Goal: Task Accomplishment & Management: Manage account settings

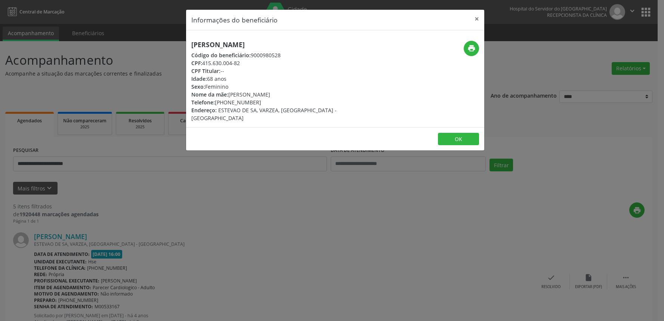
click at [473, 19] on button "×" at bounding box center [476, 19] width 15 height 18
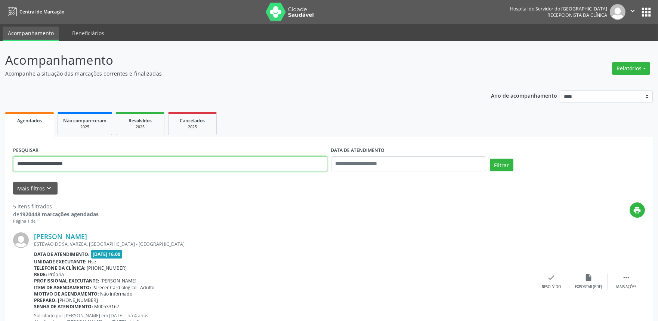
drag, startPoint x: 95, startPoint y: 169, endPoint x: 0, endPoint y: 171, distance: 95.0
click at [40, 192] on button "Mais filtros keyboard_arrow_down" at bounding box center [35, 188] width 44 height 13
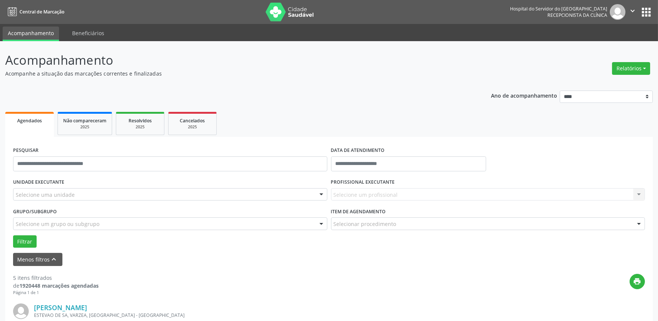
click at [113, 195] on div "Selecione uma unidade" at bounding box center [170, 194] width 314 height 13
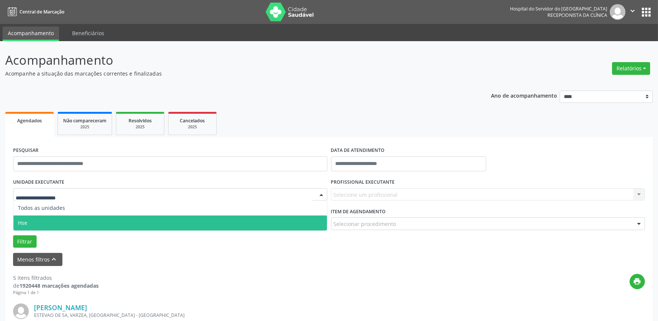
click at [108, 219] on span "Hse" at bounding box center [170, 222] width 314 height 15
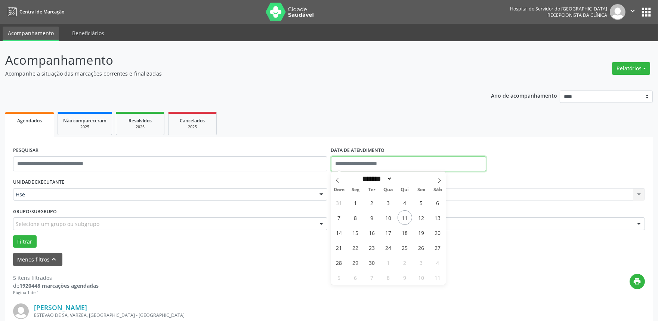
click at [385, 169] on input "text" at bounding box center [408, 163] width 155 height 15
click at [401, 214] on span "11" at bounding box center [405, 217] width 15 height 15
type input "**********"
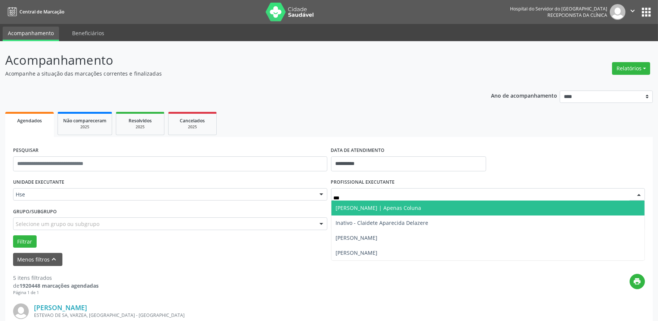
type input "****"
click at [362, 202] on span "[PERSON_NAME] | Apenas Coluna" at bounding box center [488, 207] width 314 height 15
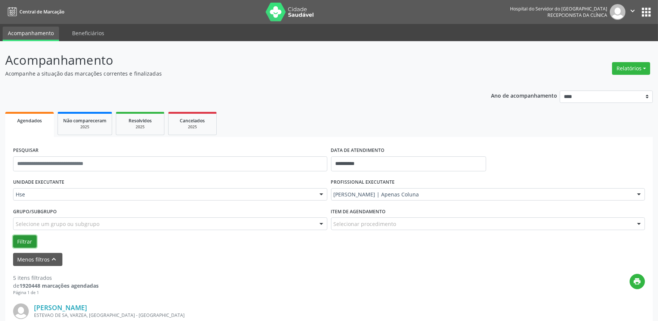
click at [21, 238] on button "Filtrar" at bounding box center [25, 241] width 24 height 13
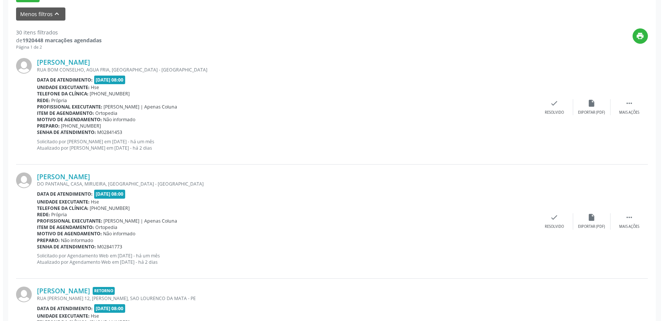
scroll to position [249, 0]
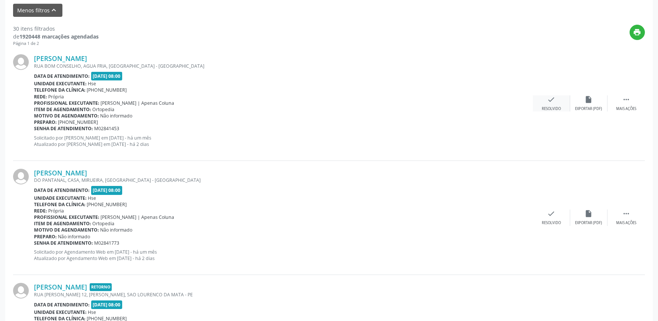
click at [557, 106] on div "Resolvido" at bounding box center [551, 108] width 19 height 5
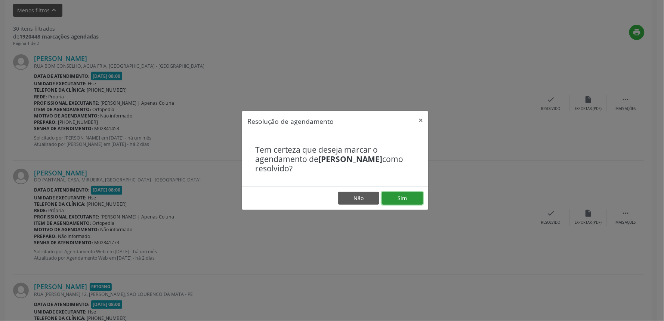
click at [401, 199] on button "Sim" at bounding box center [402, 198] width 41 height 13
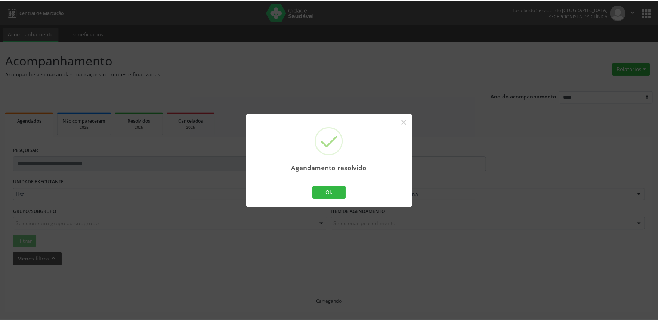
scroll to position [0, 0]
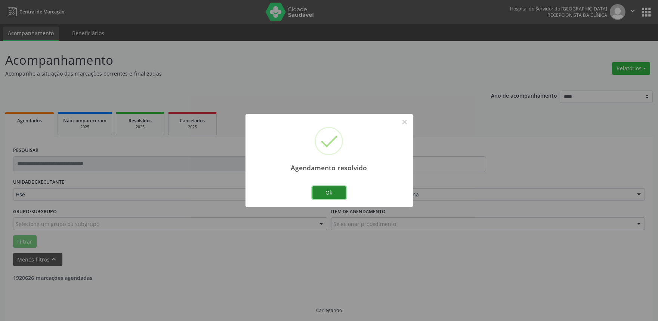
click at [335, 191] on button "Ok" at bounding box center [329, 192] width 34 height 13
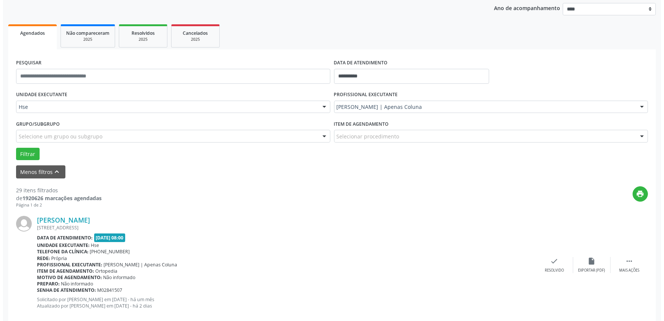
scroll to position [88, 0]
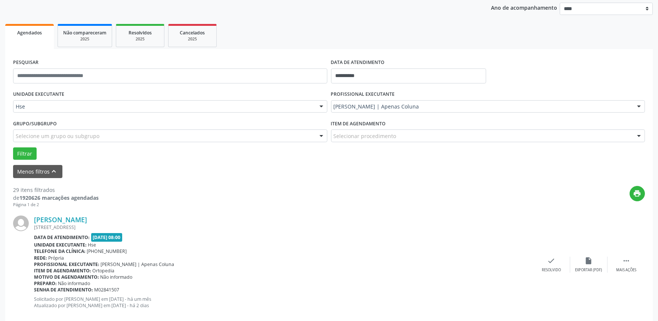
drag, startPoint x: 554, startPoint y: 272, endPoint x: 548, endPoint y: 264, distance: 10.3
click at [554, 272] on div "Flavio de Souza RUA CONDE DE IRAJA, APTO 603, TORRE, RECIFE - PE Data de atendi…" at bounding box center [329, 264] width 632 height 114
click at [546, 262] on div "check Resolvido" at bounding box center [551, 264] width 37 height 16
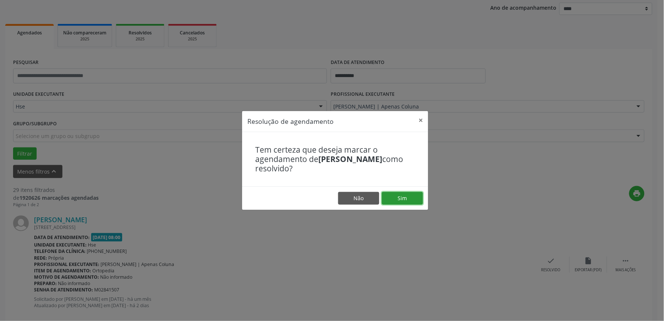
click at [413, 196] on button "Sim" at bounding box center [402, 198] width 41 height 13
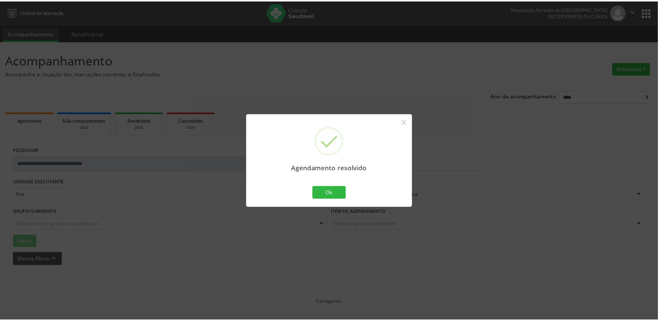
scroll to position [0, 0]
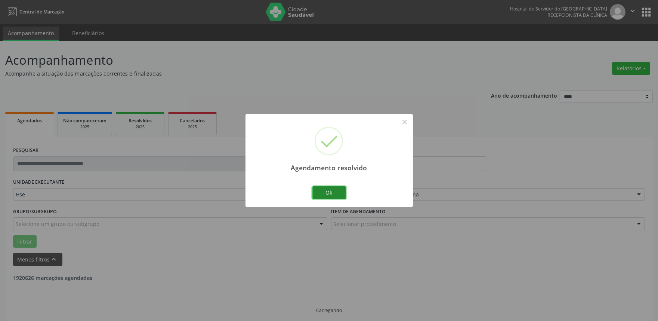
click at [340, 195] on button "Ok" at bounding box center [329, 192] width 34 height 13
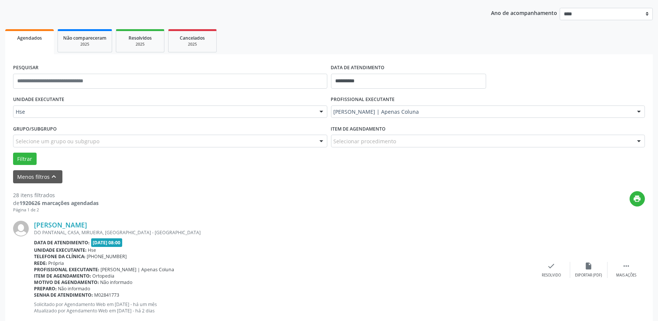
scroll to position [83, 0]
click at [631, 271] on div " Mais ações" at bounding box center [626, 269] width 37 height 16
click at [592, 265] on icon "alarm_off" at bounding box center [589, 265] width 8 height 8
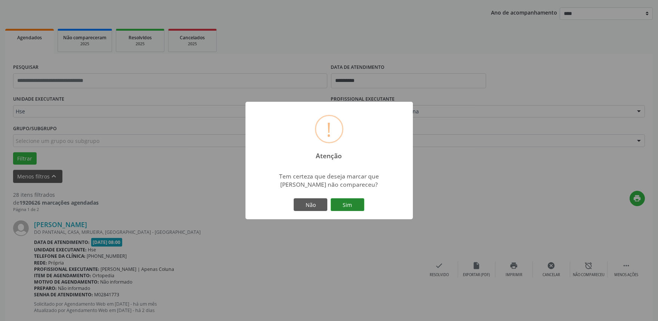
click at [360, 203] on button "Sim" at bounding box center [348, 204] width 34 height 13
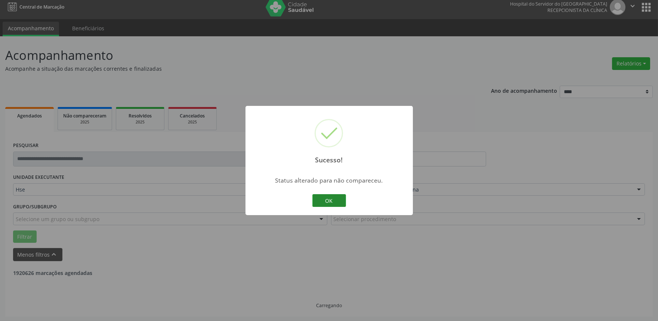
click at [337, 203] on button "OK" at bounding box center [329, 200] width 34 height 13
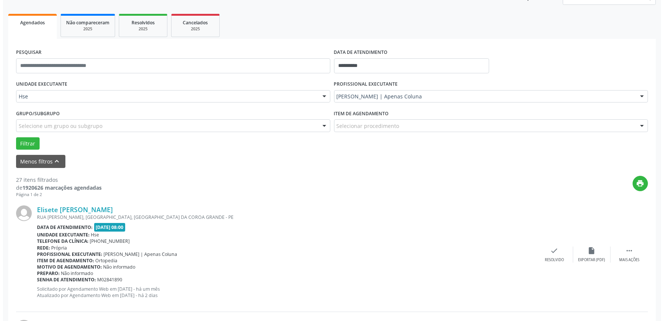
scroll to position [124, 0]
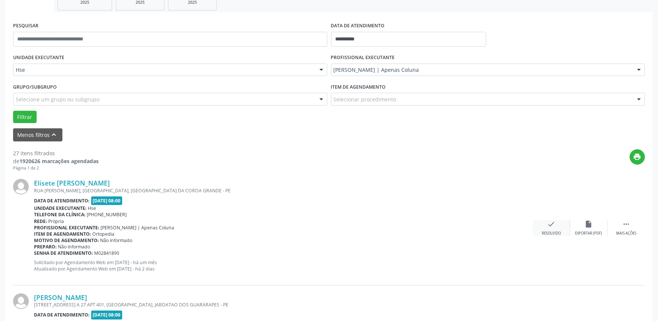
click at [543, 227] on div "check Resolvido" at bounding box center [551, 228] width 37 height 16
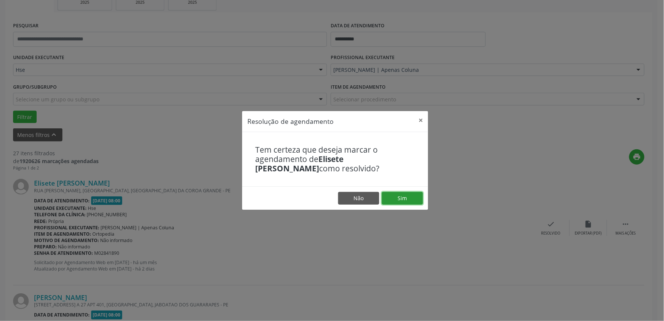
click at [410, 198] on button "Sim" at bounding box center [402, 198] width 41 height 13
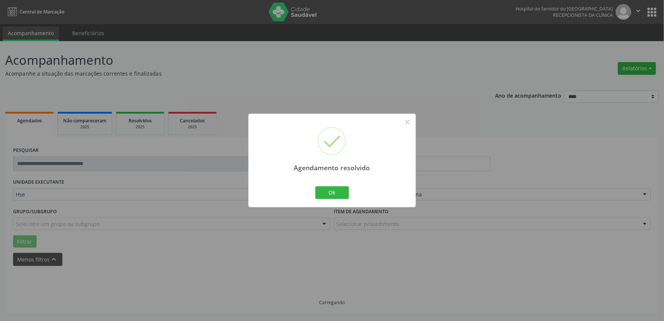
scroll to position [0, 0]
click at [329, 197] on button "Ok" at bounding box center [332, 192] width 34 height 13
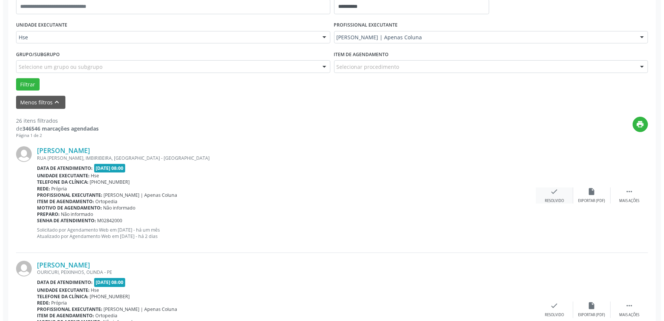
scroll to position [171, 0]
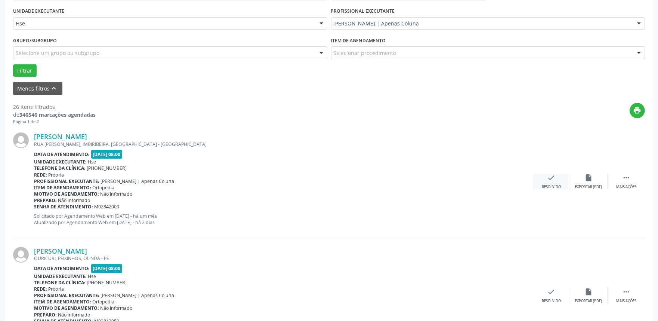
click at [558, 177] on div "check Resolvido" at bounding box center [551, 181] width 37 height 16
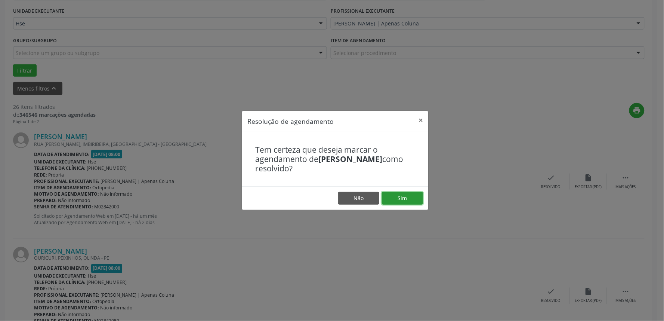
click at [411, 200] on button "Sim" at bounding box center [402, 198] width 41 height 13
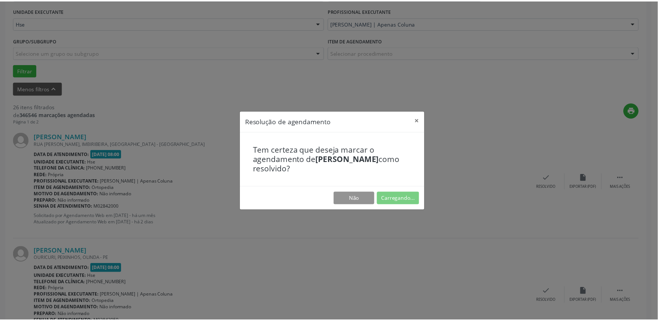
scroll to position [0, 0]
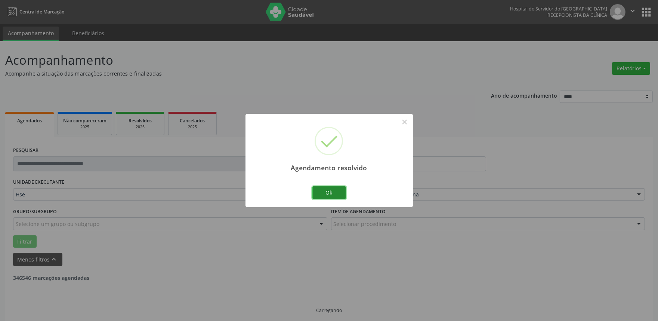
click at [318, 188] on button "Ok" at bounding box center [329, 192] width 34 height 13
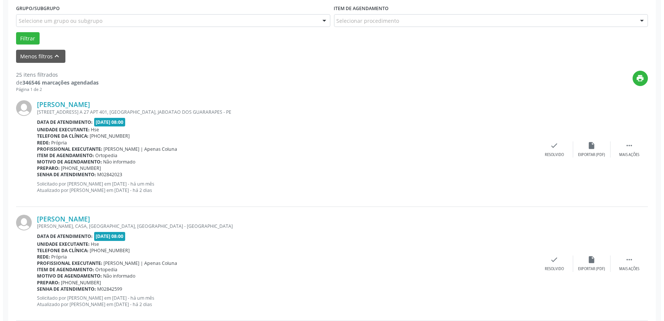
scroll to position [207, 0]
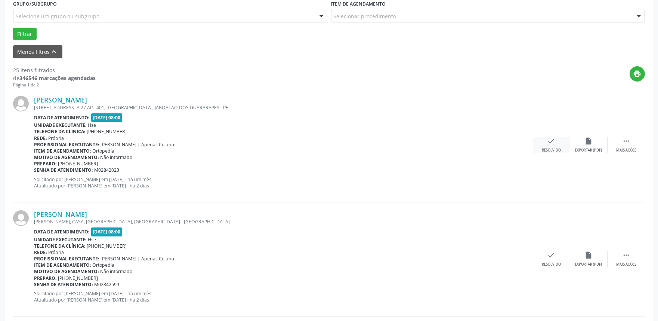
click at [555, 150] on div "Resolvido" at bounding box center [551, 150] width 19 height 5
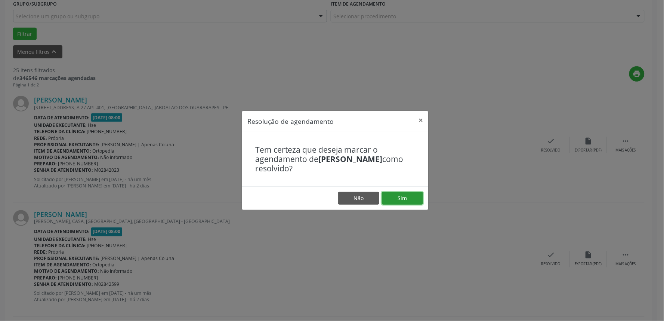
click at [404, 192] on button "Sim" at bounding box center [402, 198] width 41 height 13
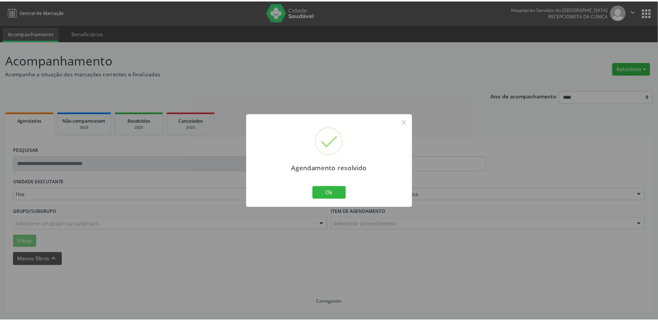
scroll to position [0, 0]
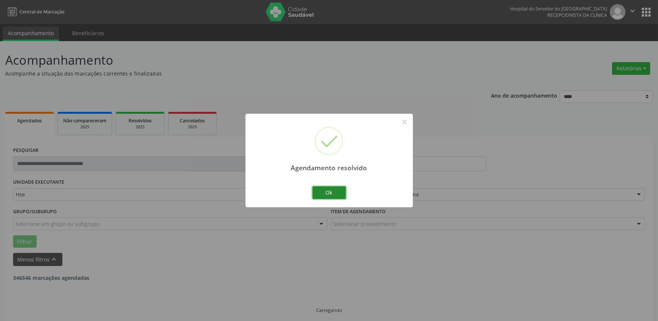
click at [338, 188] on button "Ok" at bounding box center [329, 192] width 34 height 13
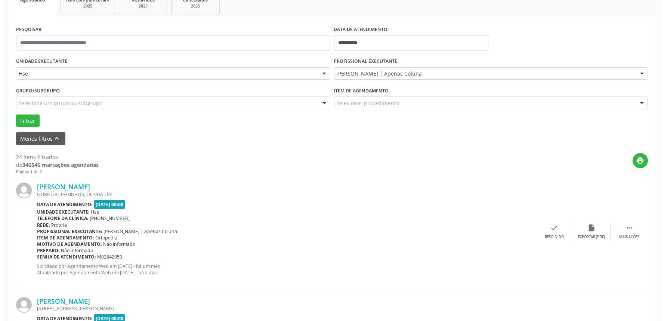
scroll to position [124, 0]
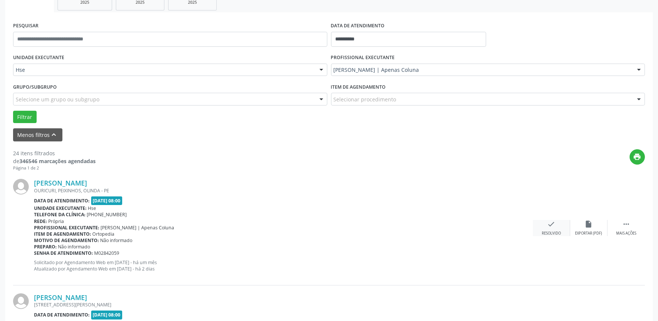
click at [552, 229] on div "check Resolvido" at bounding box center [551, 228] width 37 height 16
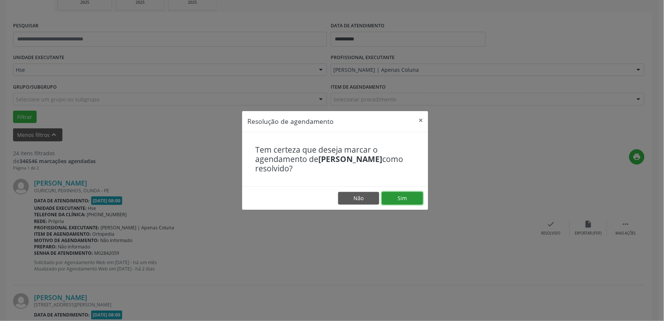
click at [416, 199] on button "Sim" at bounding box center [402, 198] width 41 height 13
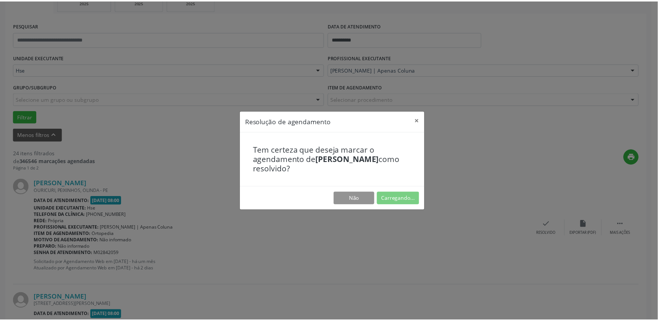
scroll to position [0, 0]
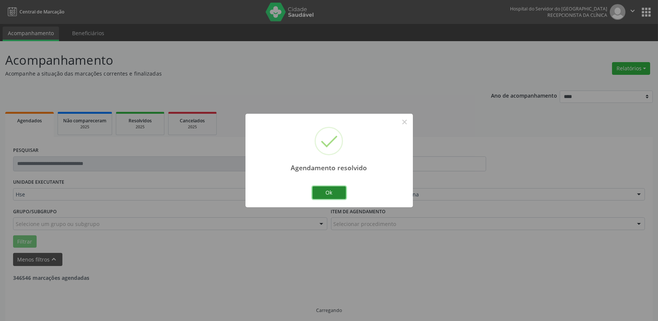
click at [330, 188] on button "Ok" at bounding box center [329, 192] width 34 height 13
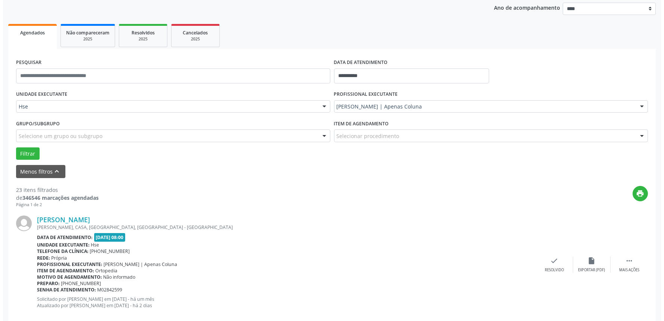
scroll to position [166, 0]
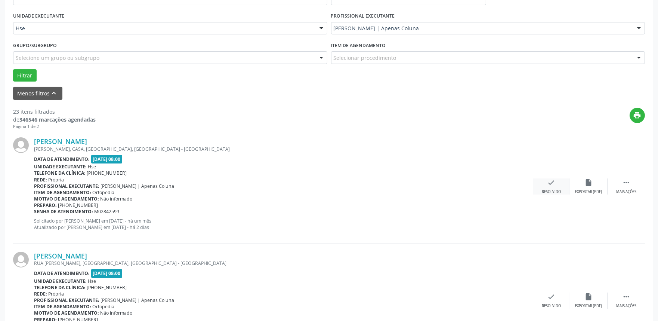
click at [546, 192] on div "Resolvido" at bounding box center [551, 191] width 19 height 5
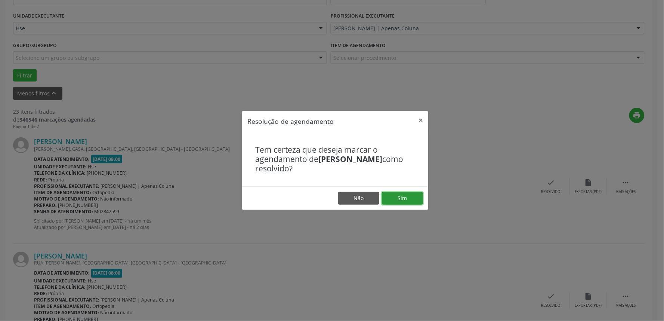
click at [398, 194] on button "Sim" at bounding box center [402, 198] width 41 height 13
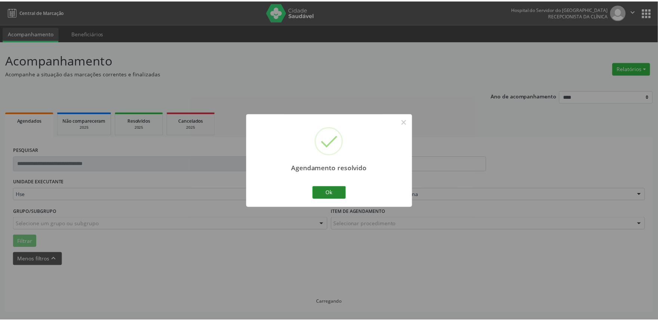
scroll to position [0, 0]
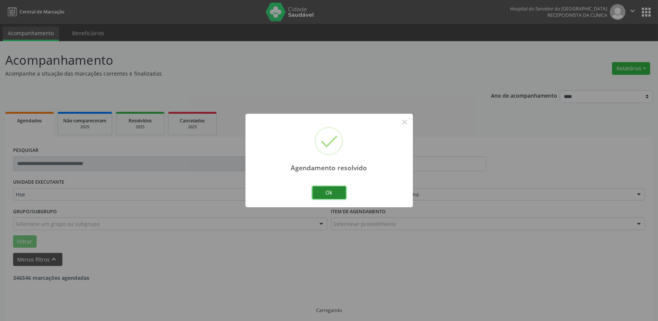
click at [332, 189] on button "Ok" at bounding box center [329, 192] width 34 height 13
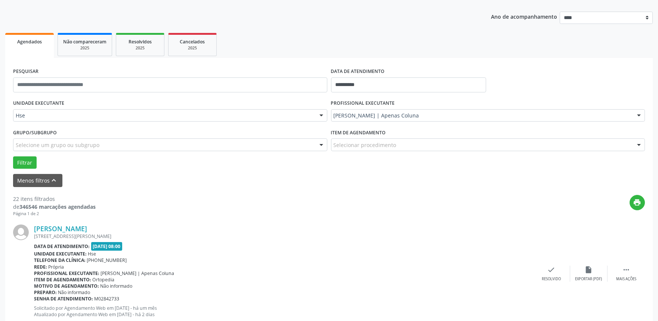
scroll to position [129, 0]
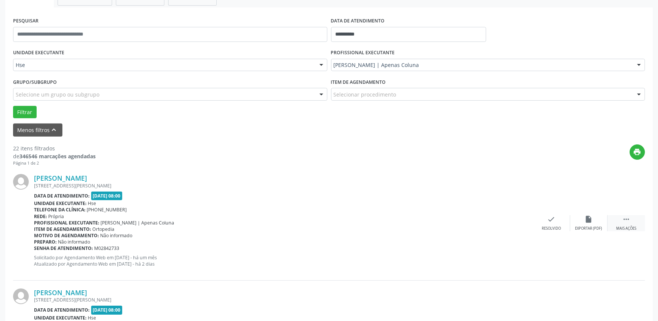
click at [619, 219] on div " Mais ações" at bounding box center [626, 223] width 37 height 16
click at [584, 223] on div "alarm_off Não compareceu" at bounding box center [588, 223] width 37 height 16
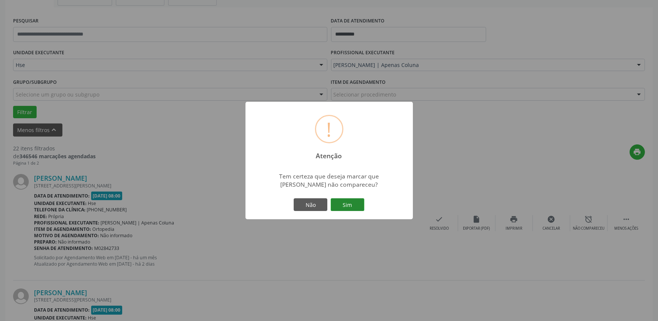
click at [361, 204] on button "Sim" at bounding box center [348, 204] width 34 height 13
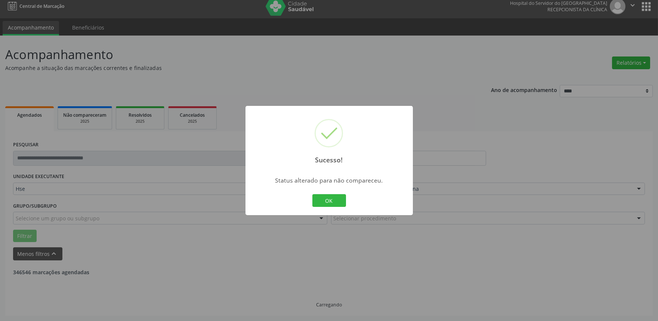
scroll to position [5, 0]
click at [339, 201] on button "OK" at bounding box center [329, 200] width 34 height 13
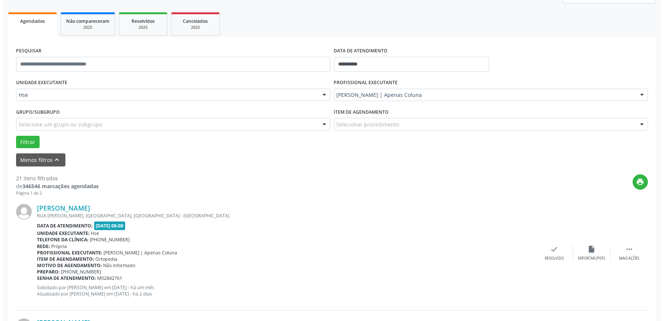
scroll to position [129, 0]
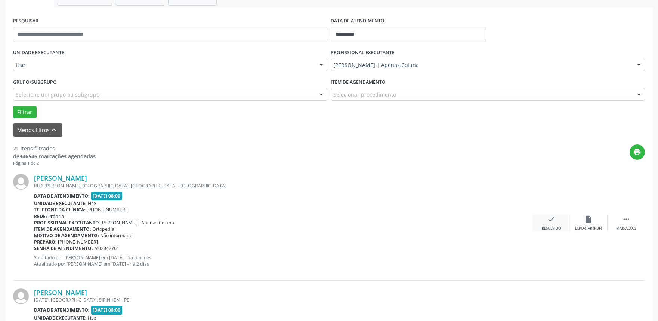
click at [552, 229] on div "Resolvido" at bounding box center [551, 228] width 19 height 5
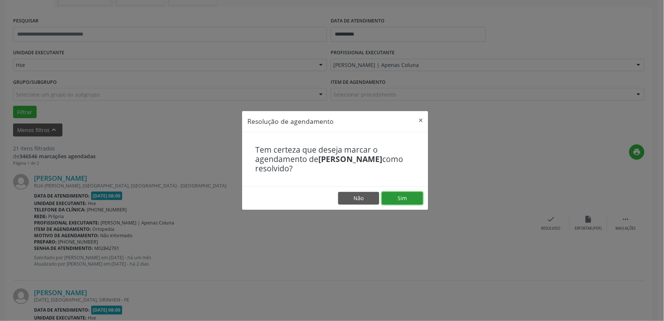
click at [391, 195] on button "Sim" at bounding box center [402, 198] width 41 height 13
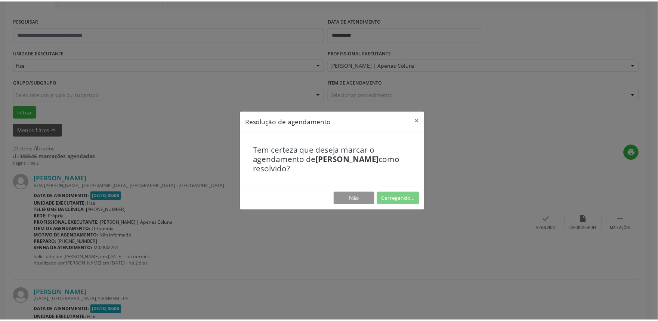
scroll to position [0, 0]
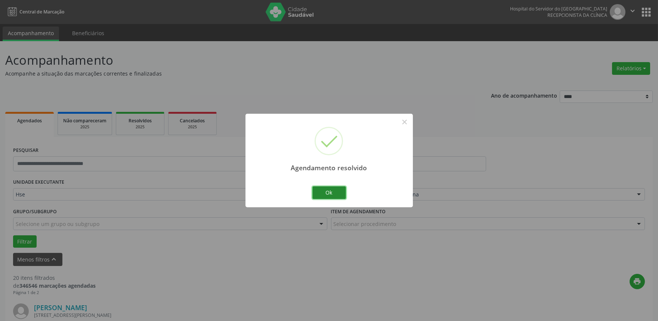
click at [323, 189] on button "Ok" at bounding box center [329, 192] width 34 height 13
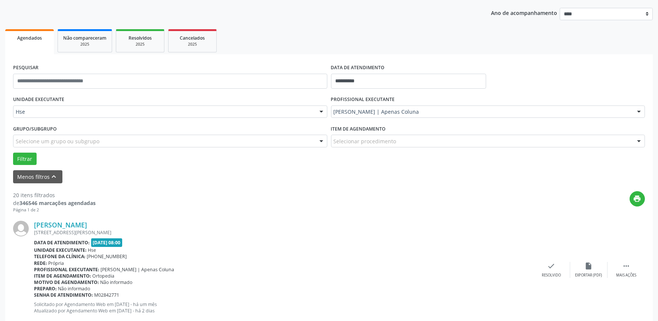
scroll to position [83, 0]
click at [633, 273] on div "Mais ações" at bounding box center [626, 274] width 20 height 5
click at [579, 267] on div "alarm_off Não compareceu" at bounding box center [588, 269] width 37 height 16
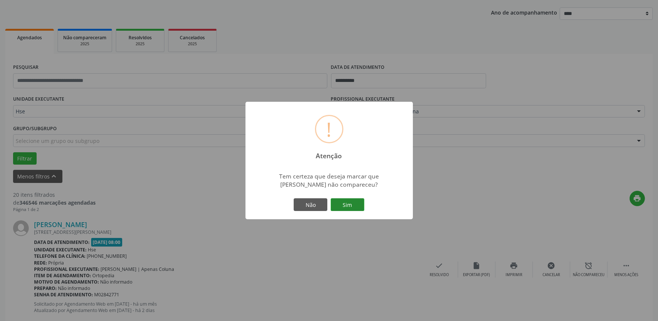
click at [354, 203] on button "Sim" at bounding box center [348, 204] width 34 height 13
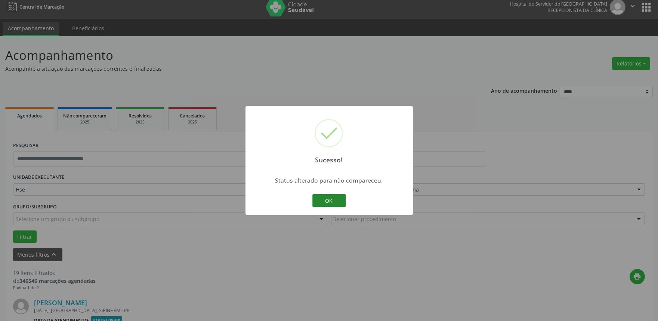
scroll to position [207, 0]
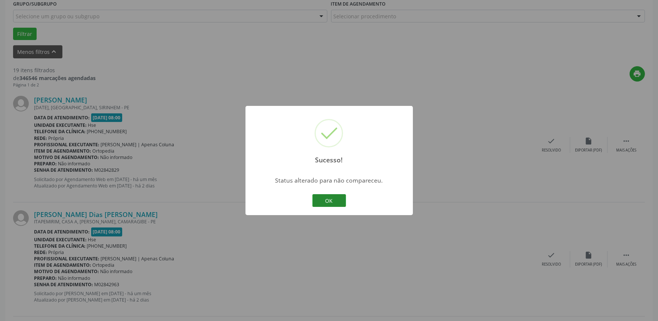
click at [335, 199] on button "OK" at bounding box center [329, 200] width 34 height 13
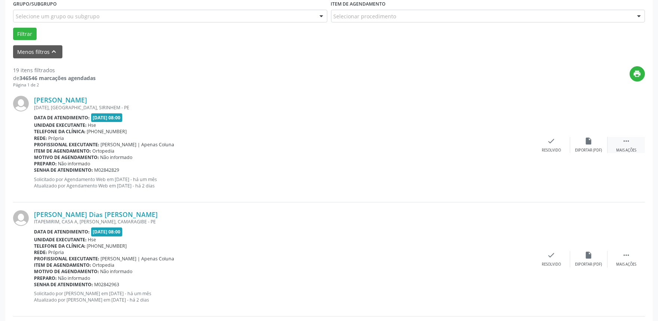
click at [624, 145] on div " Mais ações" at bounding box center [626, 145] width 37 height 16
click at [587, 149] on div "Não compareceu" at bounding box center [589, 150] width 32 height 5
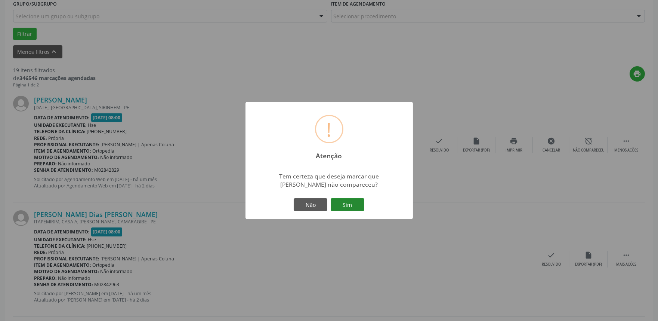
click at [355, 204] on button "Sim" at bounding box center [348, 204] width 34 height 13
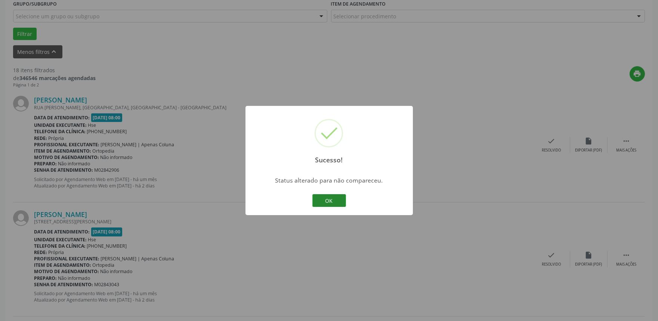
click at [321, 194] on button "OK" at bounding box center [329, 200] width 34 height 13
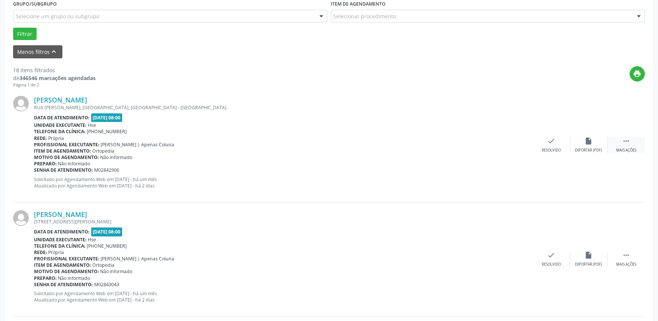
click at [626, 140] on icon "" at bounding box center [626, 141] width 8 height 8
click at [584, 148] on div "Não compareceu" at bounding box center [589, 150] width 32 height 5
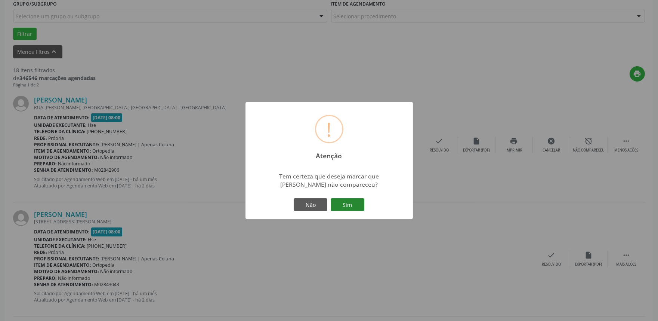
click at [357, 205] on button "Sim" at bounding box center [348, 204] width 34 height 13
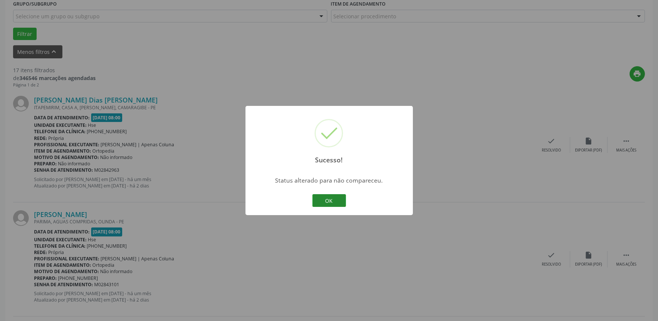
click at [321, 203] on button "OK" at bounding box center [329, 200] width 34 height 13
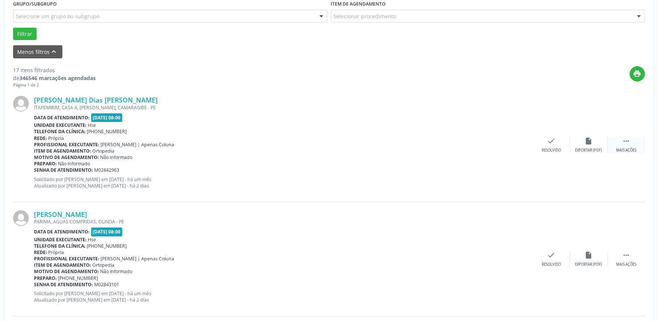
click at [630, 143] on icon "" at bounding box center [626, 141] width 8 height 8
click at [595, 148] on div "Não compareceu" at bounding box center [589, 150] width 32 height 5
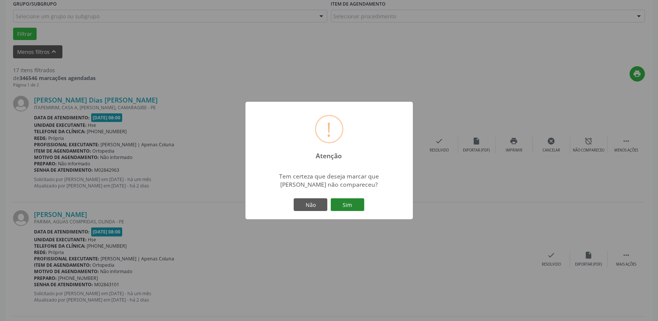
click at [359, 203] on button "Sim" at bounding box center [348, 204] width 34 height 13
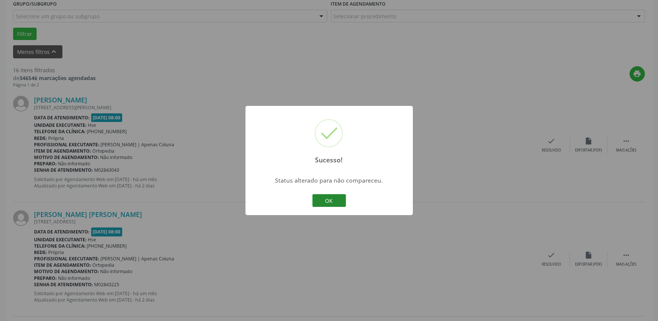
click at [334, 197] on button "OK" at bounding box center [329, 200] width 34 height 13
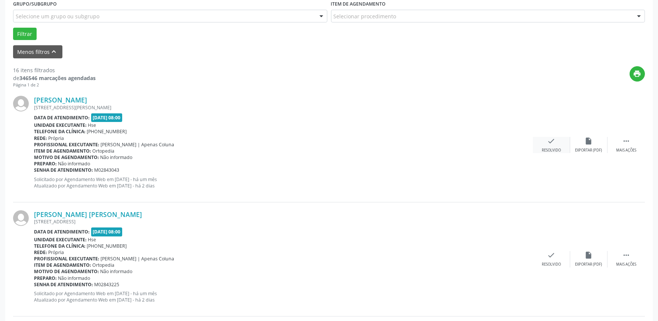
click at [551, 145] on div "check Resolvido" at bounding box center [551, 145] width 37 height 16
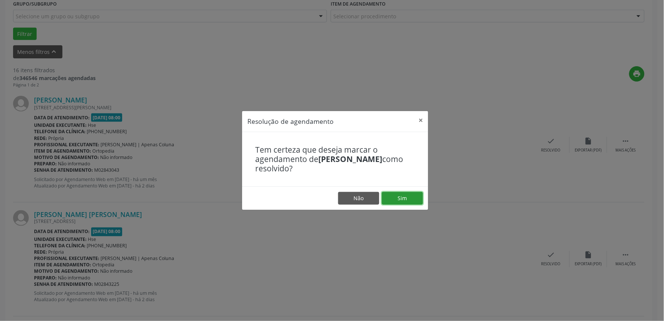
click at [407, 192] on button "Sim" at bounding box center [402, 198] width 41 height 13
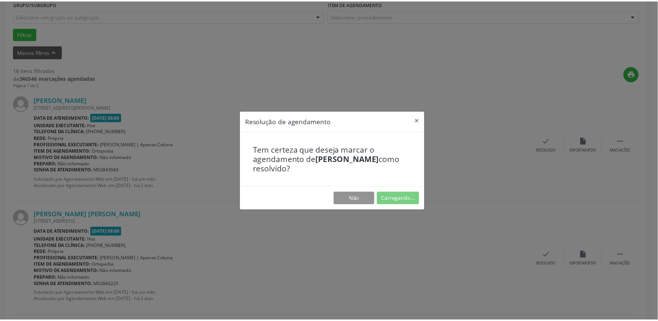
scroll to position [0, 0]
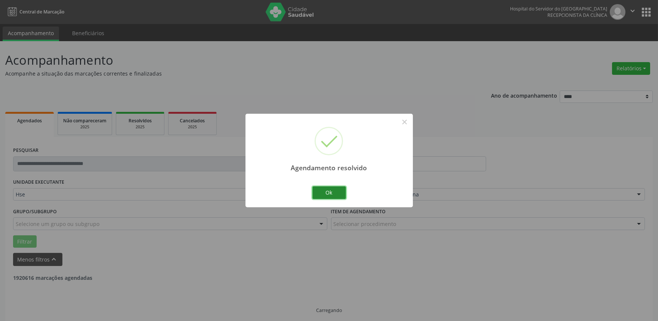
click at [338, 193] on button "Ok" at bounding box center [329, 192] width 34 height 13
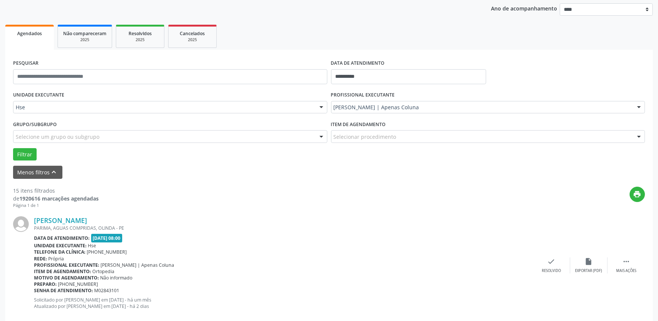
scroll to position [124, 0]
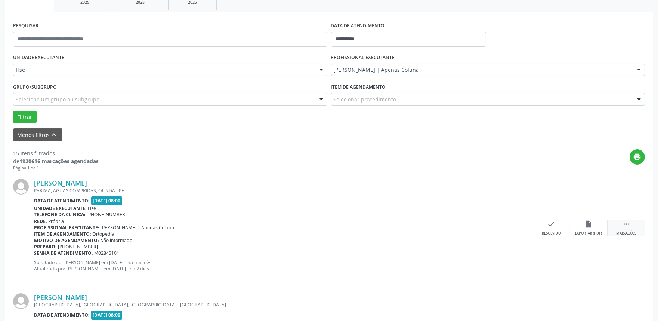
click at [628, 227] on icon "" at bounding box center [626, 224] width 8 height 8
click at [583, 222] on div "alarm_off Não compareceu" at bounding box center [588, 228] width 37 height 16
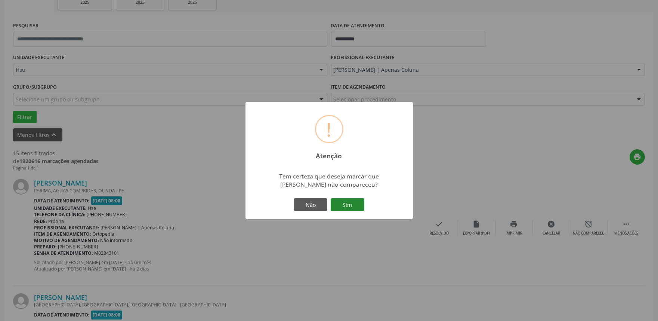
click at [352, 201] on button "Sim" at bounding box center [348, 204] width 34 height 13
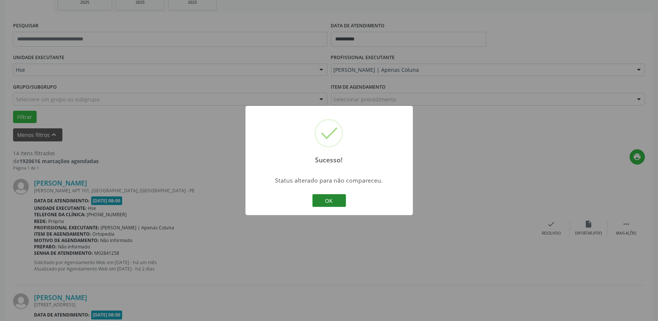
click at [345, 204] on button "OK" at bounding box center [329, 200] width 34 height 13
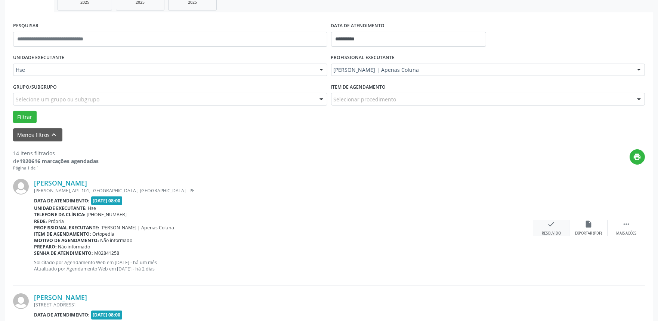
click at [551, 226] on icon "check" at bounding box center [552, 224] width 8 height 8
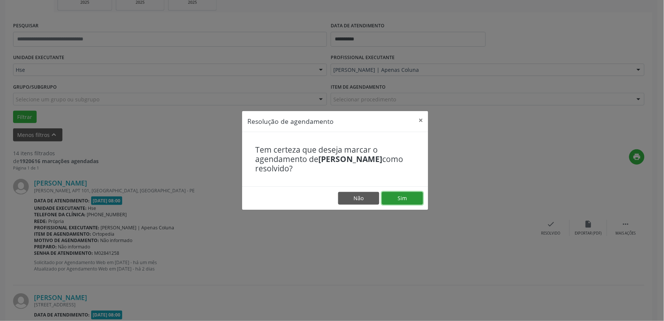
click at [410, 196] on button "Sim" at bounding box center [402, 198] width 41 height 13
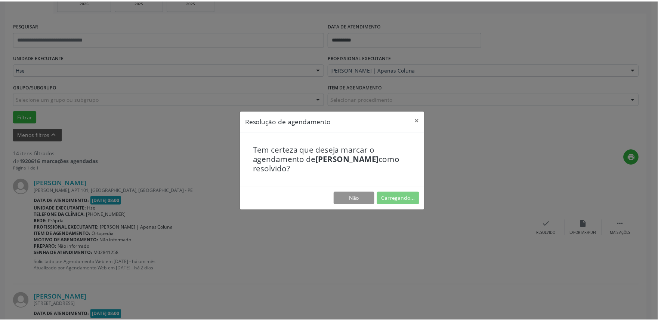
scroll to position [0, 0]
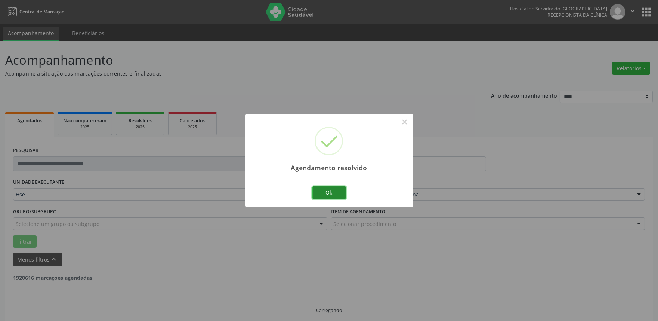
click at [338, 189] on button "Ok" at bounding box center [329, 192] width 34 height 13
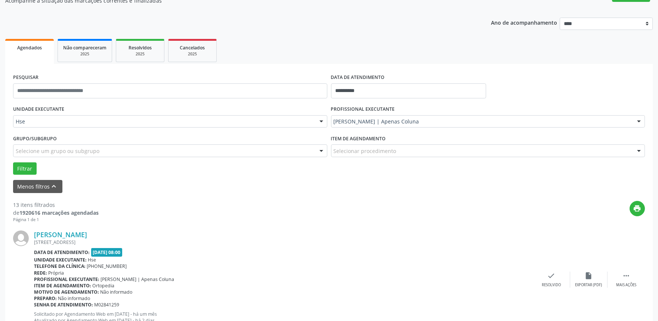
scroll to position [88, 0]
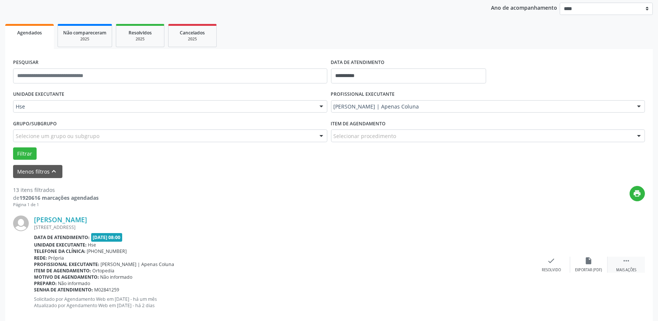
click at [632, 260] on div " Mais ações" at bounding box center [626, 264] width 37 height 16
click at [587, 256] on icon "alarm_off" at bounding box center [589, 260] width 8 height 8
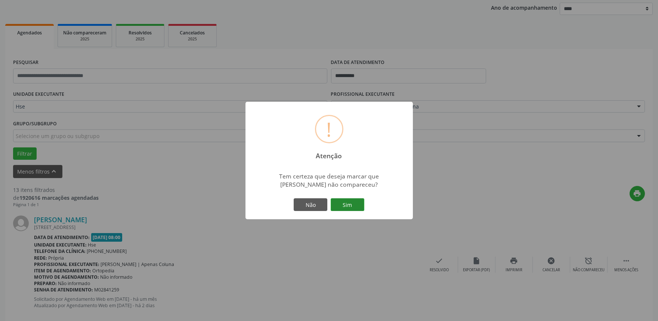
click at [347, 204] on button "Sim" at bounding box center [348, 204] width 34 height 13
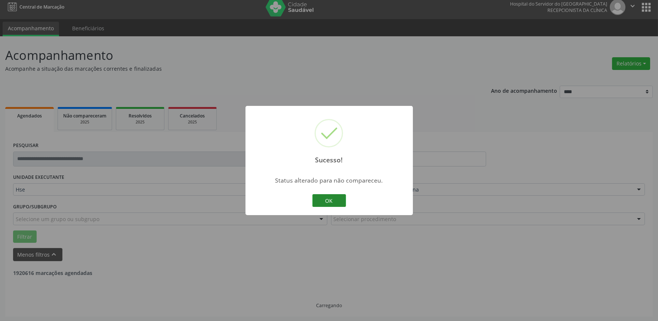
click at [334, 197] on button "OK" at bounding box center [329, 200] width 34 height 13
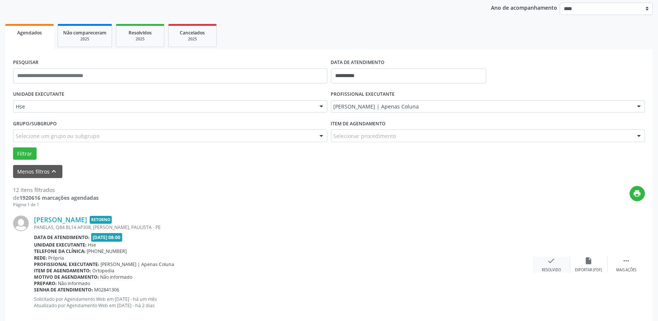
click at [551, 258] on icon "check" at bounding box center [552, 260] width 8 height 8
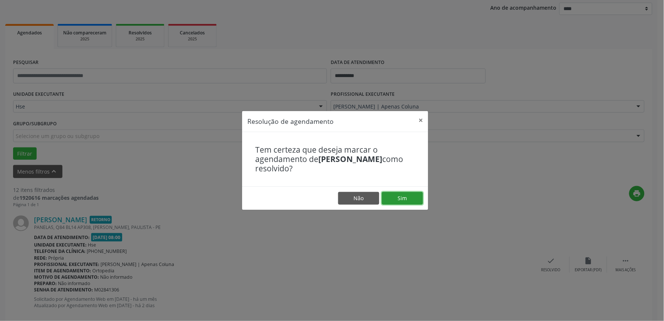
click at [405, 199] on button "Sim" at bounding box center [402, 198] width 41 height 13
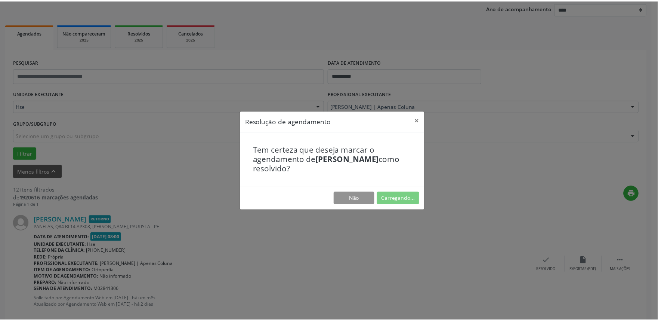
scroll to position [0, 0]
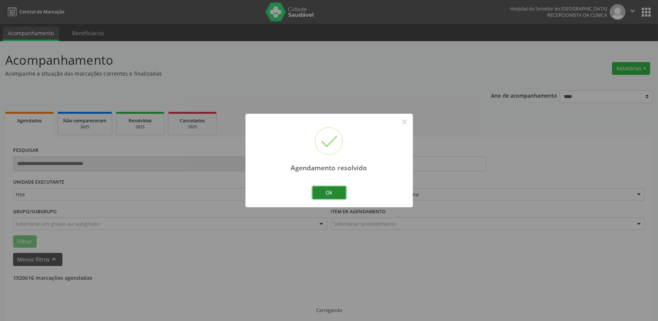
click at [333, 195] on button "Ok" at bounding box center [329, 192] width 34 height 13
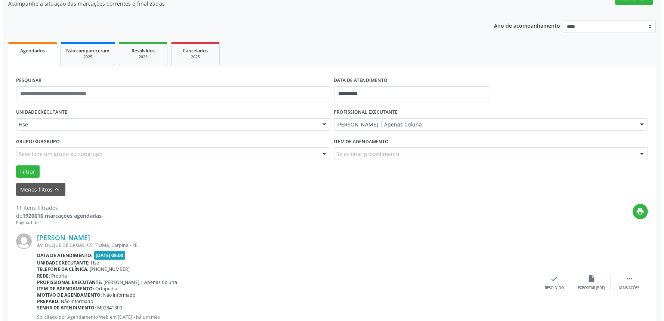
scroll to position [124, 0]
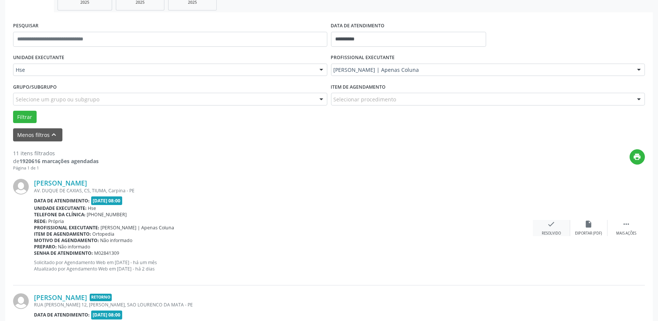
click at [551, 226] on icon "check" at bounding box center [552, 224] width 8 height 8
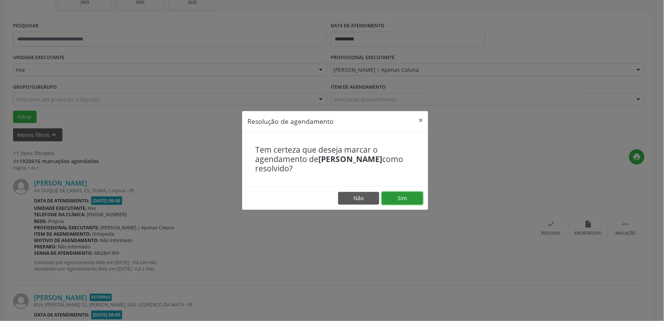
click at [408, 197] on button "Sim" at bounding box center [402, 198] width 41 height 13
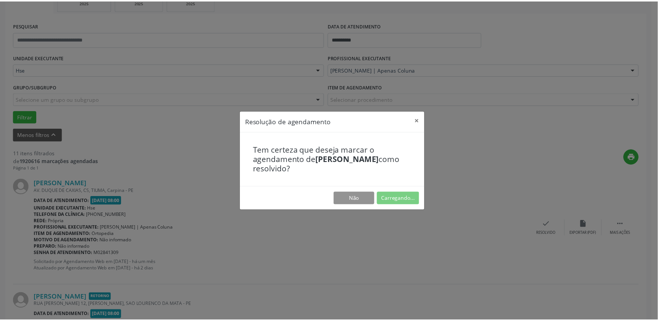
scroll to position [0, 0]
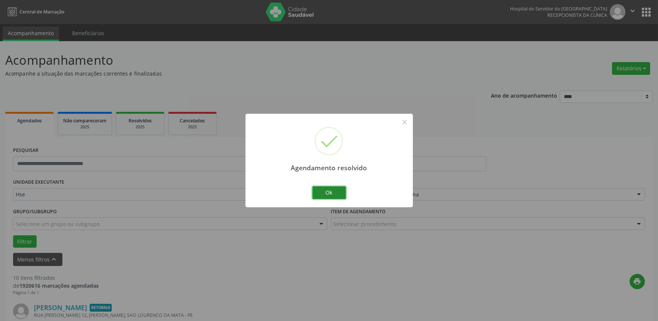
click at [335, 194] on button "Ok" at bounding box center [329, 192] width 34 height 13
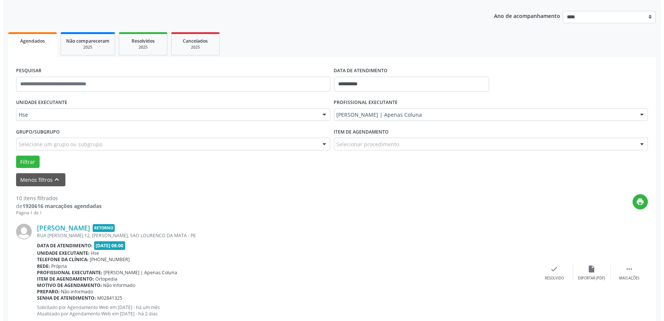
scroll to position [83, 0]
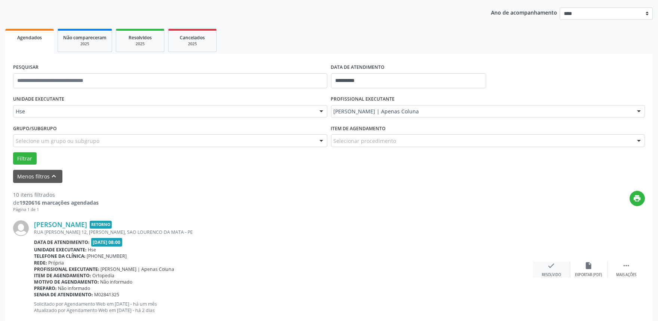
click at [559, 269] on div "check Resolvido" at bounding box center [551, 269] width 37 height 16
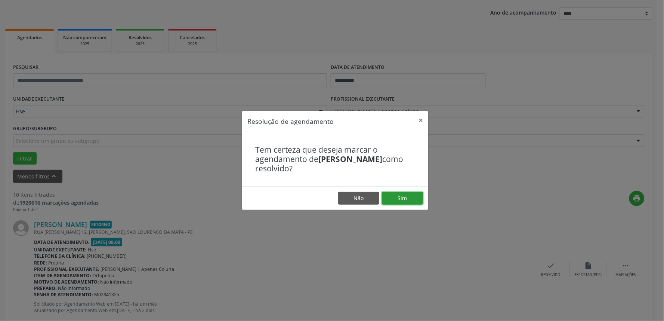
click at [397, 194] on button "Sim" at bounding box center [402, 198] width 41 height 13
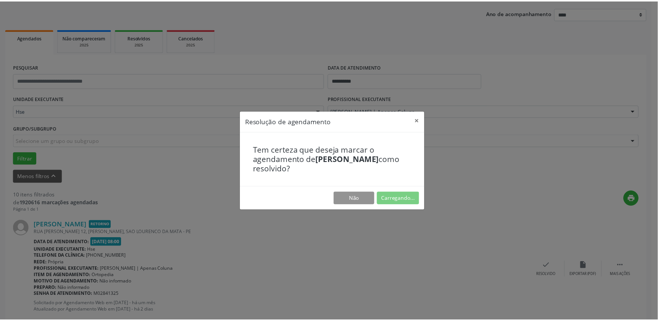
scroll to position [0, 0]
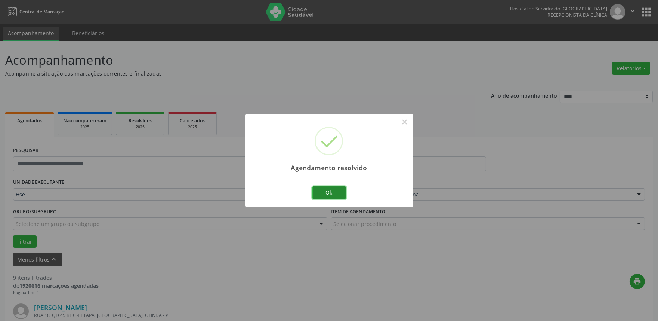
click at [342, 192] on button "Ok" at bounding box center [329, 192] width 34 height 13
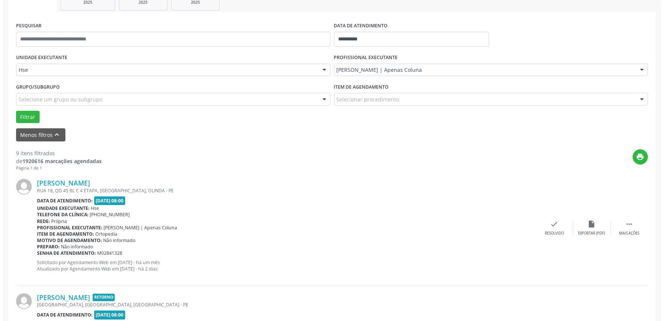
scroll to position [166, 0]
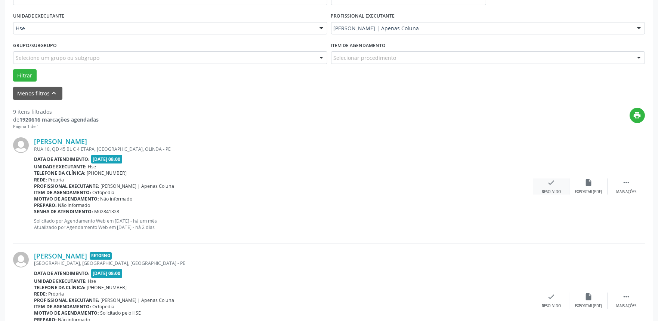
click at [553, 185] on icon "check" at bounding box center [552, 182] width 8 height 8
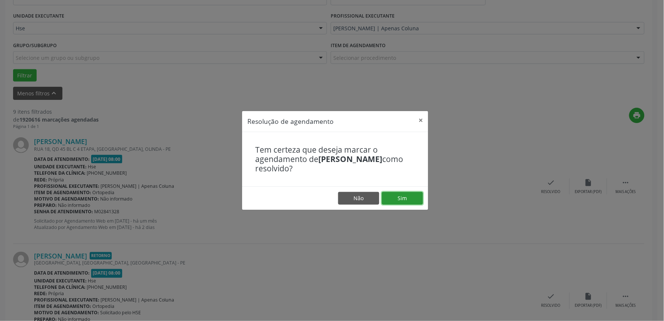
click at [402, 196] on button "Sim" at bounding box center [402, 198] width 41 height 13
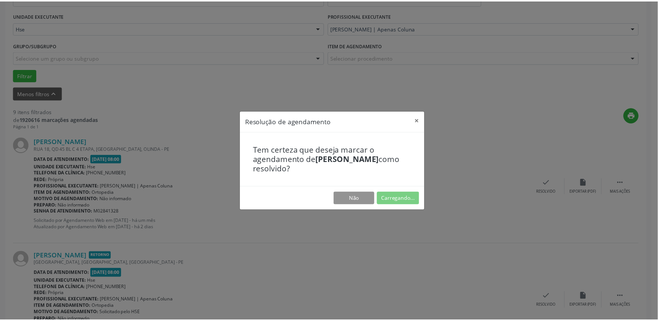
scroll to position [0, 0]
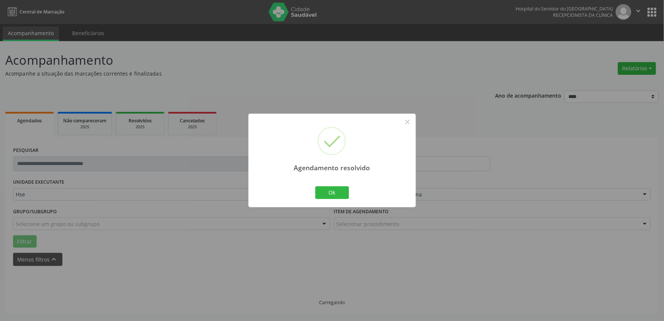
click at [350, 191] on div "Ok Cancel" at bounding box center [332, 193] width 37 height 16
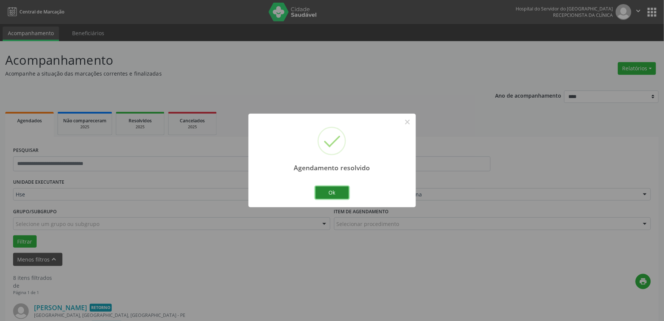
click at [341, 191] on button "Ok" at bounding box center [332, 192] width 34 height 13
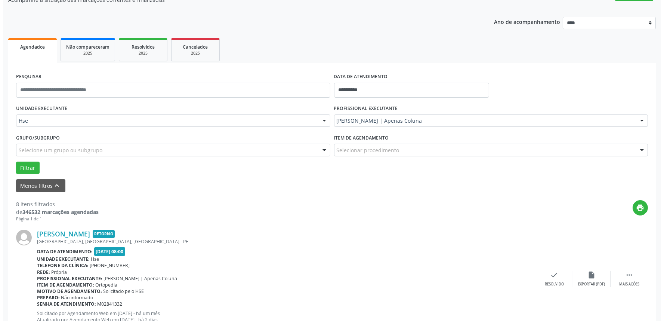
scroll to position [124, 0]
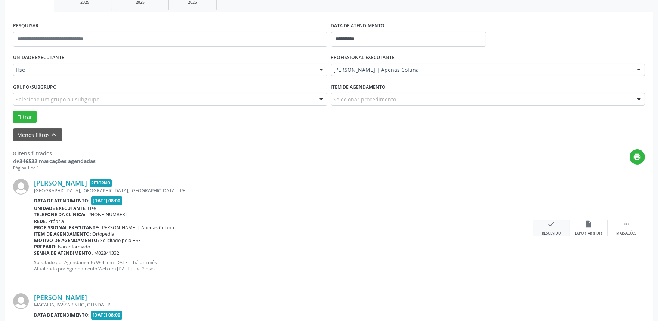
click at [546, 233] on div "Resolvido" at bounding box center [551, 233] width 19 height 5
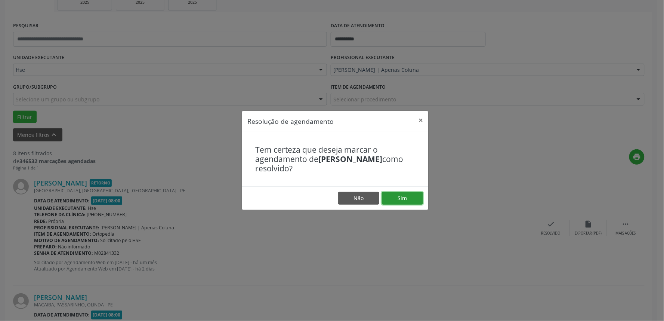
click at [416, 199] on button "Sim" at bounding box center [402, 198] width 41 height 13
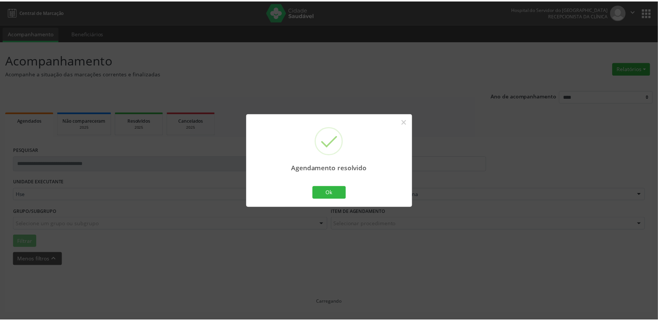
scroll to position [0, 0]
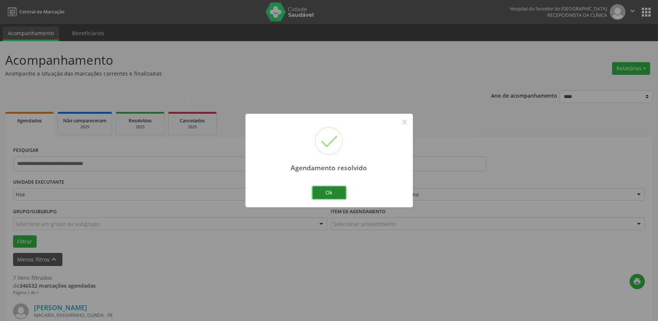
click at [339, 188] on button "Ok" at bounding box center [329, 192] width 34 height 13
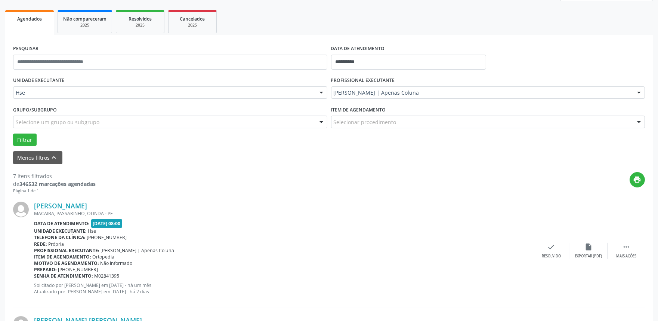
scroll to position [124, 0]
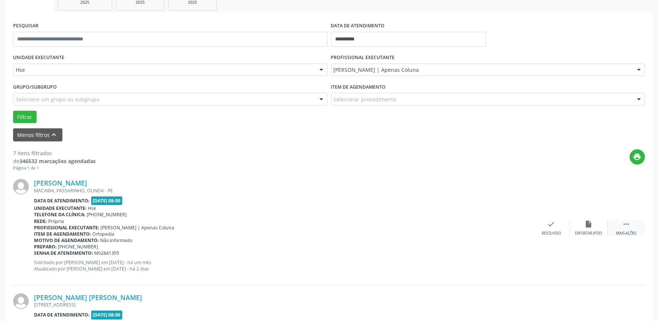
click at [636, 221] on div " Mais ações" at bounding box center [626, 228] width 37 height 16
click at [580, 229] on div "alarm_off Não compareceu" at bounding box center [588, 228] width 37 height 16
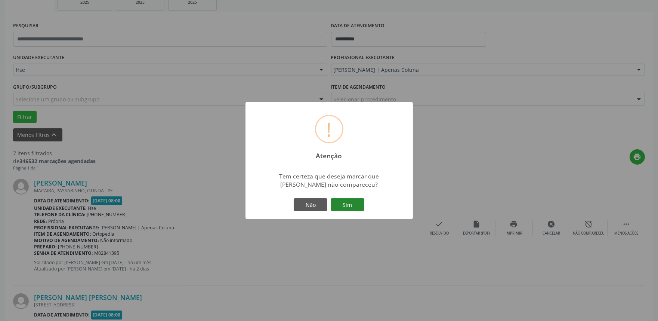
click at [353, 204] on button "Sim" at bounding box center [348, 204] width 34 height 13
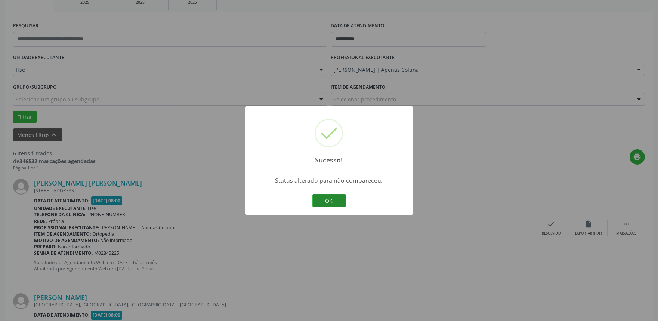
click at [327, 197] on button "OK" at bounding box center [329, 200] width 34 height 13
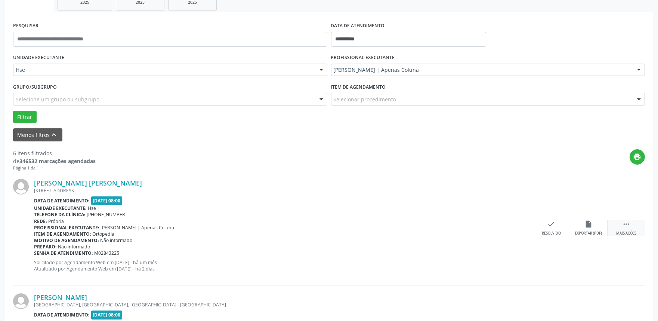
click at [634, 228] on div " Mais ações" at bounding box center [626, 228] width 37 height 16
click at [582, 222] on div "alarm_off Não compareceu" at bounding box center [588, 228] width 37 height 16
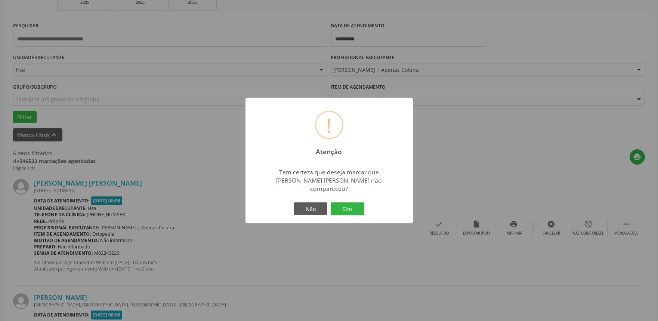
drag, startPoint x: 362, startPoint y: 203, endPoint x: 357, endPoint y: 203, distance: 4.5
click at [361, 203] on button "Sim" at bounding box center [348, 208] width 34 height 13
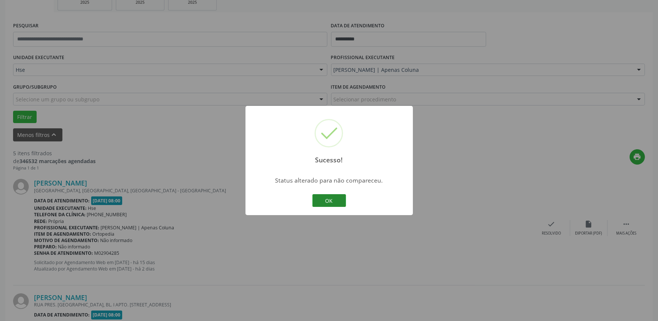
click at [329, 196] on button "OK" at bounding box center [329, 200] width 34 height 13
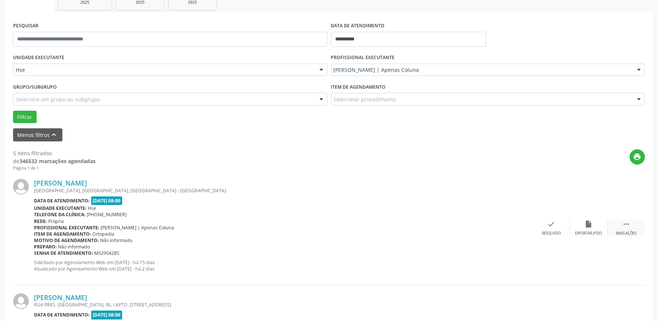
click at [623, 228] on div " Mais ações" at bounding box center [626, 228] width 37 height 16
click at [574, 225] on div "alarm_off Não compareceu" at bounding box center [588, 228] width 37 height 16
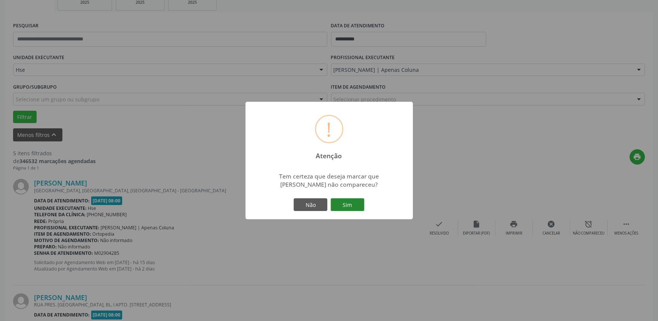
click at [349, 203] on button "Sim" at bounding box center [348, 204] width 34 height 13
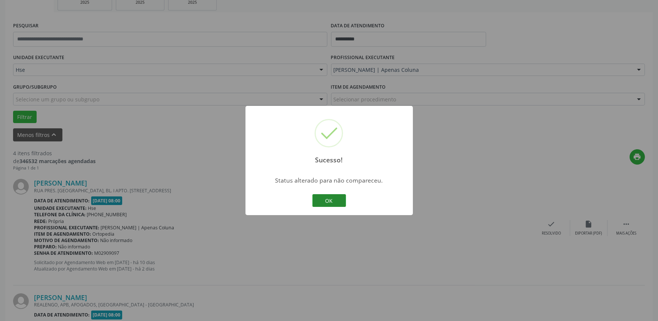
click at [316, 196] on button "OK" at bounding box center [329, 200] width 34 height 13
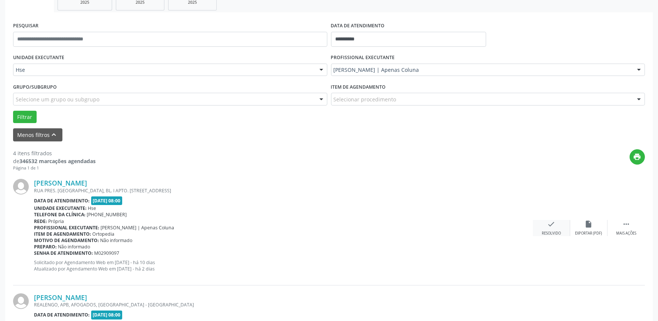
click at [556, 234] on div "Resolvido" at bounding box center [551, 233] width 19 height 5
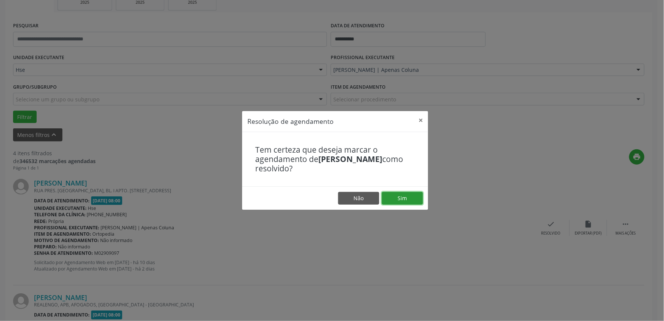
click at [410, 202] on button "Sim" at bounding box center [402, 198] width 41 height 13
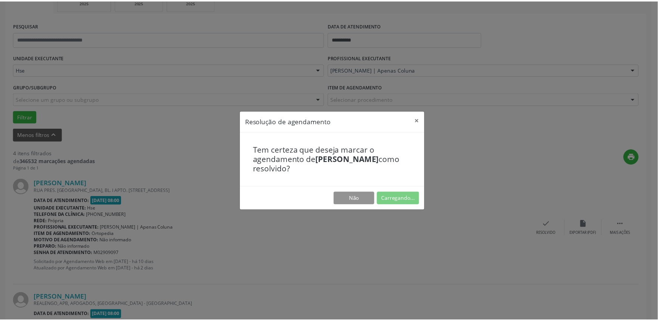
scroll to position [0, 0]
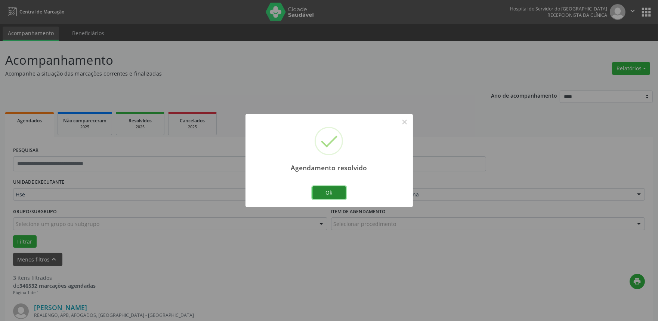
click at [330, 191] on button "Ok" at bounding box center [329, 192] width 34 height 13
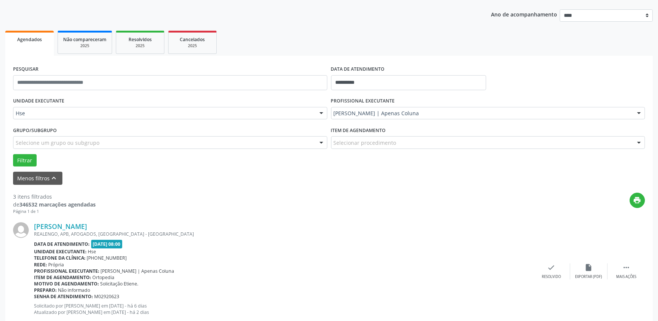
scroll to position [83, 0]
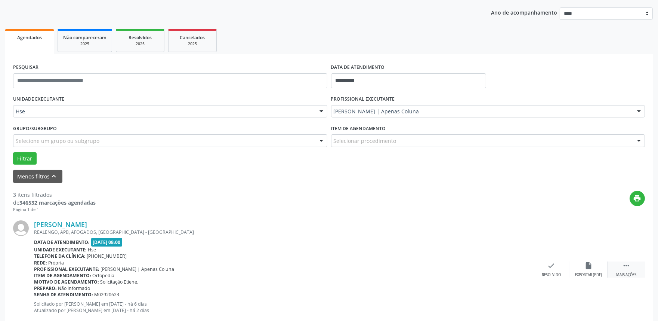
click at [626, 272] on div "Mais ações" at bounding box center [626, 274] width 20 height 5
click at [576, 264] on div "alarm_off Não compareceu" at bounding box center [588, 269] width 37 height 16
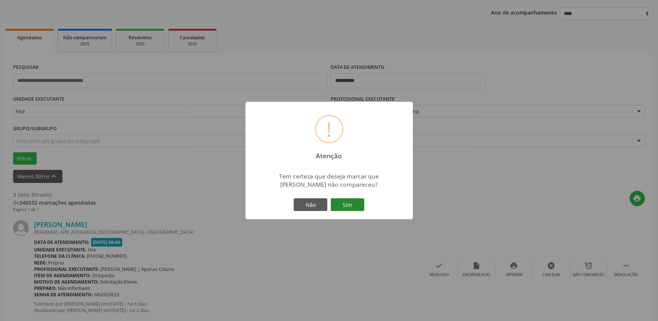
click at [353, 206] on button "Sim" at bounding box center [348, 204] width 34 height 13
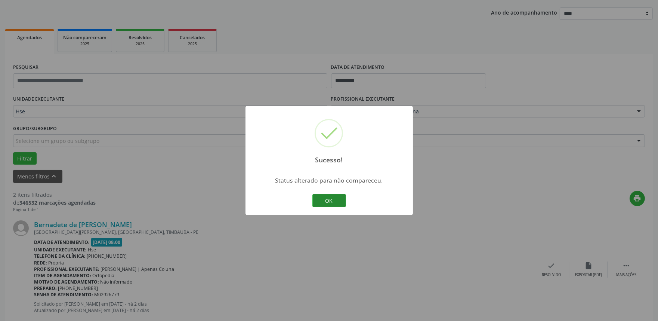
click at [333, 199] on button "OK" at bounding box center [329, 200] width 34 height 13
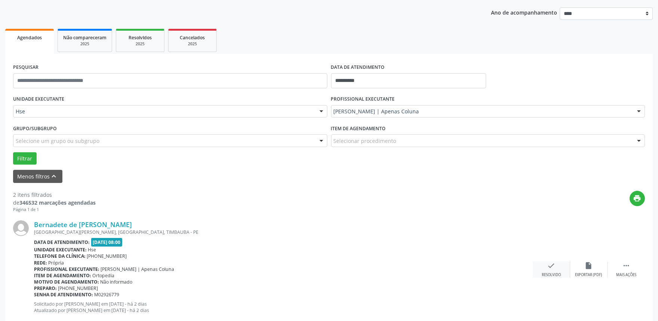
click at [554, 271] on div "check Resolvido" at bounding box center [551, 269] width 37 height 16
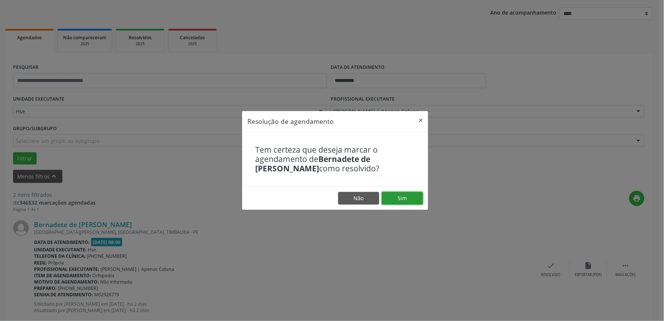
click at [412, 195] on button "Sim" at bounding box center [402, 198] width 41 height 13
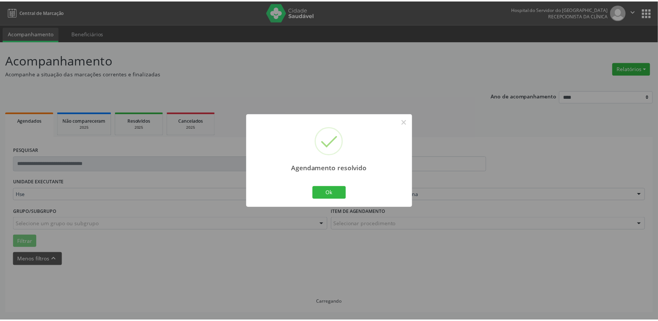
scroll to position [0, 0]
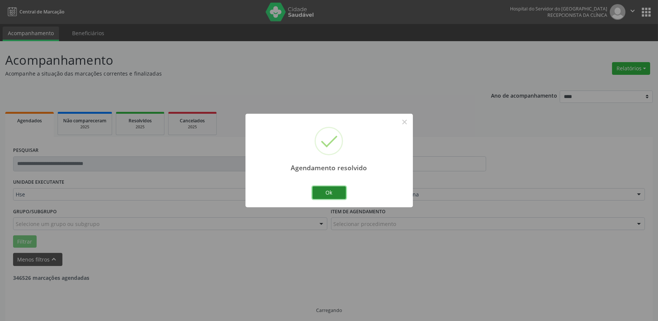
click at [336, 191] on button "Ok" at bounding box center [329, 192] width 34 height 13
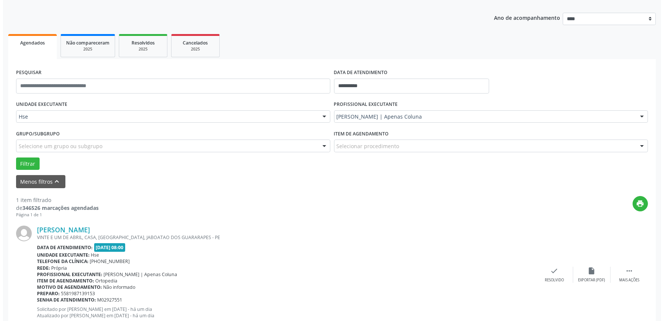
scroll to position [83, 0]
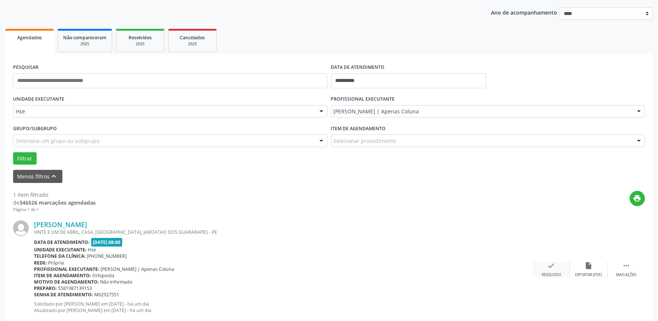
click at [550, 265] on icon "check" at bounding box center [552, 265] width 8 height 8
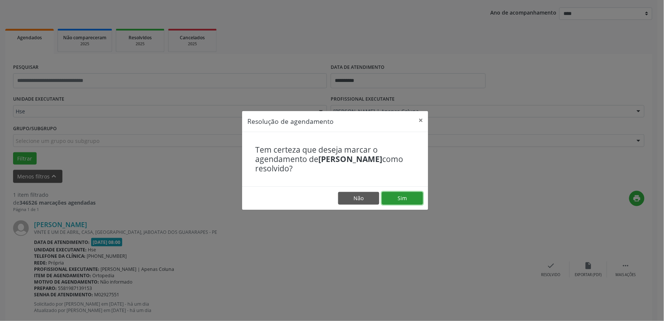
click at [413, 201] on button "Sim" at bounding box center [402, 198] width 41 height 13
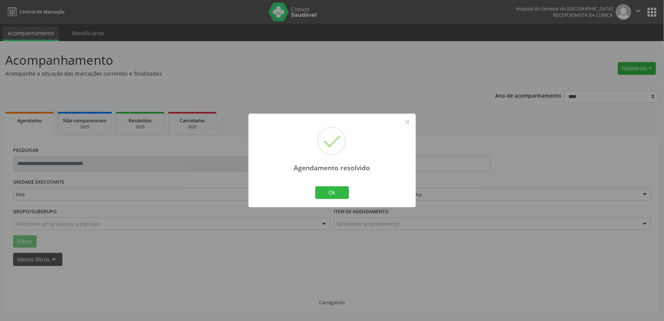
scroll to position [0, 0]
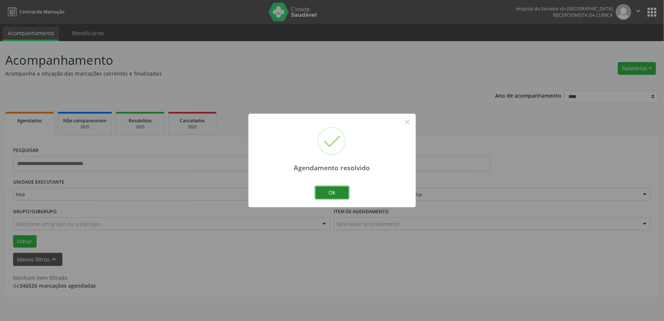
click at [333, 186] on button "Ok" at bounding box center [332, 192] width 34 height 13
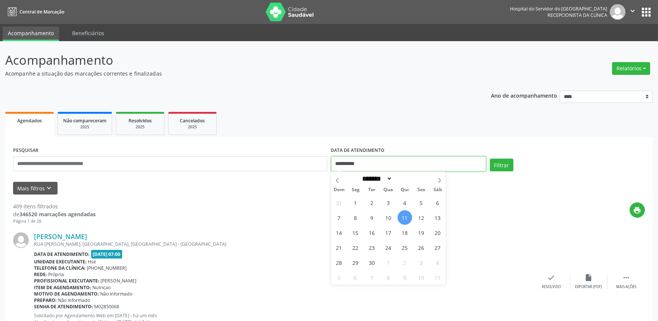
drag, startPoint x: 363, startPoint y: 161, endPoint x: 333, endPoint y: 164, distance: 30.5
click at [333, 164] on input "**********" at bounding box center [408, 163] width 155 height 15
click at [95, 160] on input "text" at bounding box center [170, 163] width 314 height 15
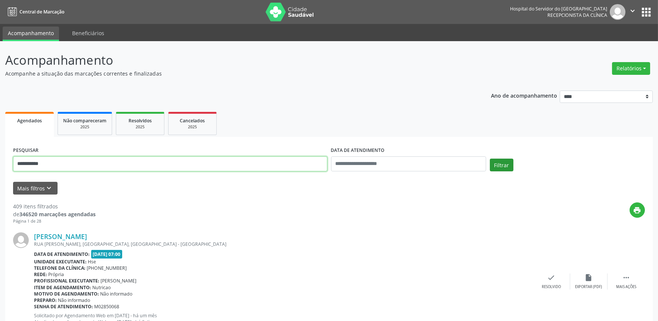
type input "**********"
click at [504, 161] on button "Filtrar" at bounding box center [502, 164] width 24 height 13
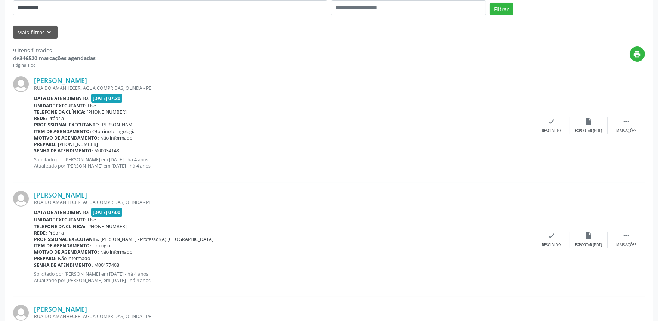
scroll to position [108, 0]
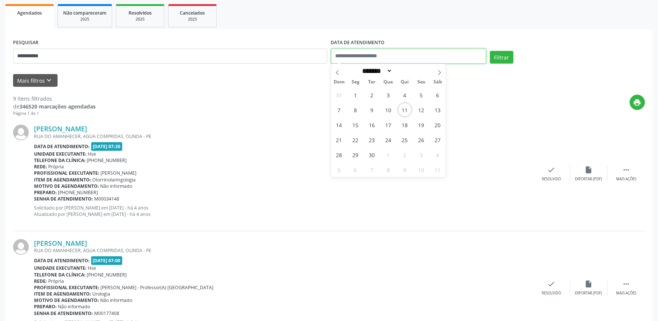
click at [402, 53] on input "text" at bounding box center [408, 56] width 155 height 15
click at [421, 107] on span "12" at bounding box center [421, 109] width 15 height 15
type input "**********"
click at [421, 107] on span "12" at bounding box center [421, 109] width 15 height 15
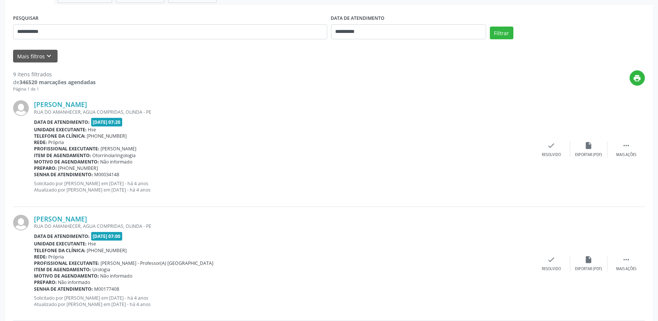
scroll to position [118, 0]
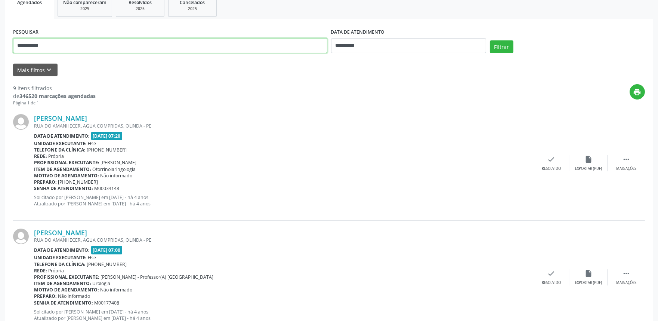
drag, startPoint x: 65, startPoint y: 46, endPoint x: 0, endPoint y: 61, distance: 67.2
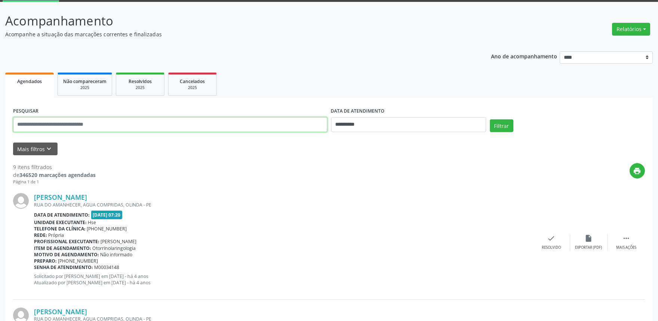
scroll to position [0, 0]
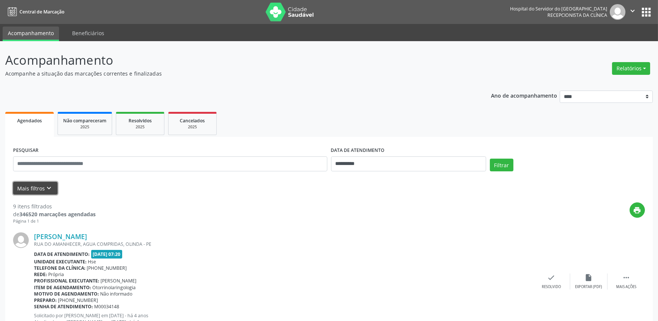
click at [31, 188] on button "Mais filtros keyboard_arrow_down" at bounding box center [35, 188] width 44 height 13
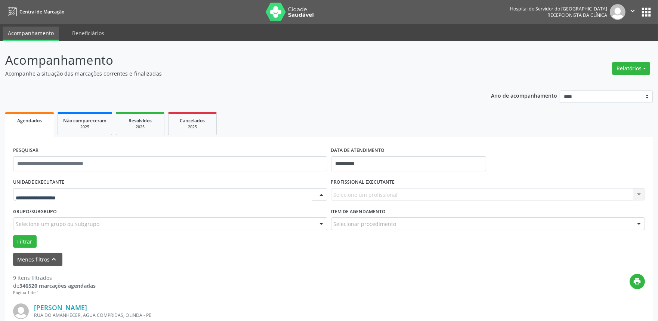
click at [321, 193] on div at bounding box center [321, 194] width 11 height 13
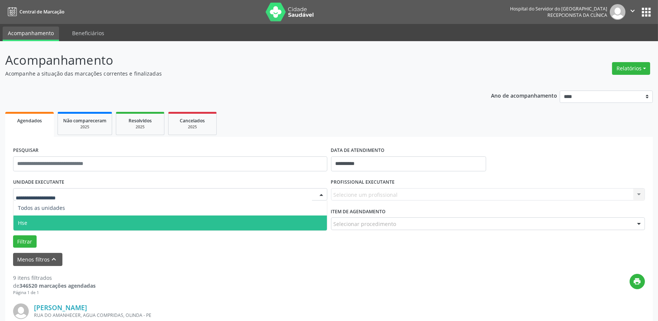
click at [311, 220] on span "Hse" at bounding box center [170, 222] width 314 height 15
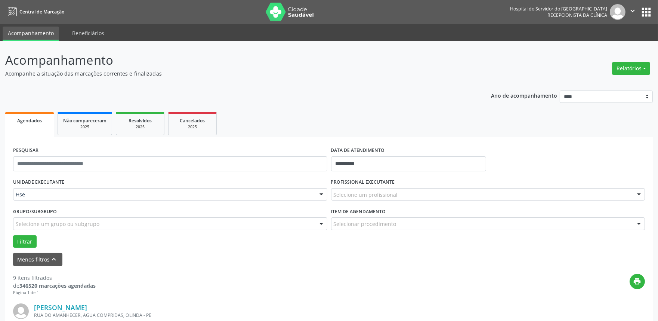
click at [641, 196] on div at bounding box center [638, 194] width 11 height 13
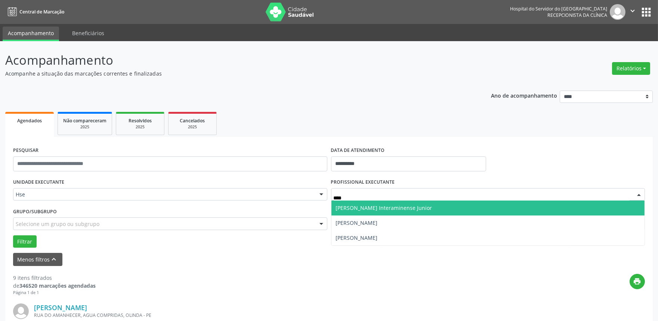
type input "*****"
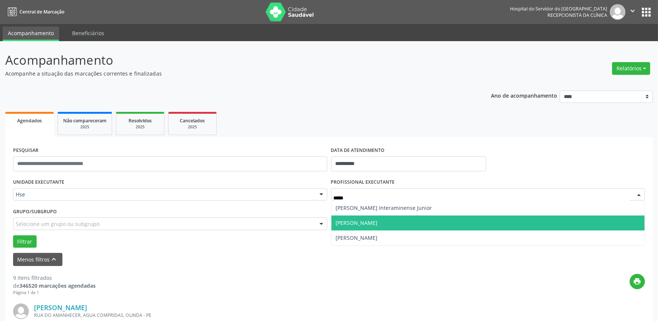
click at [378, 221] on span "[PERSON_NAME]" at bounding box center [357, 222] width 42 height 7
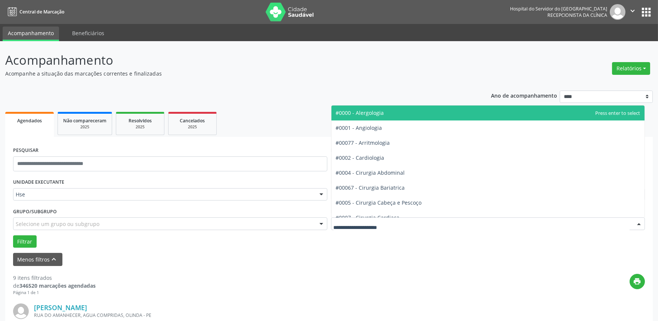
click at [641, 221] on div at bounding box center [638, 224] width 11 height 13
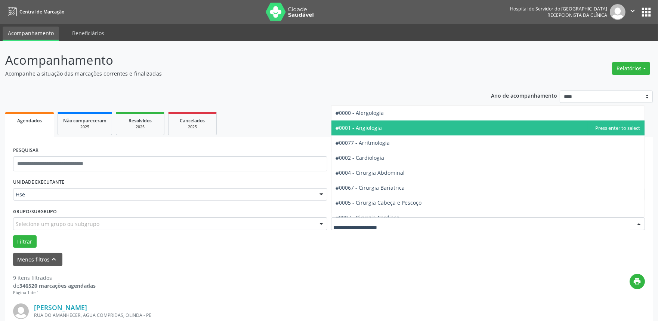
click at [374, 124] on span "#0001 - Angiologia" at bounding box center [359, 127] width 46 height 7
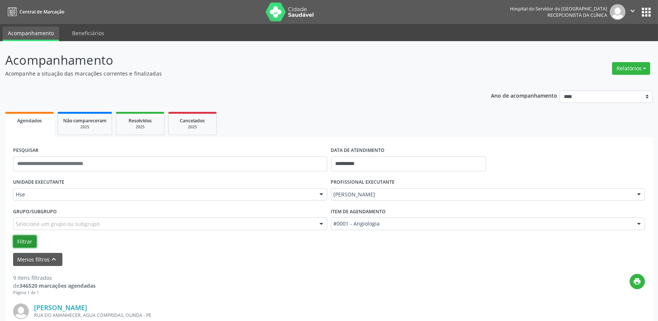
click at [24, 241] on button "Filtrar" at bounding box center [25, 241] width 24 height 13
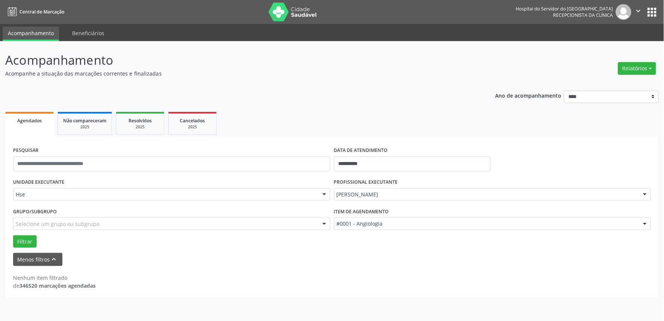
drag, startPoint x: 660, startPoint y: 221, endPoint x: 662, endPoint y: 230, distance: 9.0
click at [658, 221] on div "**********" at bounding box center [332, 181] width 664 height 280
click at [603, 274] on div "Nenhum item filtrado de 346520 marcações agendadas" at bounding box center [332, 282] width 638 height 16
drag, startPoint x: 663, startPoint y: 128, endPoint x: 643, endPoint y: 192, distance: 67.6
click at [658, 152] on div "**********" at bounding box center [332, 181] width 664 height 280
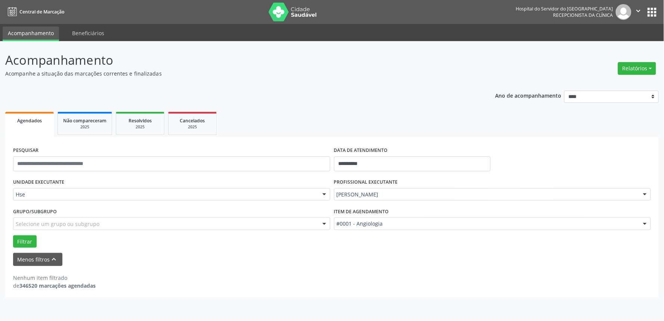
click at [461, 286] on div "Nenhum item filtrado de 346520 marcações agendadas" at bounding box center [332, 282] width 638 height 16
click at [25, 240] on button "Filtrar" at bounding box center [25, 241] width 24 height 13
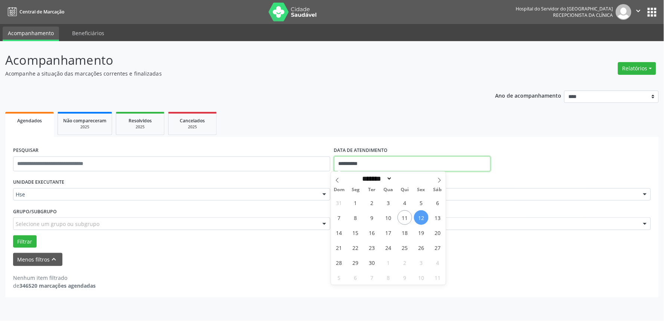
drag, startPoint x: 370, startPoint y: 161, endPoint x: 307, endPoint y: 170, distance: 63.7
click at [307, 170] on div "**********" at bounding box center [332, 161] width 642 height 32
click at [404, 215] on span "11" at bounding box center [405, 217] width 15 height 15
type input "**********"
click at [404, 215] on span "11" at bounding box center [405, 217] width 15 height 15
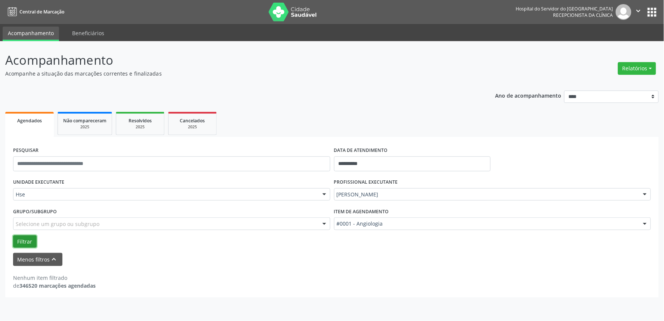
click at [19, 240] on button "Filtrar" at bounding box center [25, 241] width 24 height 13
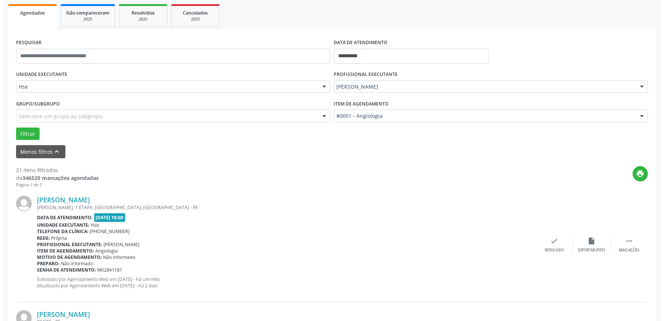
scroll to position [161, 0]
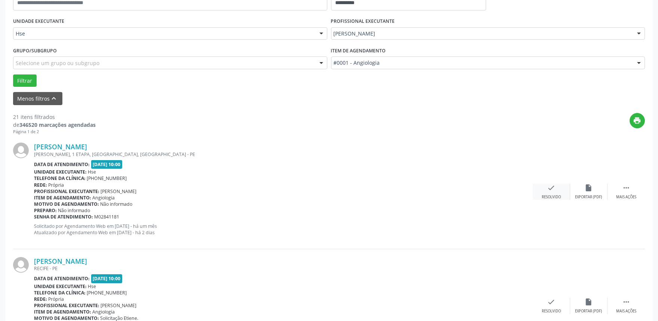
click at [552, 190] on icon "check" at bounding box center [552, 188] width 8 height 8
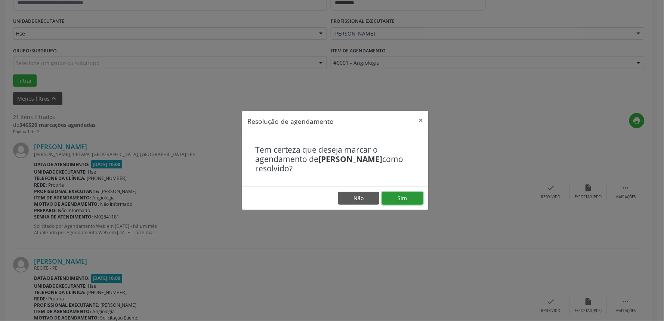
click at [397, 194] on button "Sim" at bounding box center [402, 198] width 41 height 13
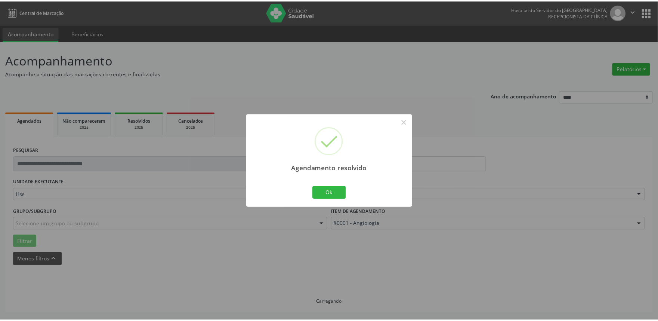
scroll to position [0, 0]
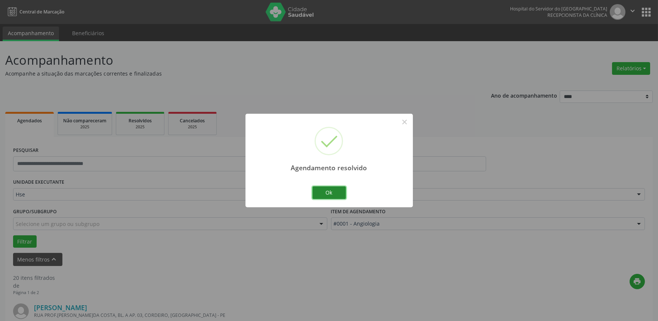
click at [326, 189] on button "Ok" at bounding box center [329, 192] width 34 height 13
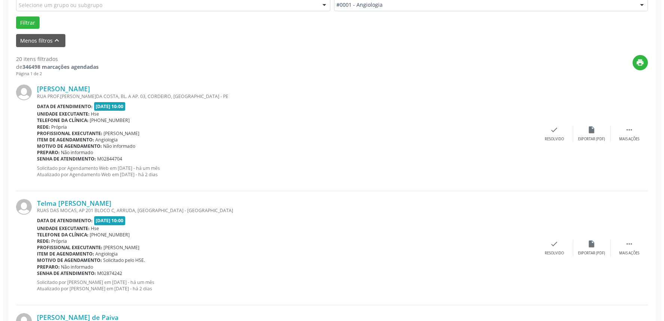
scroll to position [222, 0]
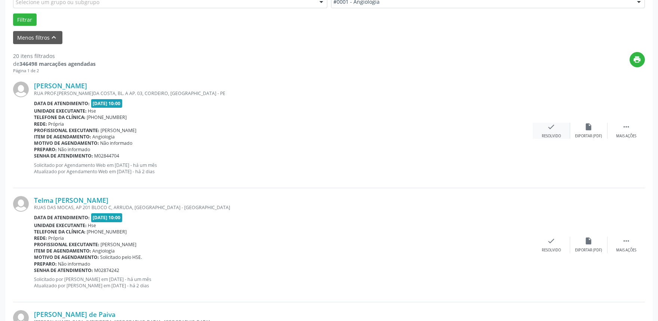
click at [556, 131] on div "check Resolvido" at bounding box center [551, 131] width 37 height 16
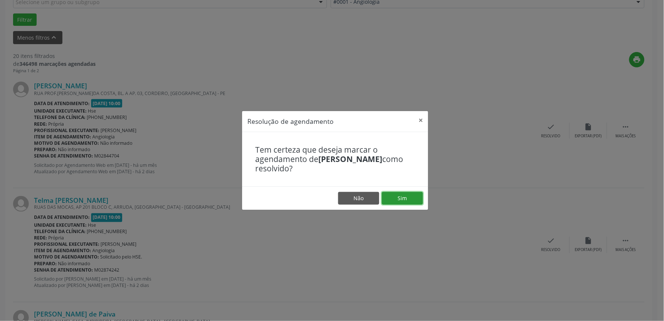
click at [407, 193] on button "Sim" at bounding box center [402, 198] width 41 height 13
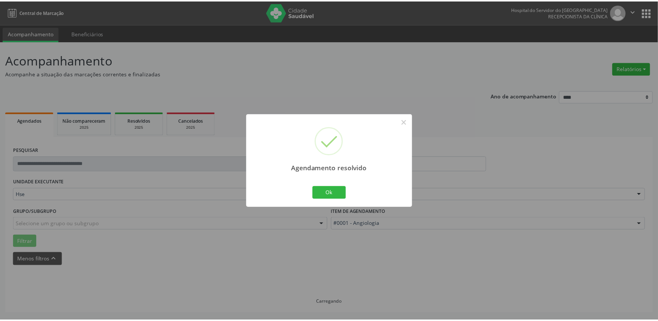
scroll to position [0, 0]
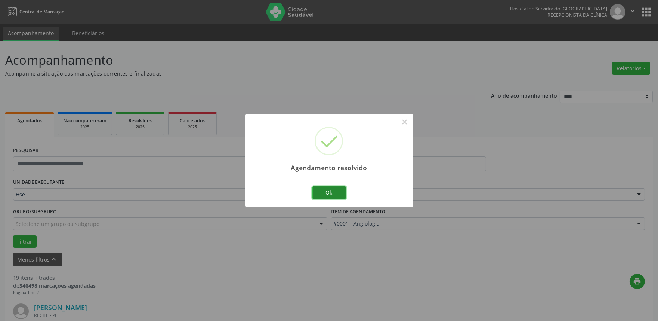
click at [336, 193] on button "Ok" at bounding box center [329, 192] width 34 height 13
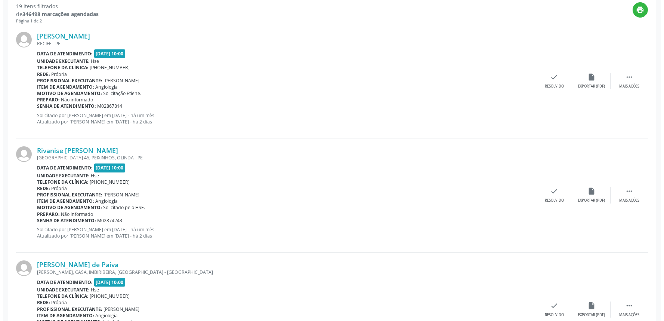
scroll to position [274, 0]
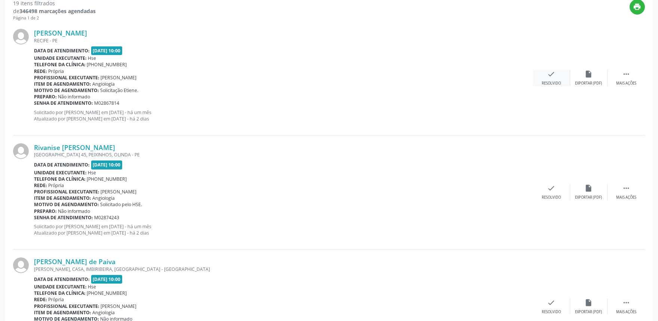
click at [558, 77] on div "check Resolvido" at bounding box center [551, 78] width 37 height 16
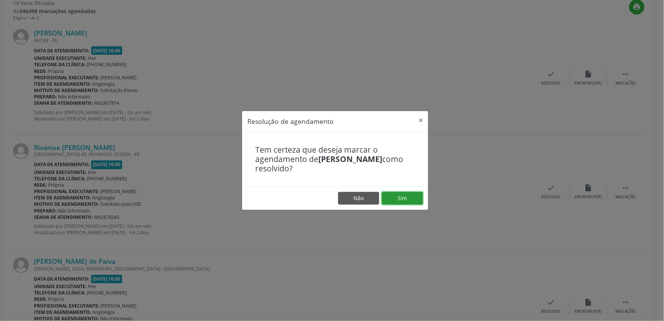
click at [416, 197] on button "Sim" at bounding box center [402, 198] width 41 height 13
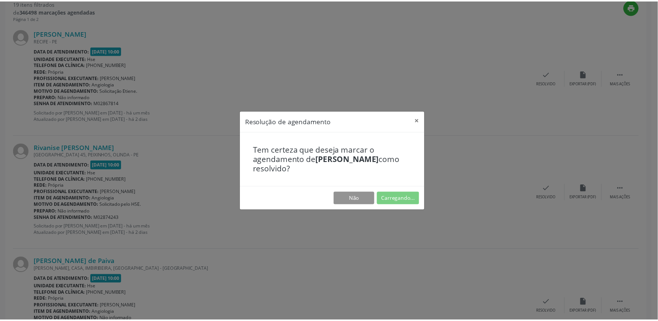
scroll to position [0, 0]
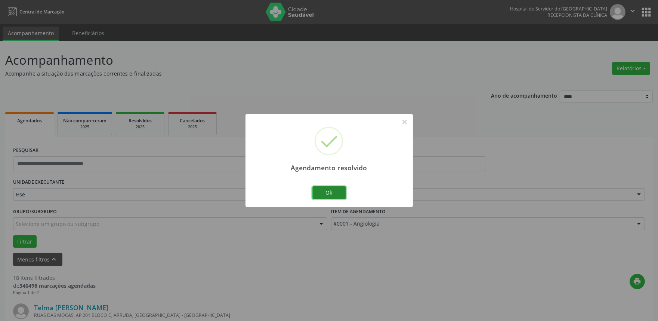
click at [334, 192] on button "Ok" at bounding box center [329, 192] width 34 height 13
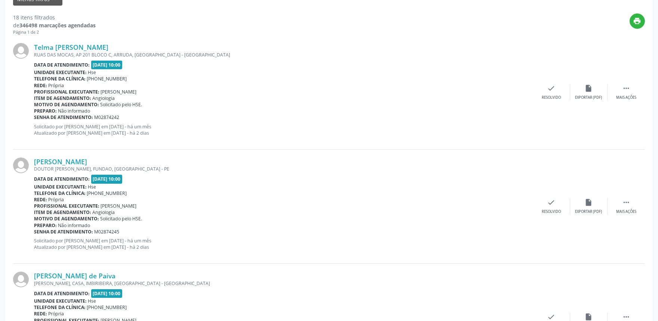
scroll to position [285, 0]
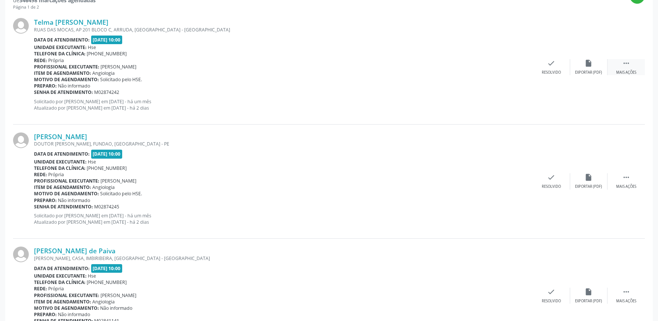
click at [629, 68] on div " Mais ações" at bounding box center [626, 67] width 37 height 16
click at [592, 64] on icon "alarm_off" at bounding box center [589, 63] width 8 height 8
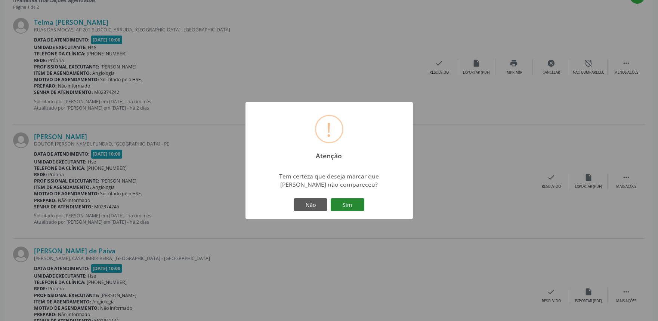
click at [349, 202] on button "Sim" at bounding box center [348, 204] width 34 height 13
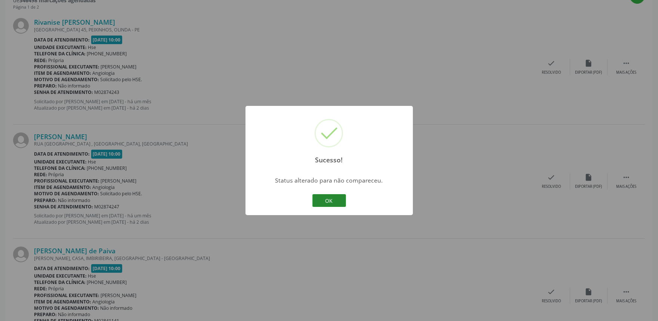
click at [338, 197] on button "OK" at bounding box center [329, 200] width 34 height 13
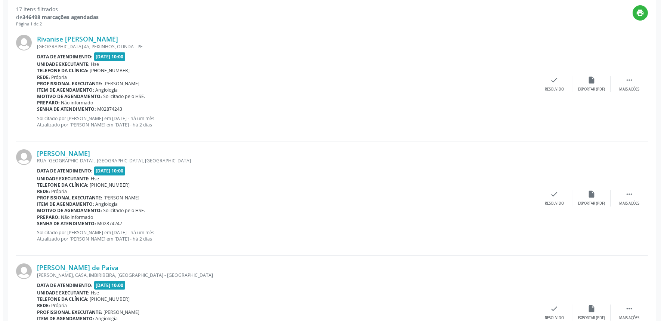
scroll to position [288, 0]
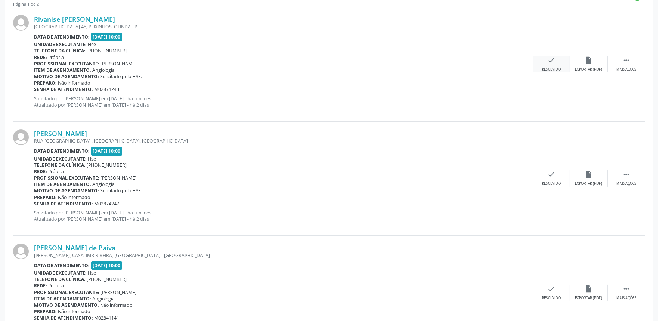
click at [558, 62] on div "check Resolvido" at bounding box center [551, 64] width 37 height 16
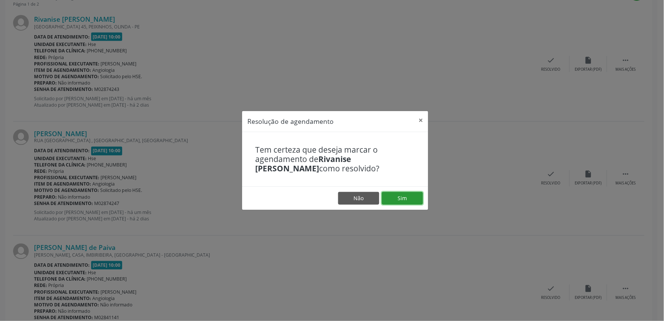
click at [397, 199] on button "Sim" at bounding box center [402, 198] width 41 height 13
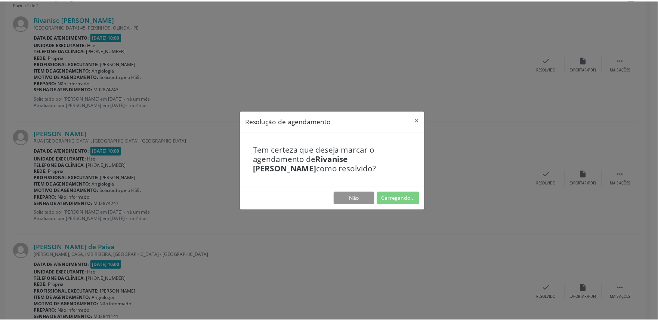
scroll to position [0, 0]
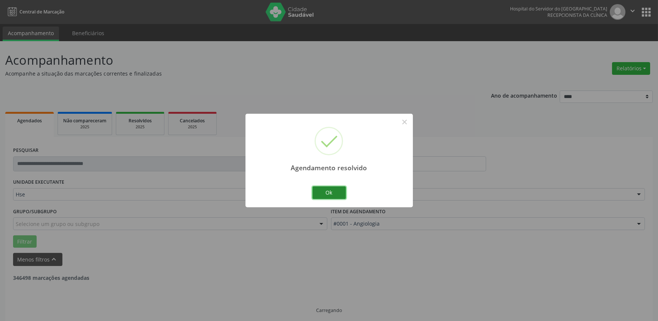
click at [339, 191] on button "Ok" at bounding box center [329, 192] width 34 height 13
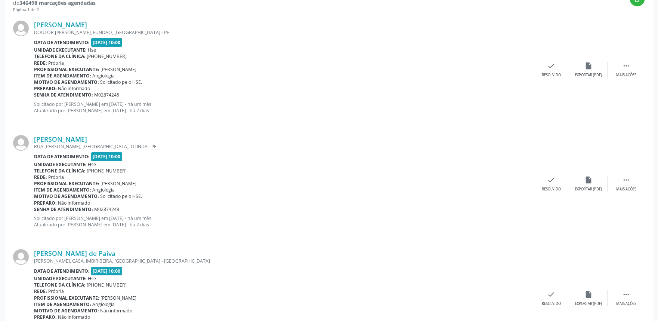
scroll to position [285, 0]
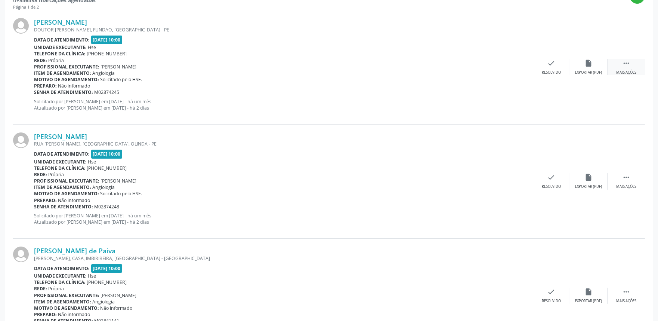
click at [625, 65] on icon "" at bounding box center [626, 63] width 8 height 8
click at [594, 66] on div "alarm_off Não compareceu" at bounding box center [588, 67] width 37 height 16
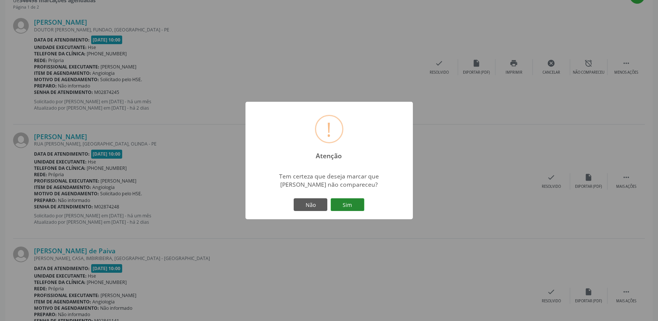
click at [356, 206] on button "Sim" at bounding box center [348, 204] width 34 height 13
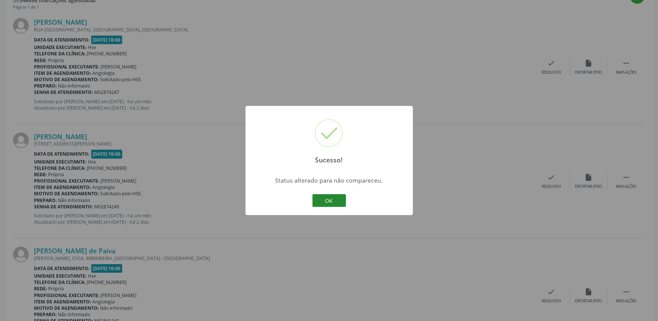
click at [333, 202] on button "OK" at bounding box center [329, 200] width 34 height 13
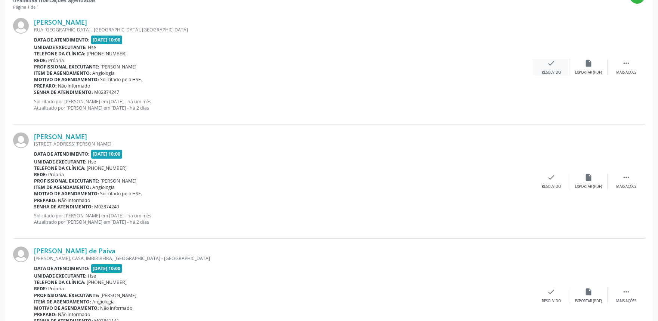
click at [551, 71] on div "Resolvido" at bounding box center [551, 72] width 19 height 5
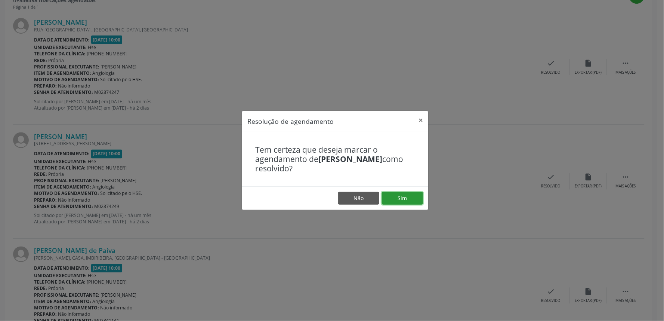
click at [409, 196] on button "Sim" at bounding box center [402, 198] width 41 height 13
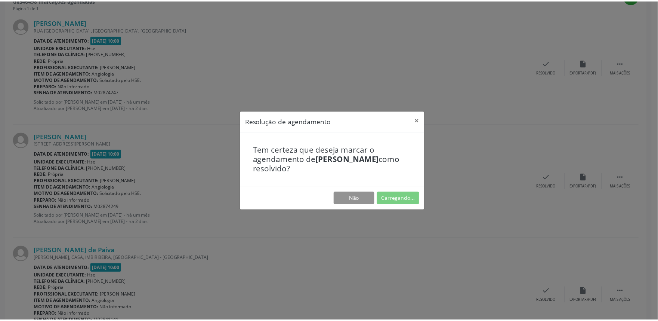
scroll to position [0, 0]
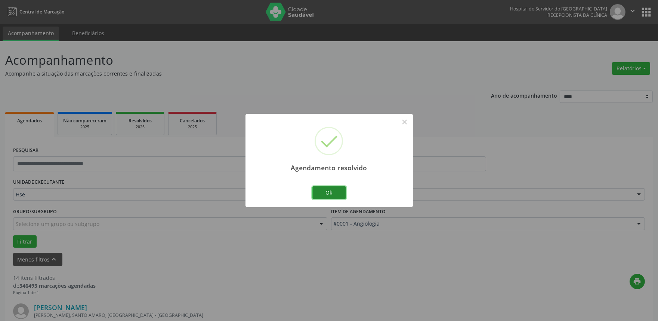
click at [340, 190] on button "Ok" at bounding box center [329, 192] width 34 height 13
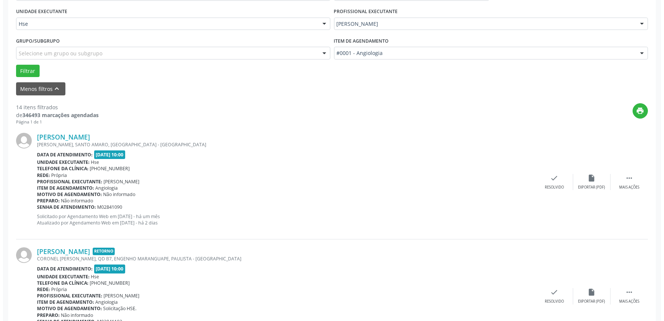
scroll to position [240, 0]
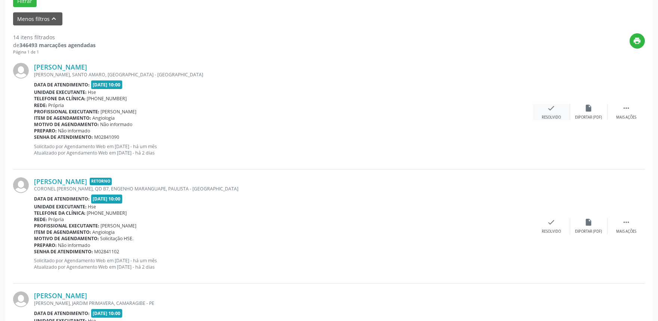
click at [558, 111] on div "check Resolvido" at bounding box center [551, 112] width 37 height 16
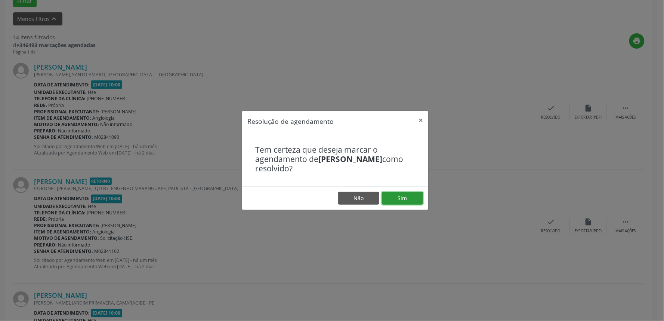
click at [399, 197] on button "Sim" at bounding box center [402, 198] width 41 height 13
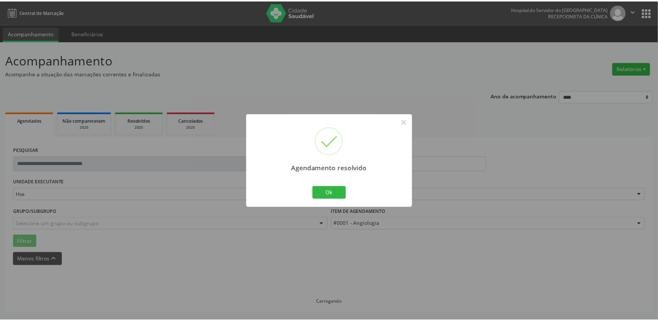
scroll to position [0, 0]
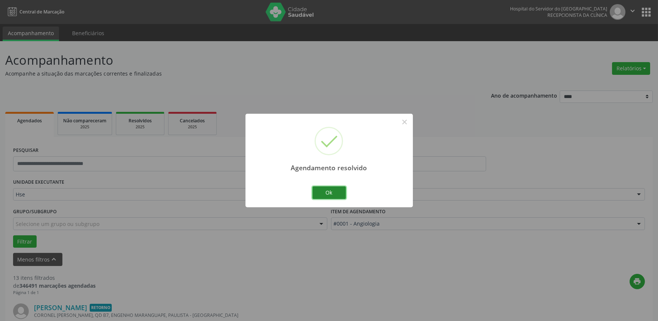
click at [330, 192] on button "Ok" at bounding box center [329, 192] width 34 height 13
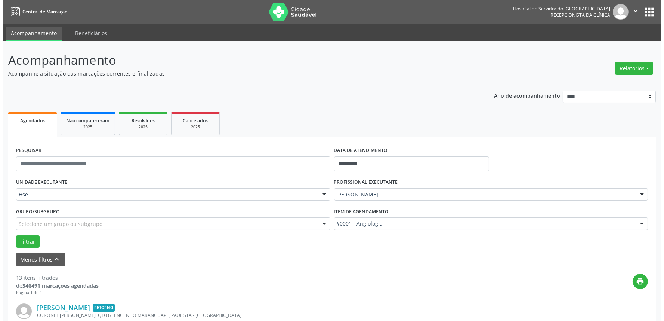
scroll to position [133, 0]
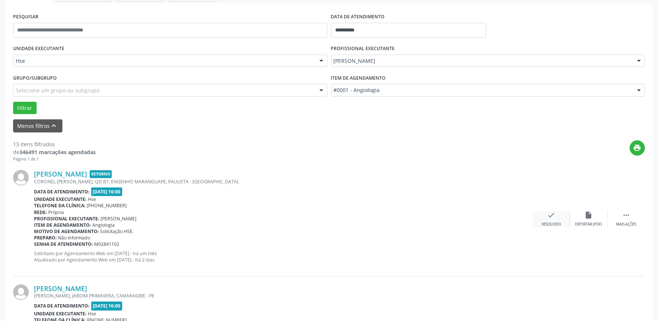
click at [553, 212] on icon "check" at bounding box center [552, 215] width 8 height 8
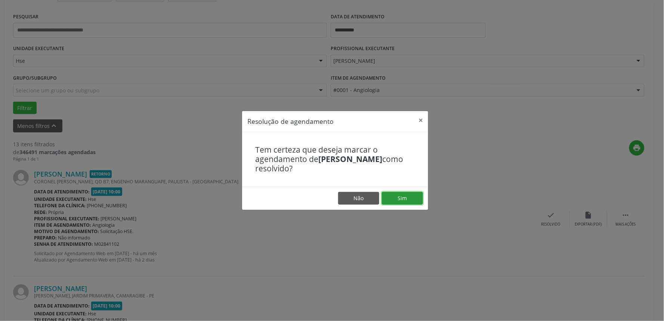
click at [398, 192] on button "Sim" at bounding box center [402, 198] width 41 height 13
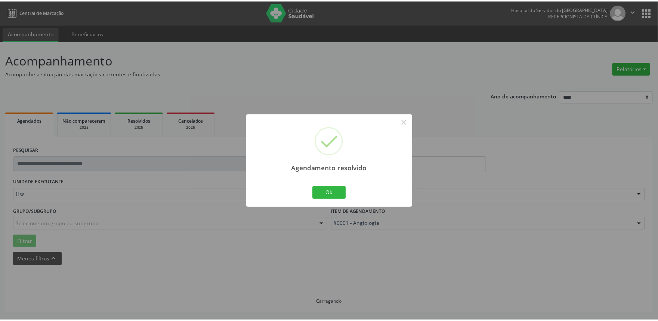
scroll to position [0, 0]
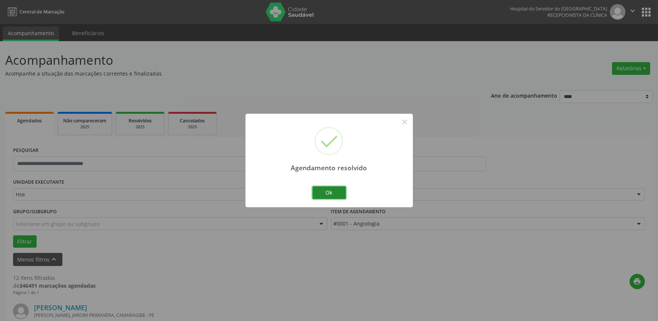
click at [328, 189] on button "Ok" at bounding box center [329, 192] width 34 height 13
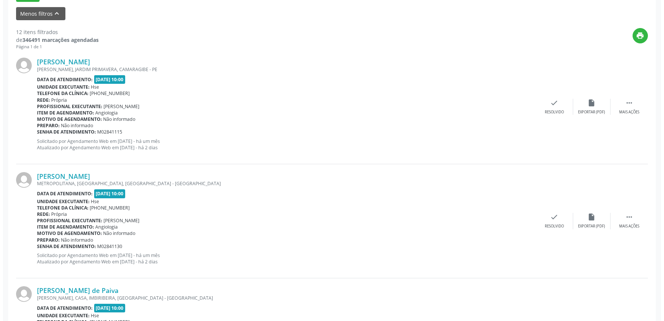
scroll to position [271, 0]
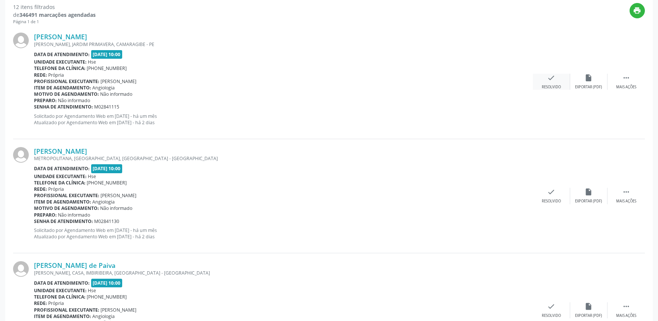
click at [554, 80] on icon "check" at bounding box center [552, 78] width 8 height 8
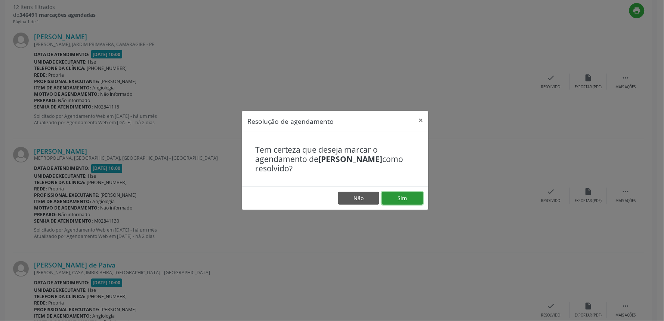
click at [406, 193] on button "Sim" at bounding box center [402, 198] width 41 height 13
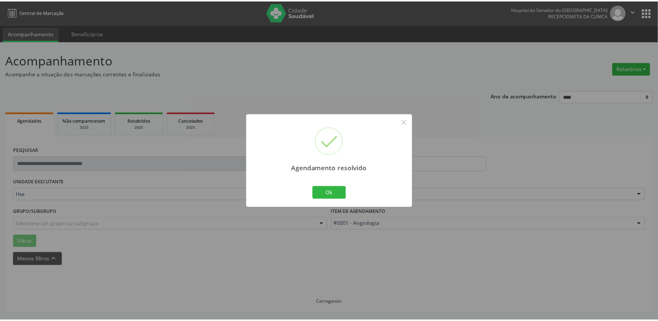
scroll to position [0, 0]
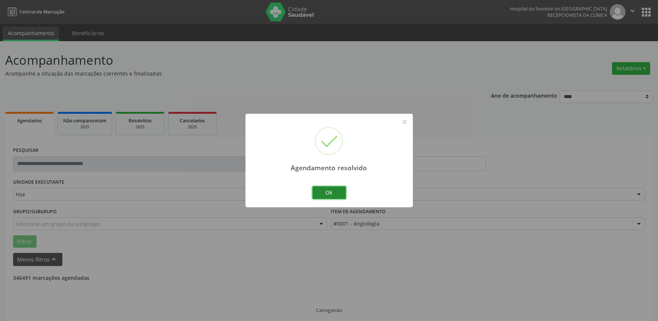
click at [336, 191] on button "Ok" at bounding box center [329, 192] width 34 height 13
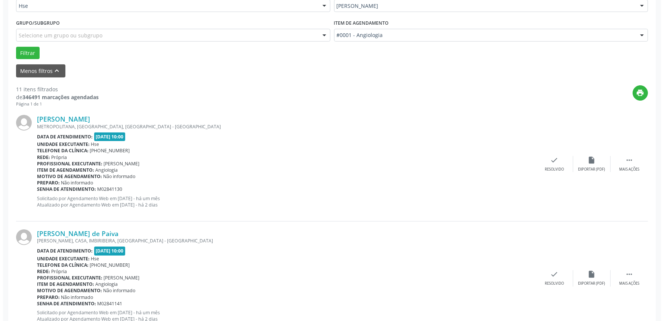
scroll to position [199, 0]
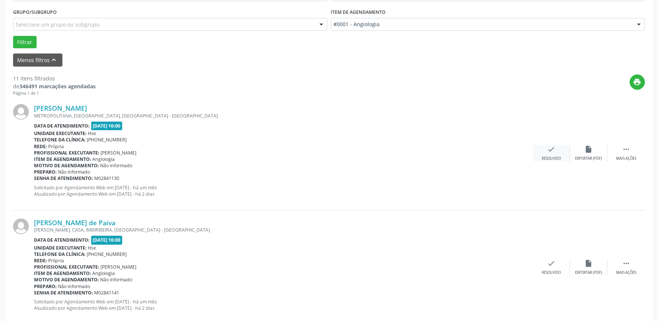
click at [556, 149] on div "check Resolvido" at bounding box center [551, 153] width 37 height 16
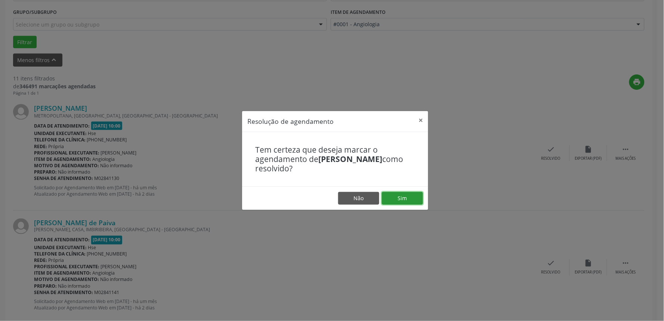
click at [401, 198] on button "Sim" at bounding box center [402, 198] width 41 height 13
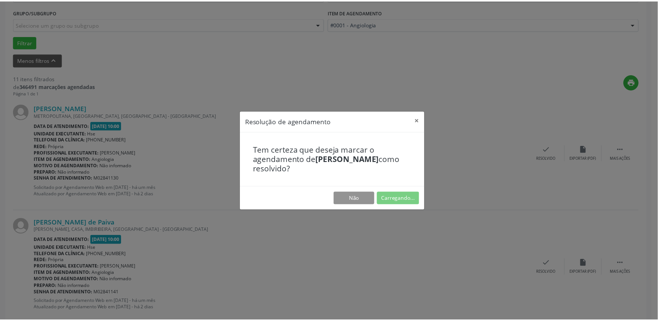
scroll to position [0, 0]
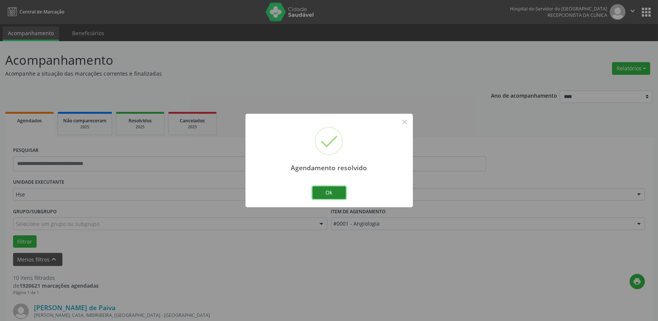
click at [333, 190] on button "Ok" at bounding box center [329, 192] width 34 height 13
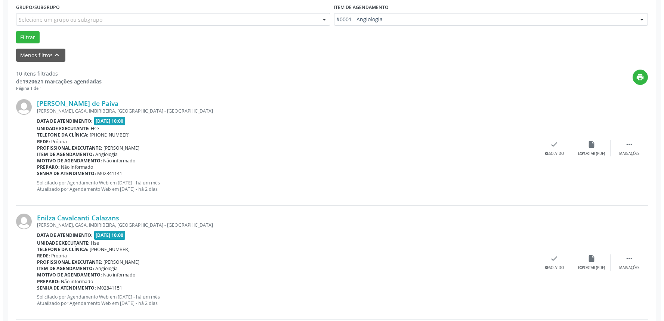
scroll to position [236, 0]
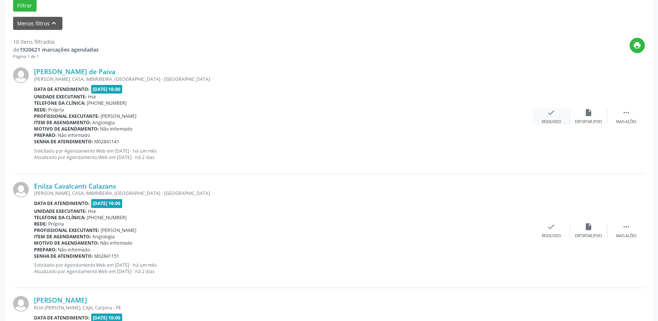
click at [552, 116] on icon "check" at bounding box center [552, 112] width 8 height 8
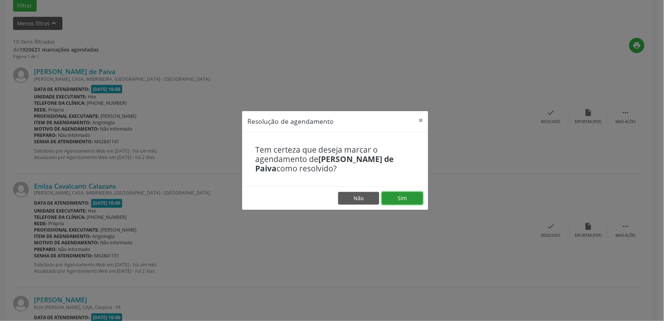
click at [415, 194] on button "Sim" at bounding box center [402, 198] width 41 height 13
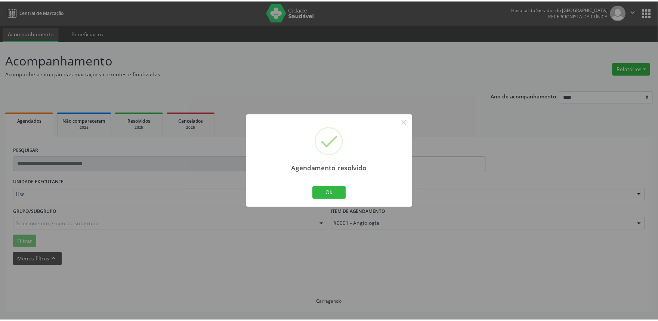
scroll to position [0, 0]
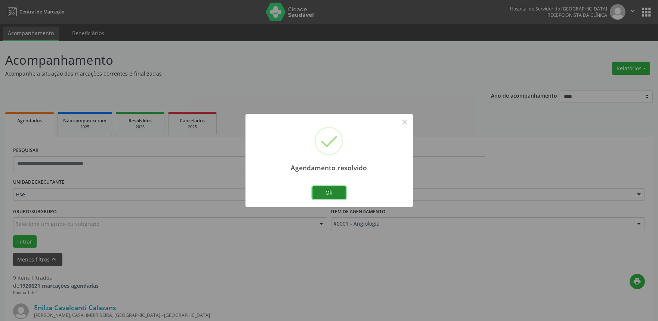
click at [332, 191] on button "Ok" at bounding box center [329, 192] width 34 height 13
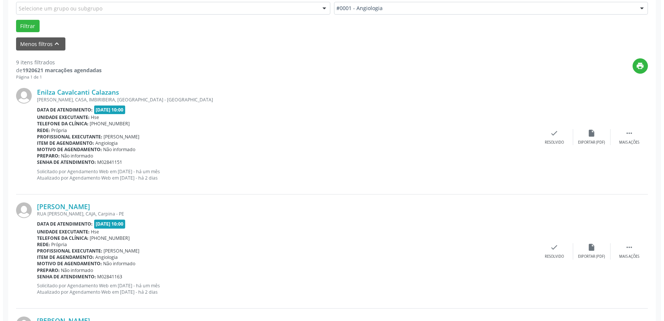
scroll to position [279, 0]
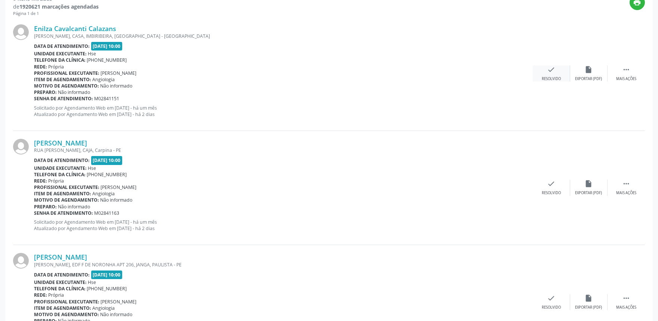
click at [548, 73] on icon "check" at bounding box center [552, 69] width 8 height 8
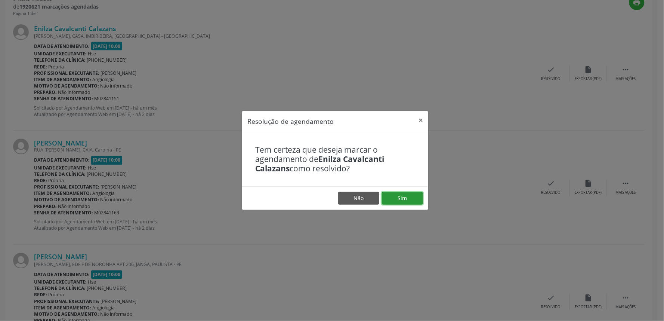
click at [411, 195] on button "Sim" at bounding box center [402, 198] width 41 height 13
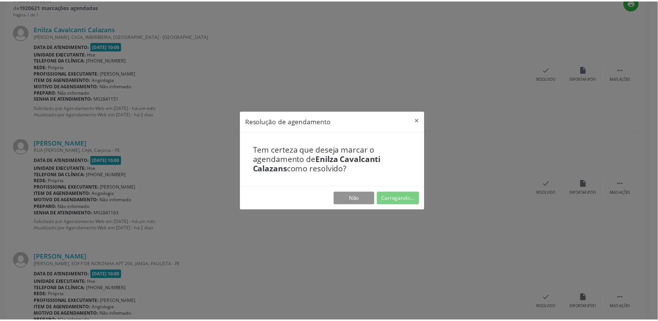
scroll to position [0, 0]
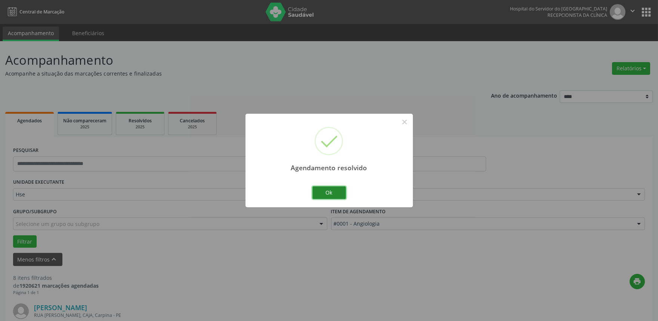
click at [324, 191] on button "Ok" at bounding box center [329, 192] width 34 height 13
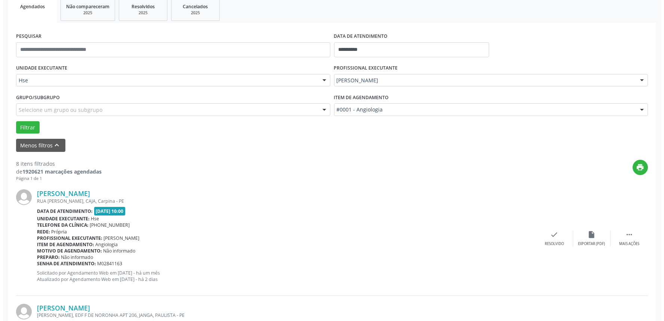
scroll to position [172, 0]
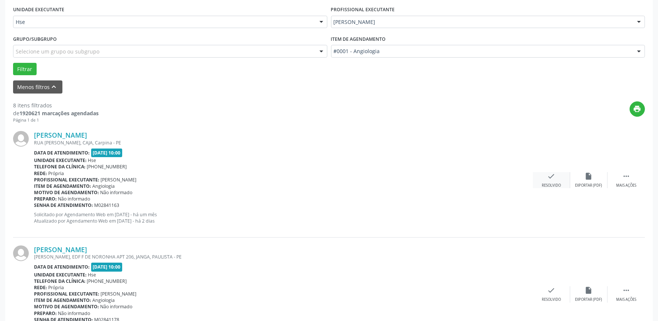
click at [551, 176] on icon "check" at bounding box center [552, 176] width 8 height 8
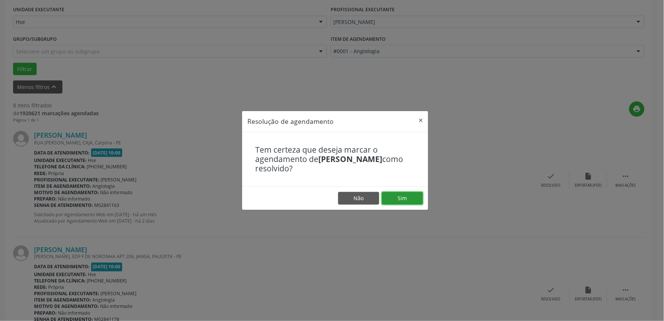
click at [403, 192] on button "Sim" at bounding box center [402, 198] width 41 height 13
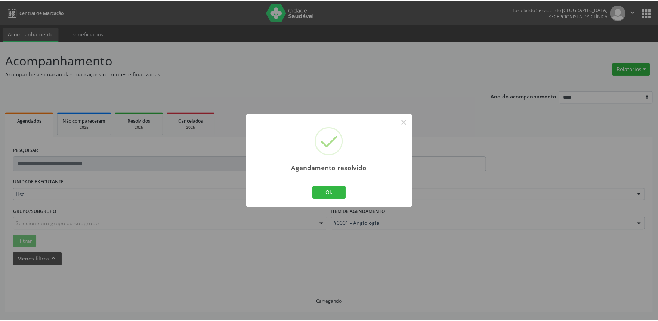
scroll to position [0, 0]
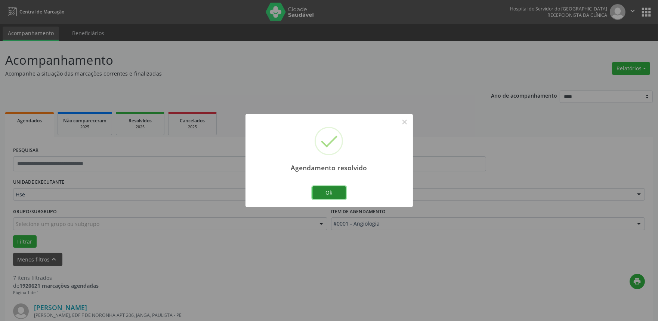
click at [337, 189] on button "Ok" at bounding box center [329, 192] width 34 height 13
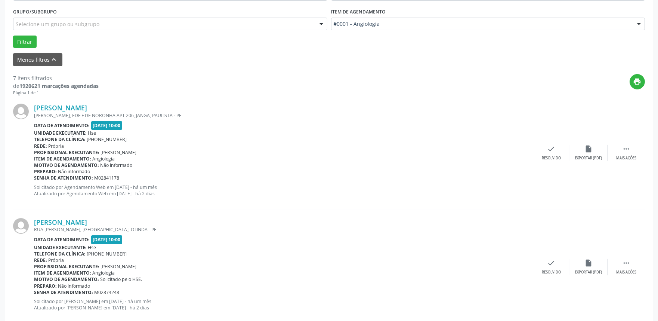
scroll to position [233, 0]
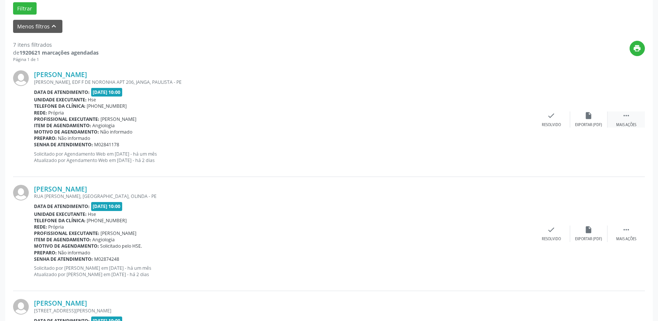
click at [633, 117] on div " Mais ações" at bounding box center [626, 119] width 37 height 16
click at [589, 118] on icon "alarm_off" at bounding box center [589, 115] width 8 height 8
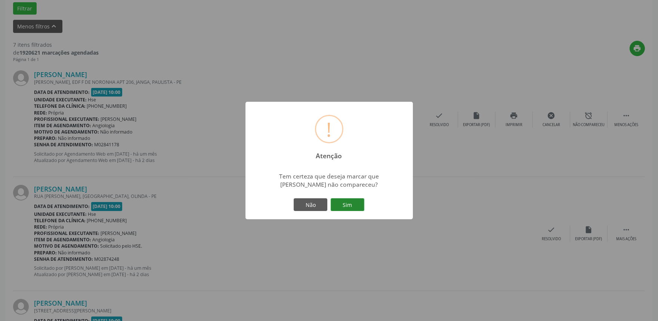
click at [358, 204] on button "Sim" at bounding box center [348, 204] width 34 height 13
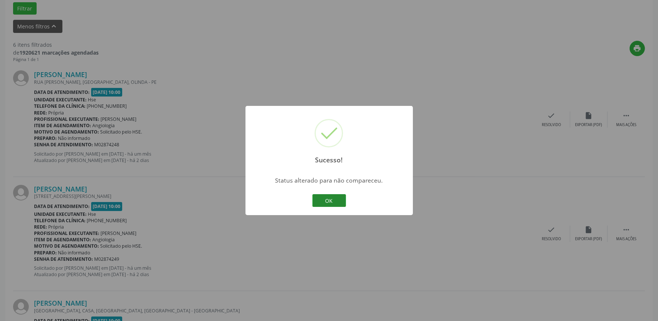
click at [333, 199] on button "OK" at bounding box center [329, 200] width 34 height 13
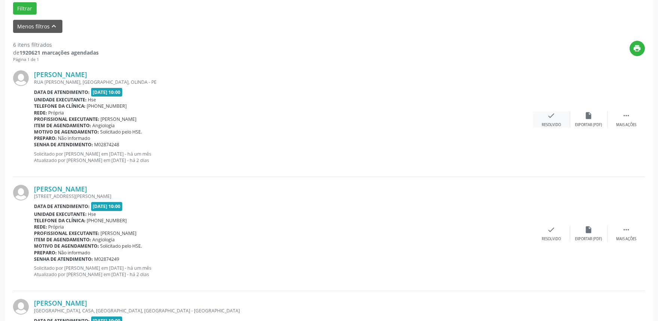
click at [553, 118] on icon "check" at bounding box center [552, 115] width 8 height 8
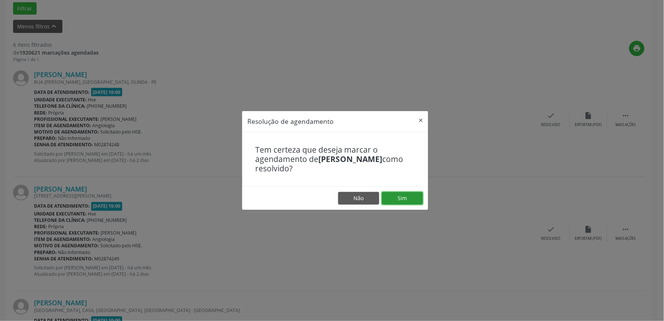
click at [410, 195] on button "Sim" at bounding box center [402, 198] width 41 height 13
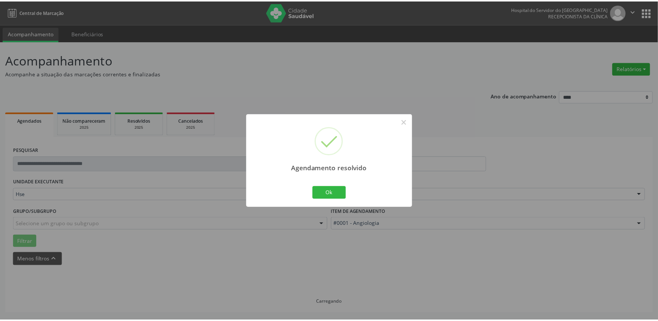
scroll to position [0, 0]
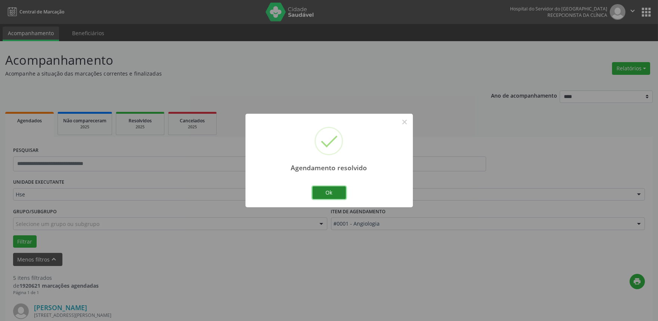
click at [326, 192] on button "Ok" at bounding box center [329, 192] width 34 height 13
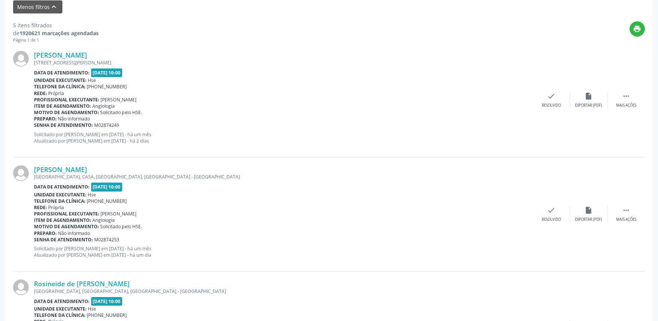
scroll to position [253, 0]
click at [559, 96] on div "check Resolvido" at bounding box center [551, 99] width 37 height 16
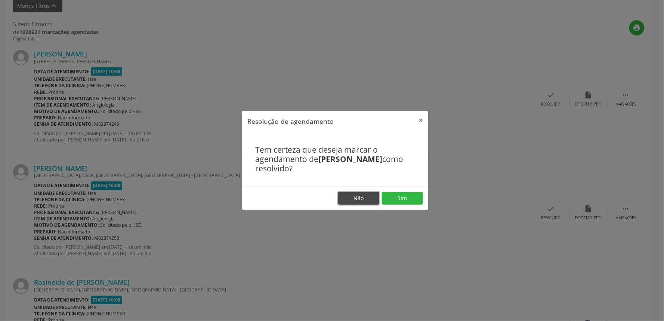
click at [365, 200] on button "Não" at bounding box center [358, 198] width 41 height 13
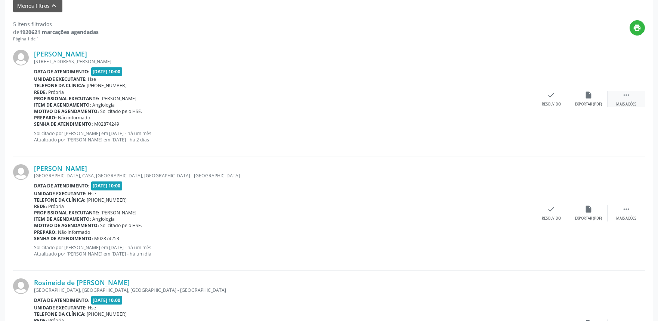
click at [628, 99] on div " Mais ações" at bounding box center [626, 99] width 37 height 16
click at [592, 95] on icon "alarm_off" at bounding box center [589, 95] width 8 height 8
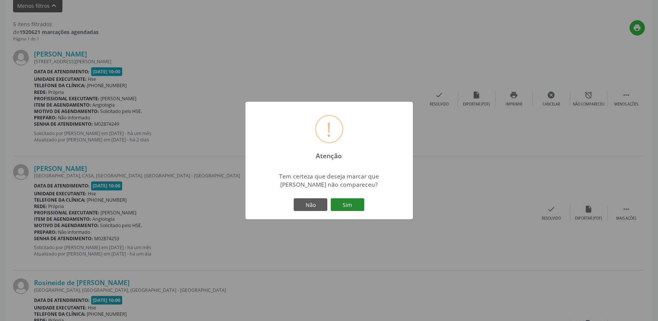
click at [346, 204] on button "Sim" at bounding box center [348, 204] width 34 height 13
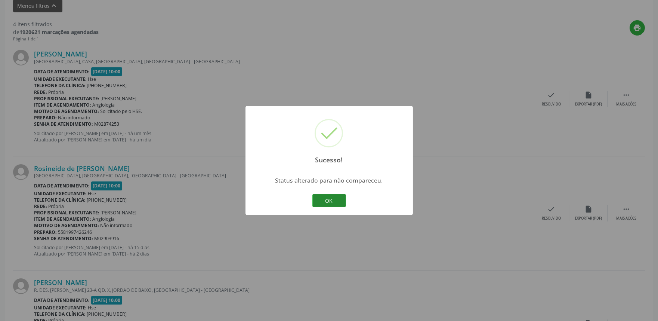
click at [334, 202] on button "OK" at bounding box center [329, 200] width 34 height 13
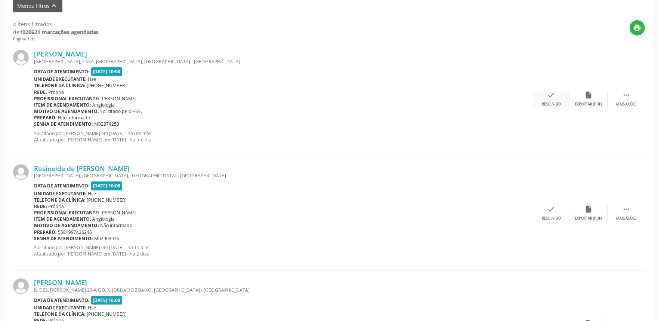
click at [552, 95] on icon "check" at bounding box center [552, 95] width 8 height 8
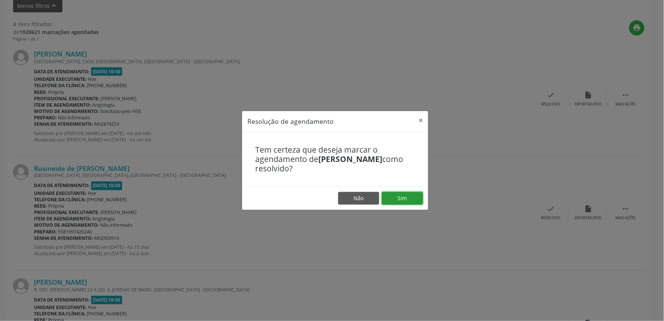
click at [408, 197] on button "Sim" at bounding box center [402, 198] width 41 height 13
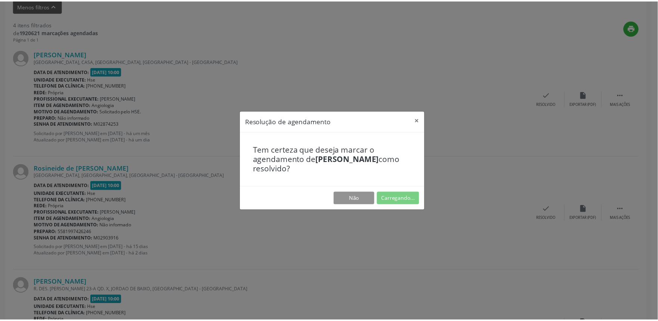
scroll to position [0, 0]
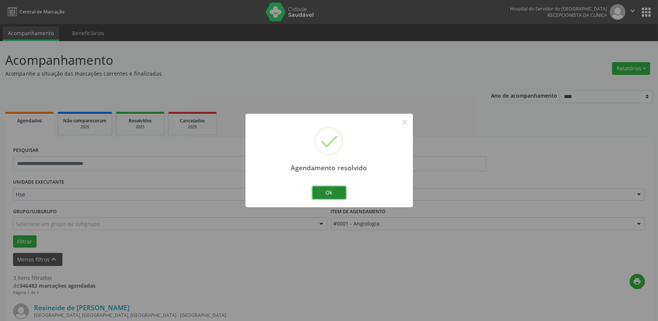
click at [331, 190] on button "Ok" at bounding box center [329, 192] width 34 height 13
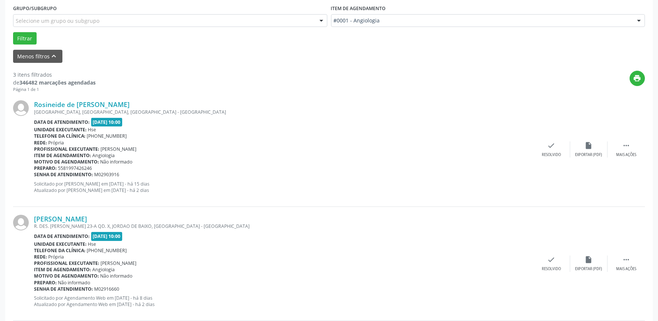
scroll to position [238, 0]
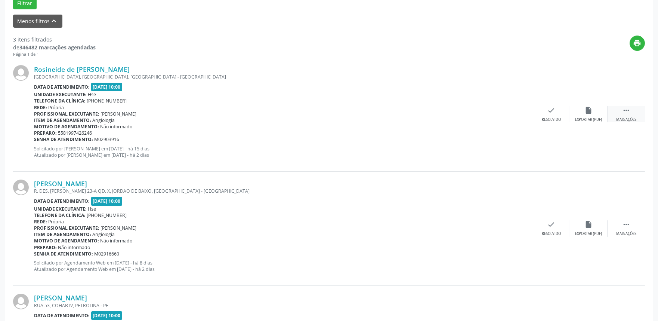
click at [633, 114] on div " Mais ações" at bounding box center [626, 114] width 37 height 16
click at [595, 117] on div "Não compareceu" at bounding box center [589, 119] width 32 height 5
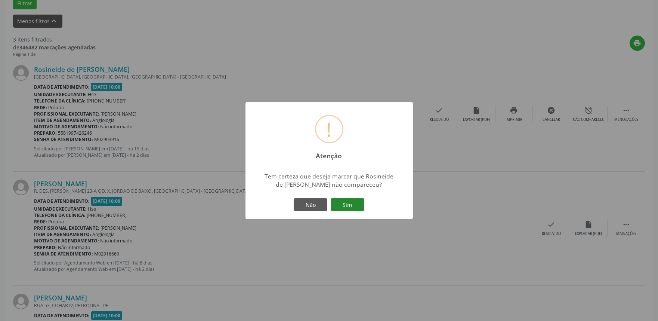
click at [339, 204] on button "Sim" at bounding box center [348, 204] width 34 height 13
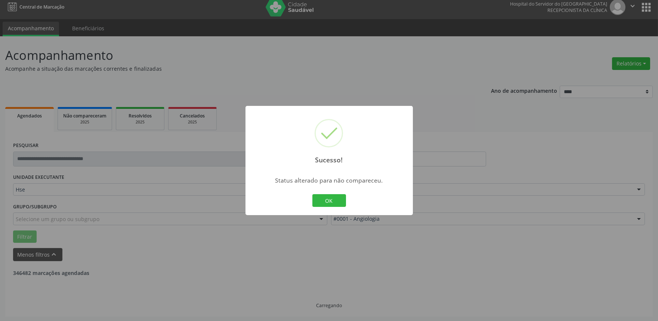
scroll to position [215, 0]
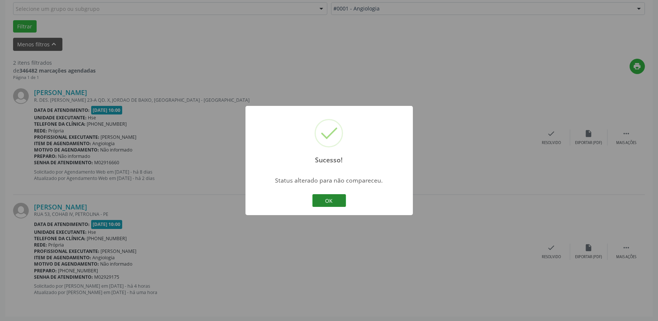
click at [336, 200] on button "OK" at bounding box center [329, 200] width 34 height 13
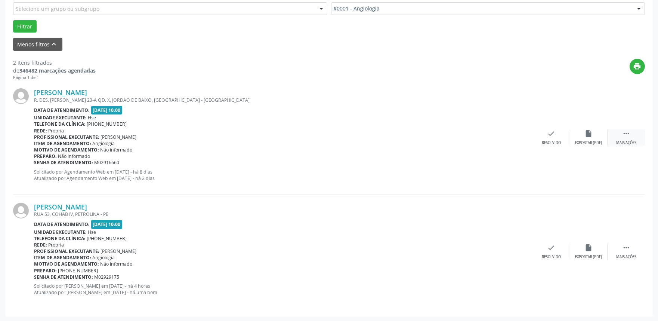
click at [616, 132] on div " Mais ações" at bounding box center [626, 137] width 37 height 16
click at [589, 133] on icon "alarm_off" at bounding box center [589, 133] width 8 height 8
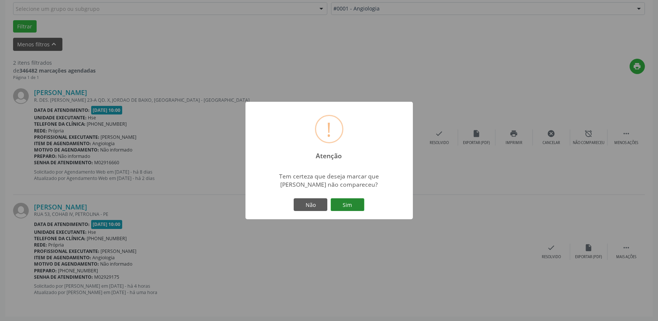
click at [357, 203] on button "Sim" at bounding box center [348, 204] width 34 height 13
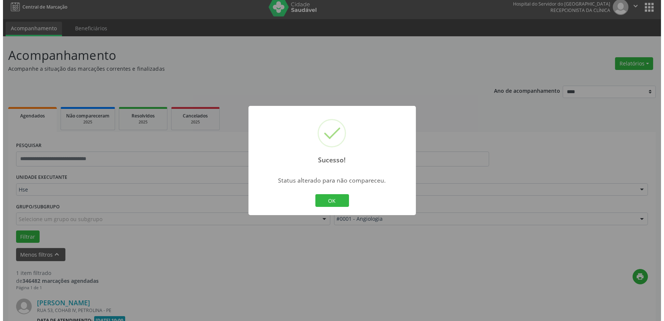
scroll to position [101, 0]
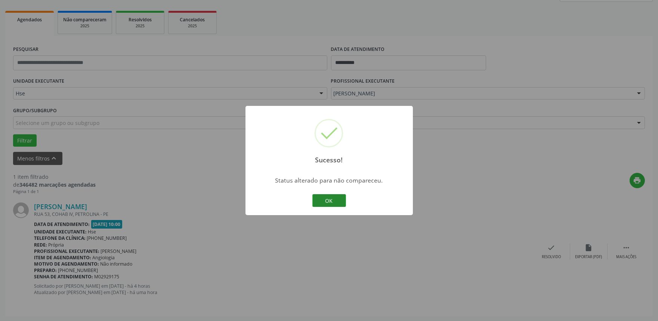
click at [331, 195] on button "OK" at bounding box center [329, 200] width 34 height 13
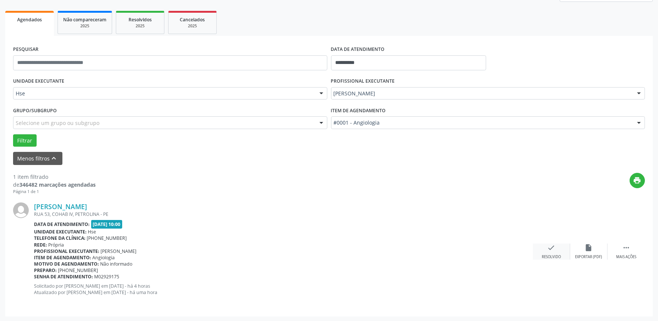
click at [550, 248] on icon "check" at bounding box center [552, 247] width 8 height 8
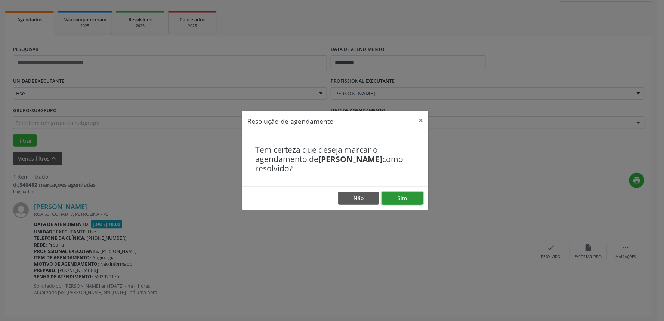
click at [400, 197] on button "Sim" at bounding box center [402, 198] width 41 height 13
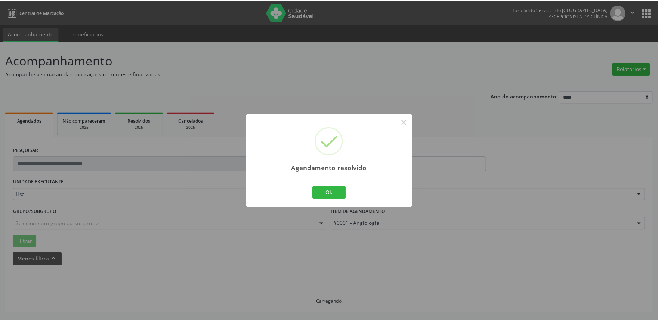
scroll to position [0, 0]
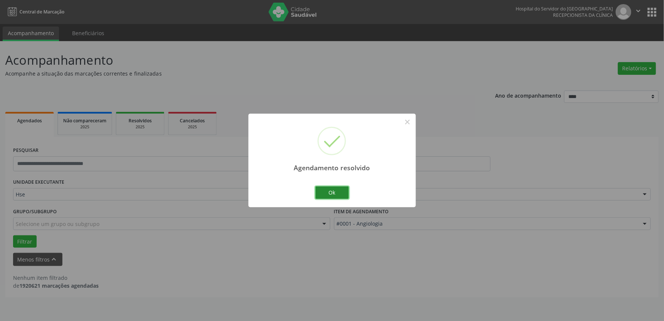
click at [336, 189] on button "Ok" at bounding box center [332, 192] width 34 height 13
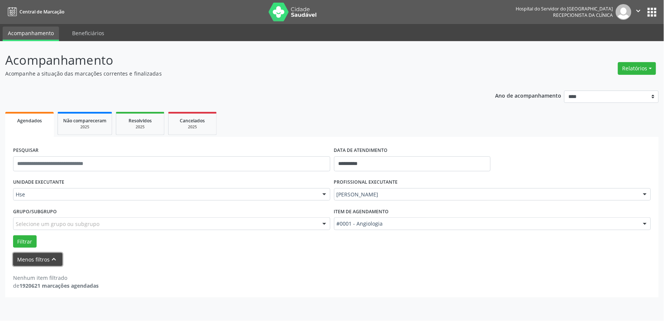
click at [37, 257] on button "Menos filtros keyboard_arrow_up" at bounding box center [37, 259] width 49 height 13
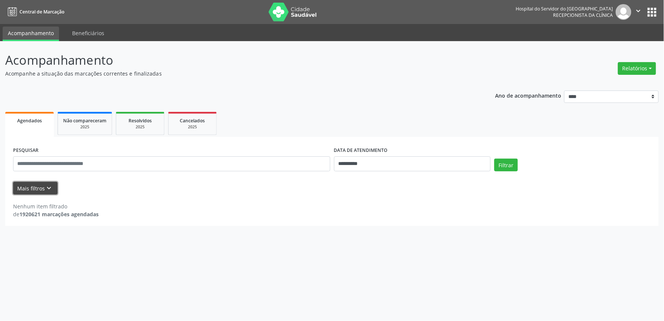
click at [46, 186] on icon "keyboard_arrow_down" at bounding box center [49, 188] width 8 height 8
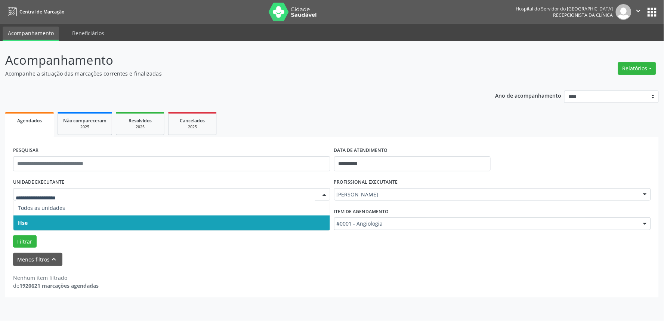
click at [326, 191] on div at bounding box center [324, 194] width 11 height 13
click at [251, 221] on span "Hse" at bounding box center [171, 222] width 317 height 15
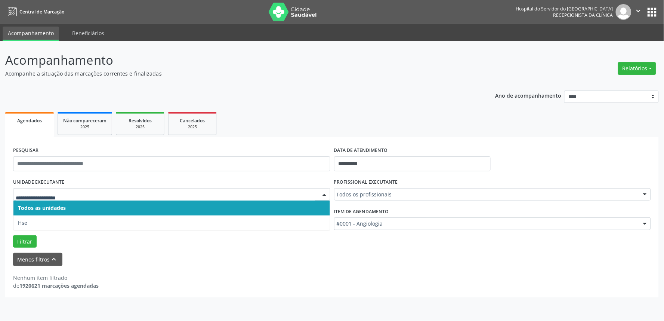
click at [324, 195] on div at bounding box center [324, 194] width 11 height 13
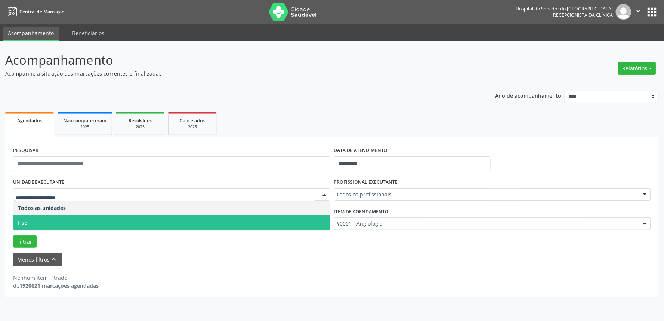
click at [312, 225] on span "Hse" at bounding box center [171, 222] width 317 height 15
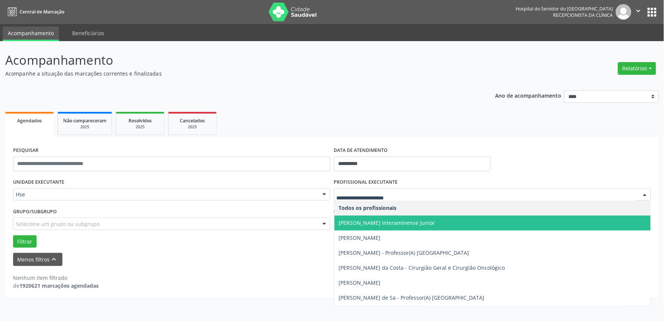
click at [644, 193] on div at bounding box center [644, 194] width 11 height 13
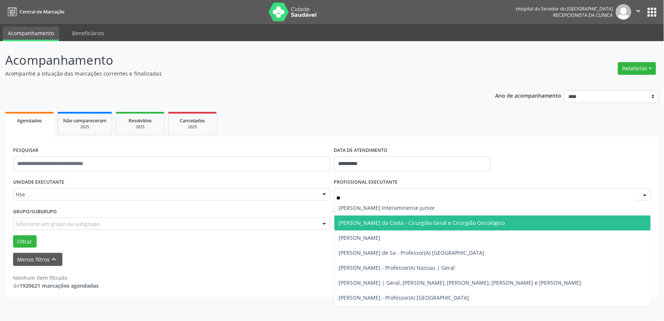
type input "***"
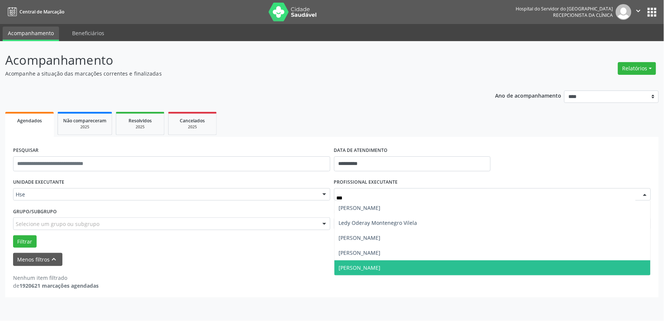
click at [381, 267] on span "[PERSON_NAME]" at bounding box center [360, 267] width 42 height 7
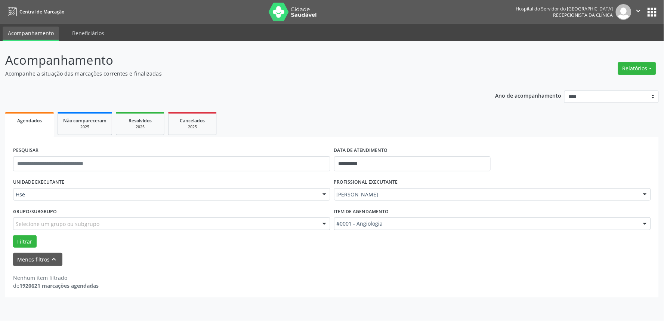
click at [644, 222] on div at bounding box center [644, 224] width 11 height 13
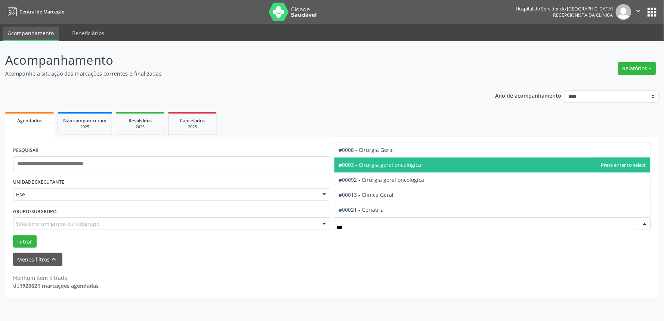
type input "****"
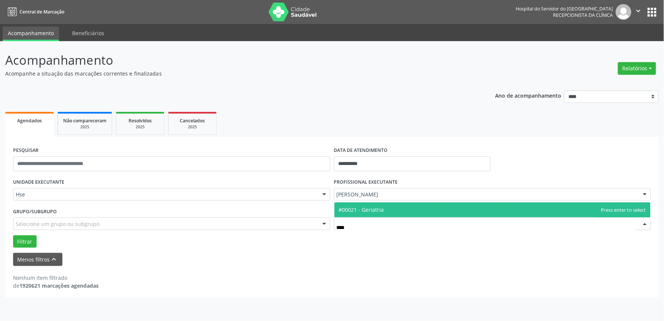
click at [385, 210] on span "#00021 - Geriatria" at bounding box center [492, 209] width 317 height 15
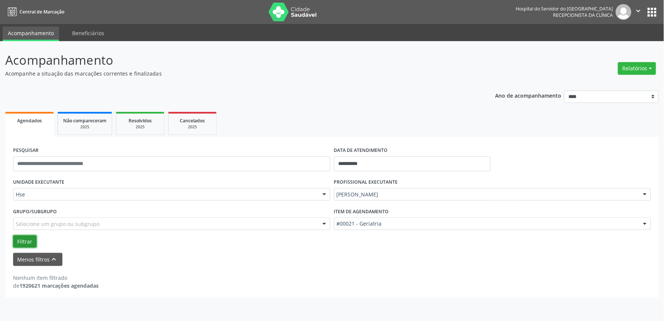
click at [28, 241] on button "Filtrar" at bounding box center [25, 241] width 24 height 13
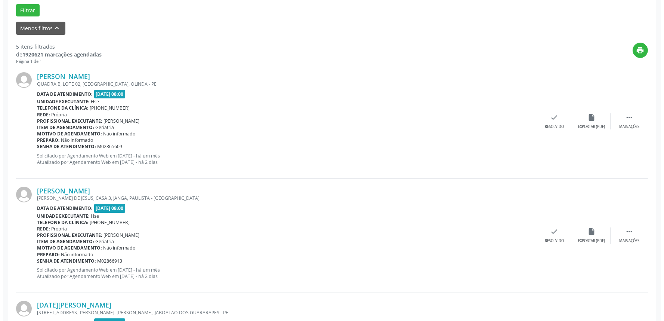
scroll to position [233, 0]
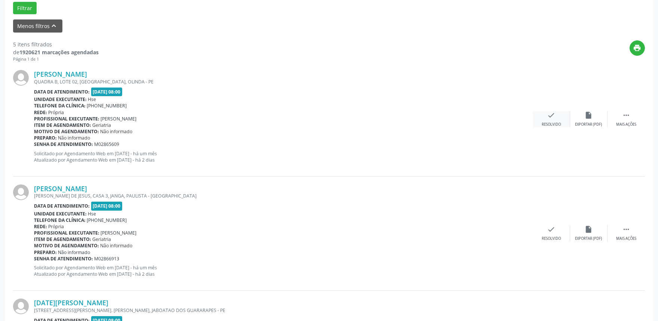
click at [554, 122] on div "Resolvido" at bounding box center [551, 124] width 19 height 5
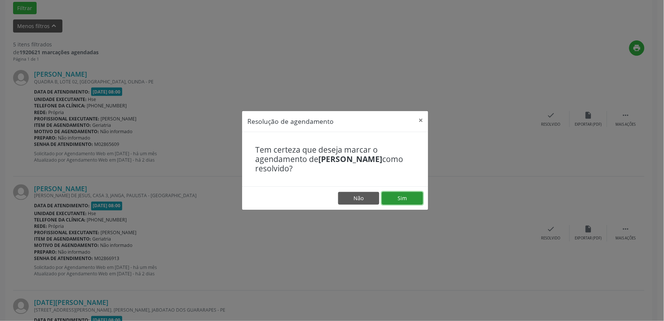
click at [405, 194] on button "Sim" at bounding box center [402, 198] width 41 height 13
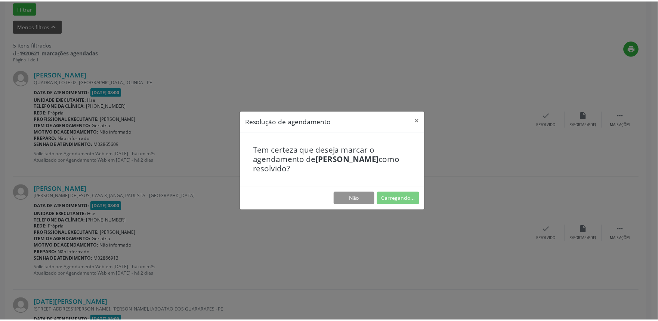
scroll to position [0, 0]
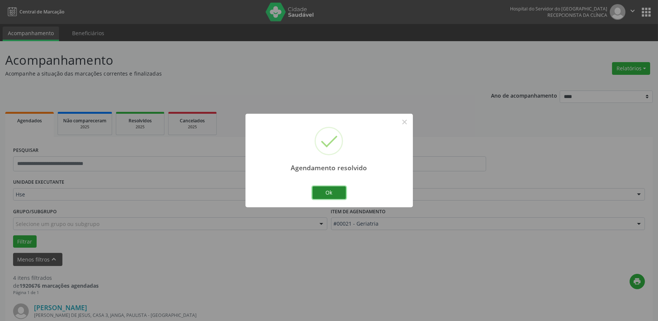
click at [340, 190] on button "Ok" at bounding box center [329, 192] width 34 height 13
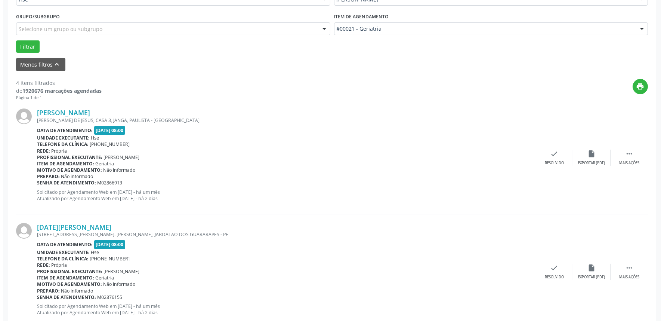
scroll to position [200, 0]
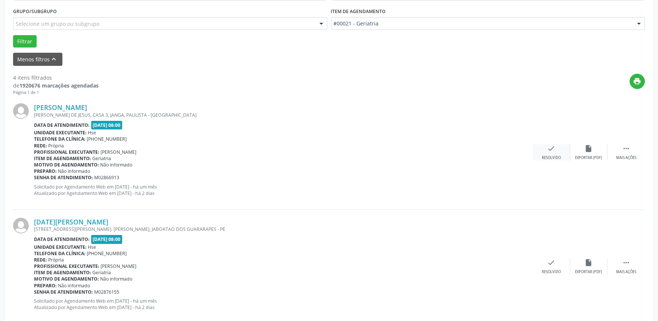
click at [551, 150] on icon "check" at bounding box center [552, 148] width 8 height 8
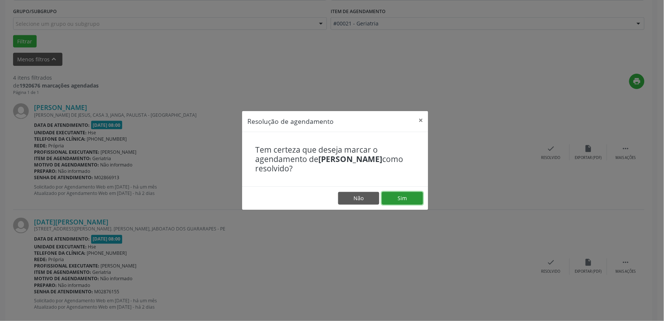
click at [403, 197] on button "Sim" at bounding box center [402, 198] width 41 height 13
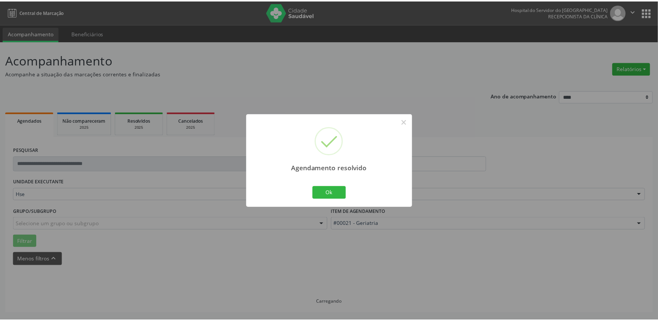
scroll to position [0, 0]
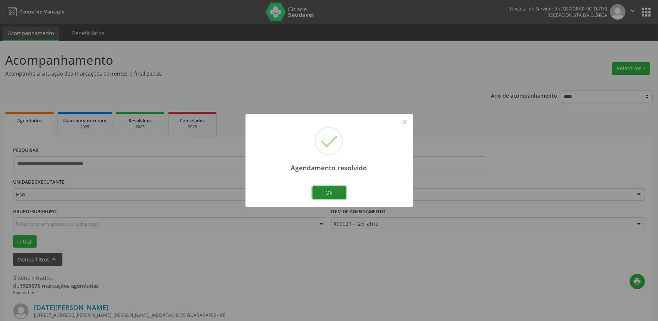
click at [331, 188] on button "Ok" at bounding box center [329, 192] width 34 height 13
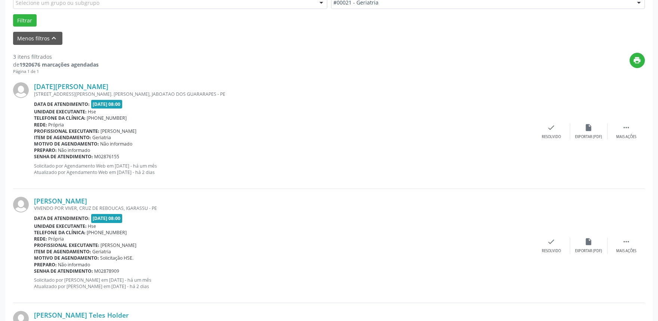
scroll to position [230, 0]
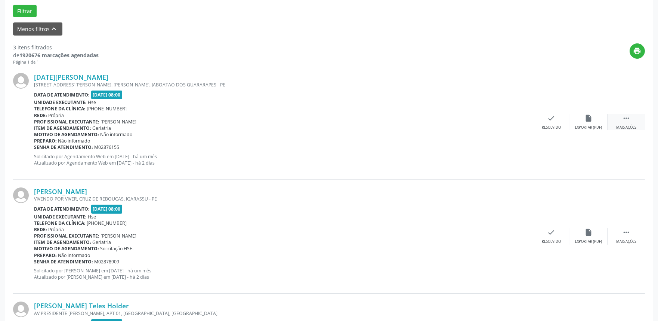
click at [627, 121] on icon "" at bounding box center [626, 118] width 8 height 8
click at [589, 120] on icon "alarm_off" at bounding box center [589, 118] width 8 height 8
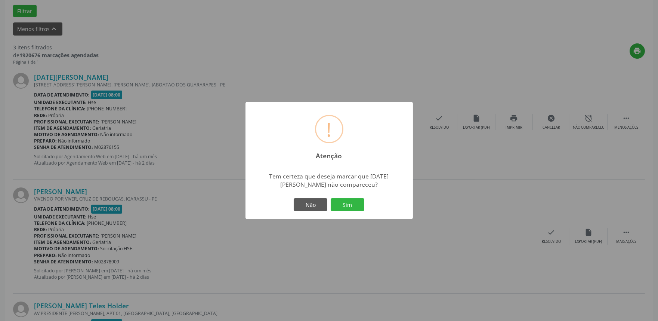
click at [352, 197] on div "Não Sim" at bounding box center [329, 205] width 74 height 16
click at [348, 201] on button "Sim" at bounding box center [348, 204] width 34 height 13
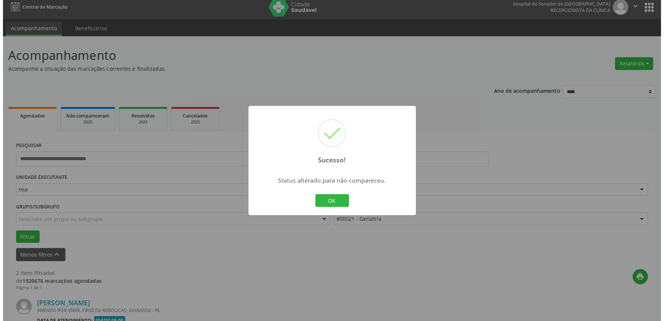
scroll to position [215, 0]
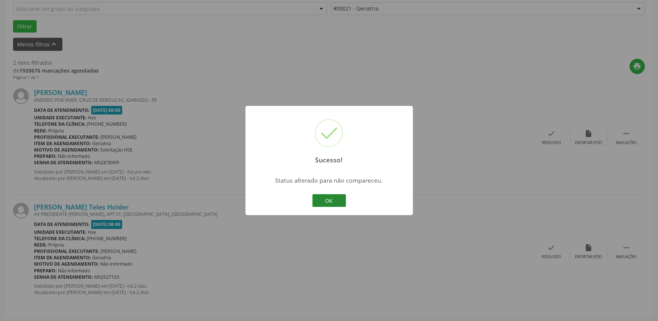
click at [337, 199] on button "OK" at bounding box center [329, 200] width 34 height 13
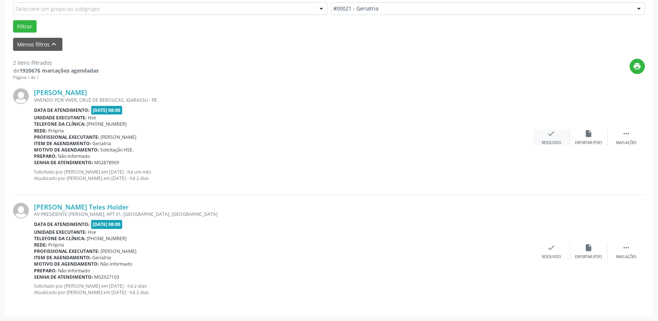
click at [555, 138] on div "check Resolvido" at bounding box center [551, 137] width 37 height 16
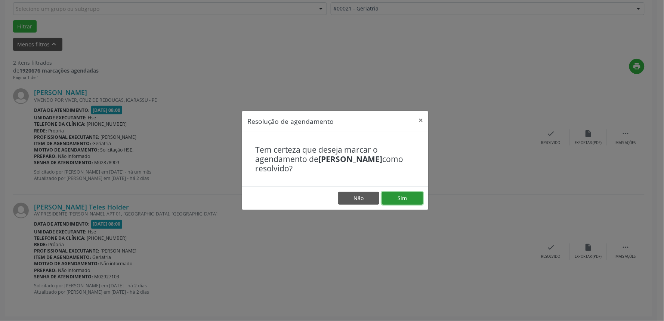
click at [410, 195] on button "Sim" at bounding box center [402, 198] width 41 height 13
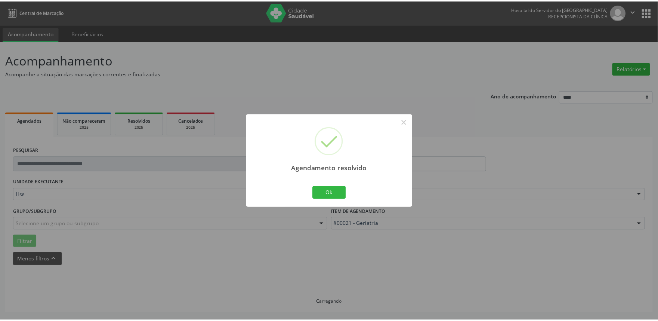
scroll to position [0, 0]
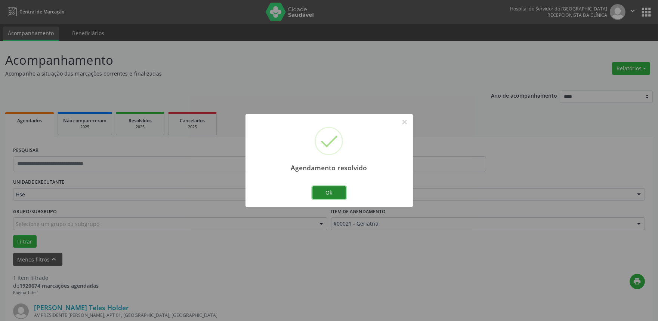
click at [329, 192] on button "Ok" at bounding box center [329, 192] width 34 height 13
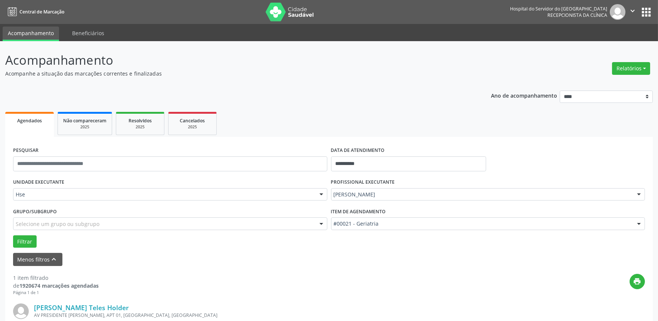
scroll to position [101, 0]
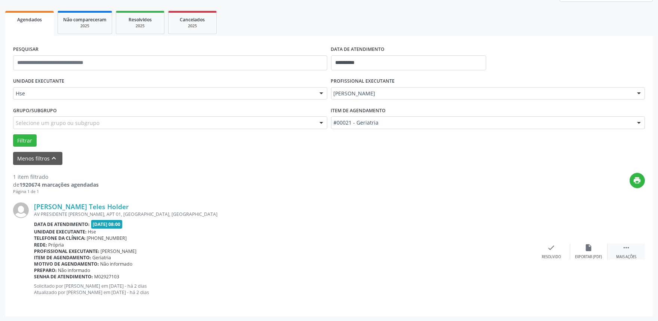
click at [625, 251] on icon "" at bounding box center [626, 247] width 8 height 8
click at [593, 247] on div "alarm_off Não compareceu" at bounding box center [588, 251] width 37 height 16
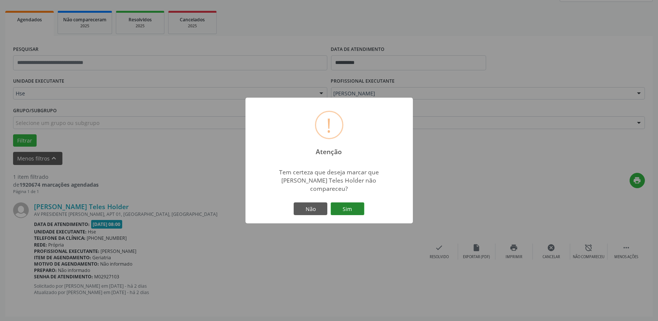
click at [346, 208] on button "Sim" at bounding box center [348, 208] width 34 height 13
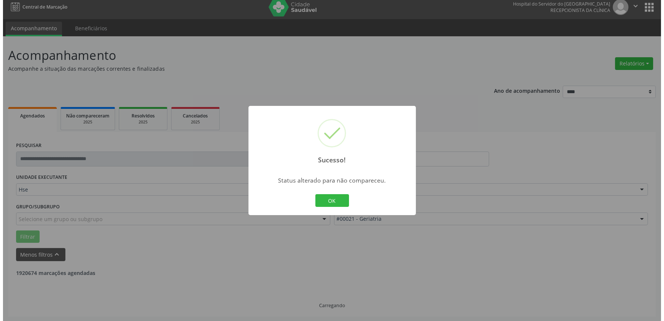
scroll to position [0, 0]
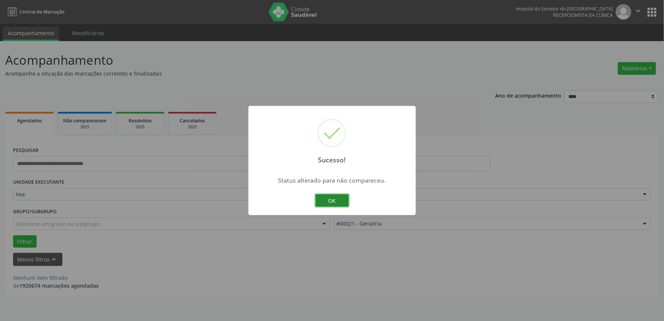
click at [338, 199] on button "OK" at bounding box center [332, 200] width 34 height 13
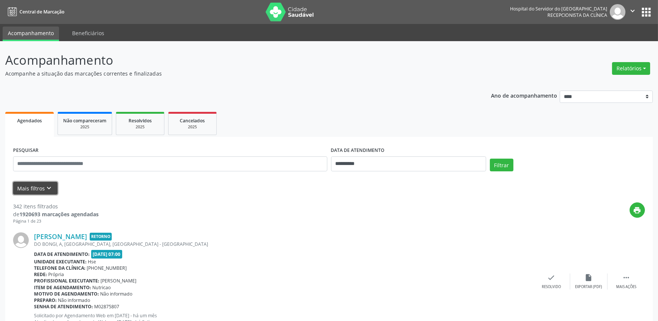
click at [36, 182] on button "Mais filtros keyboard_arrow_down" at bounding box center [35, 188] width 44 height 13
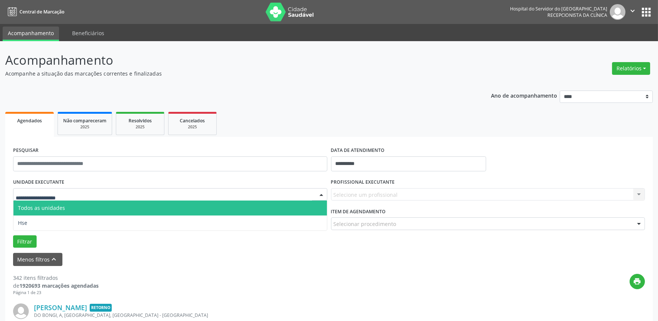
click at [128, 198] on div at bounding box center [170, 194] width 314 height 13
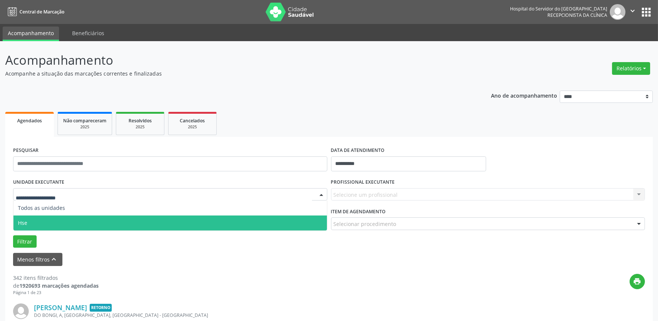
click at [118, 224] on span "Hse" at bounding box center [170, 222] width 314 height 15
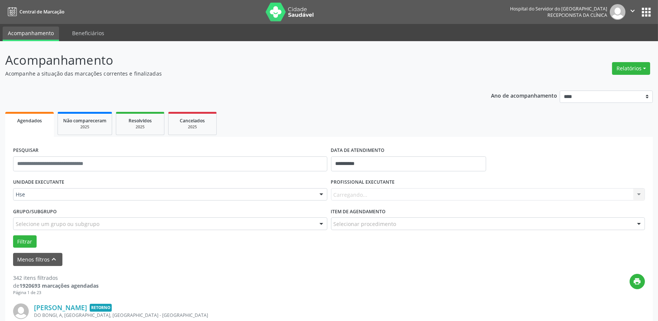
click at [391, 189] on div "Carregando... Nenhum resultado encontrado para: " " Não há nenhuma opção para s…" at bounding box center [488, 194] width 314 height 13
type input "****"
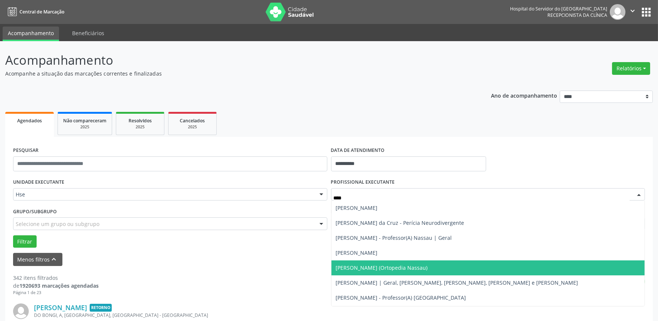
click at [404, 270] on span "[PERSON_NAME] (Ortopedia Nassau)" at bounding box center [382, 267] width 92 height 7
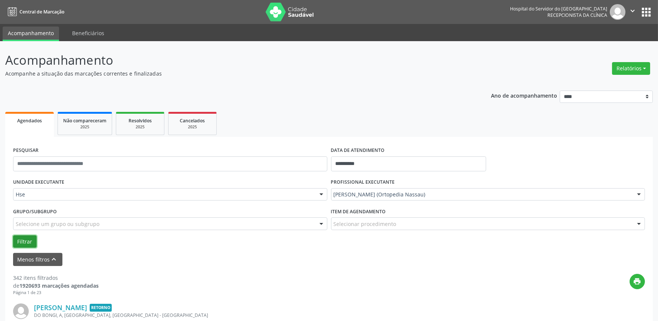
click at [32, 241] on button "Filtrar" at bounding box center [25, 241] width 24 height 13
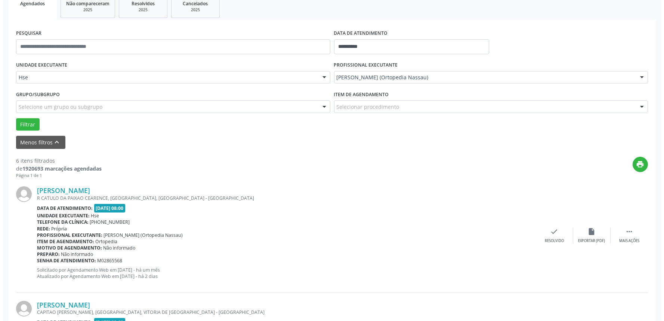
scroll to position [124, 0]
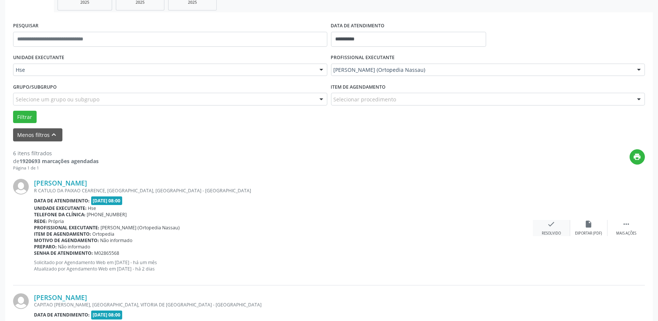
click at [555, 229] on div "check Resolvido" at bounding box center [551, 228] width 37 height 16
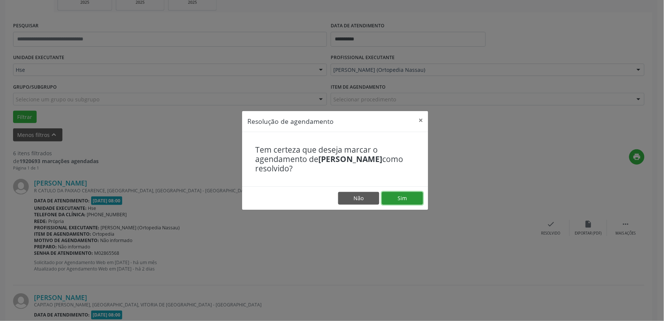
click at [410, 199] on button "Sim" at bounding box center [402, 198] width 41 height 13
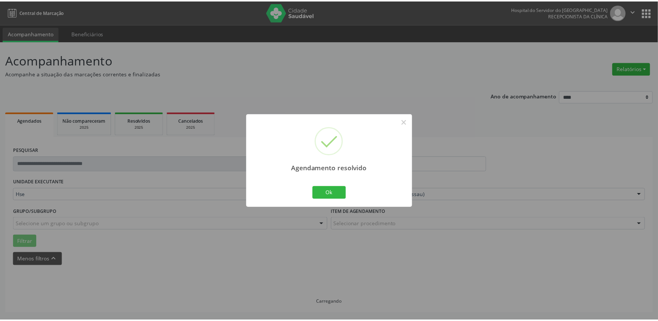
scroll to position [0, 0]
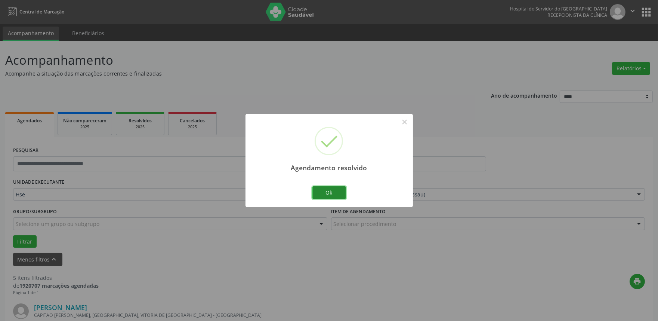
click at [332, 194] on button "Ok" at bounding box center [329, 192] width 34 height 13
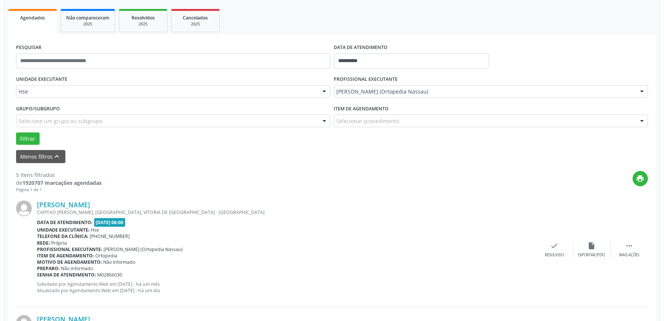
scroll to position [124, 0]
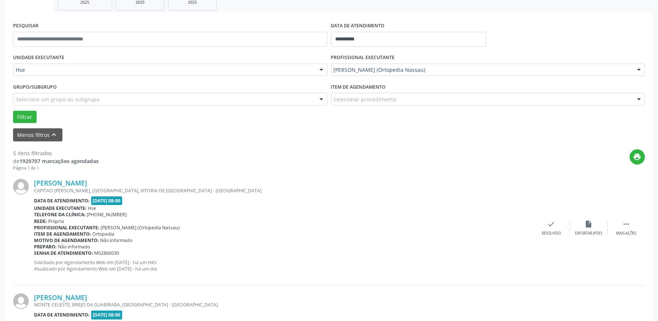
click at [555, 236] on div "[PERSON_NAME] CAPITAO [PERSON_NAME], [GEOGRAPHIC_DATA], VITORIA DE [GEOGRAPHIC_…" at bounding box center [329, 228] width 632 height 114
click at [543, 221] on div "check Resolvido" at bounding box center [551, 228] width 37 height 16
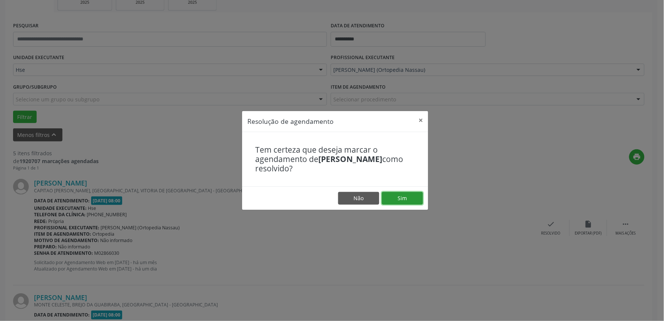
click at [400, 195] on button "Sim" at bounding box center [402, 198] width 41 height 13
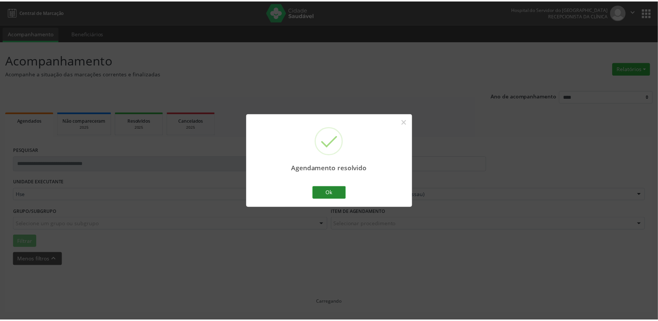
scroll to position [0, 0]
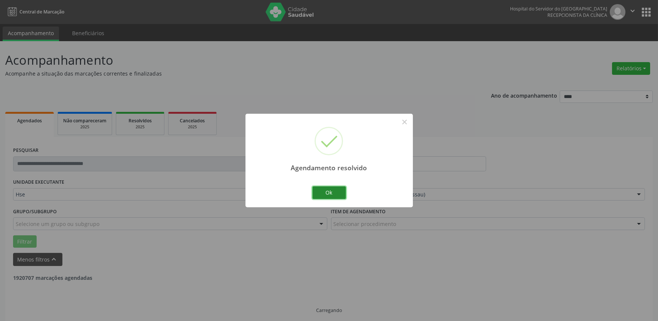
click at [339, 191] on button "Ok" at bounding box center [329, 192] width 34 height 13
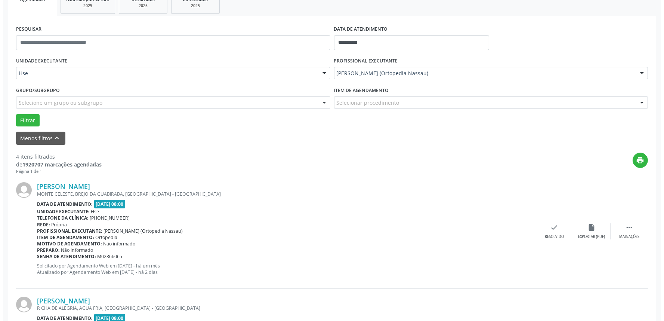
scroll to position [124, 0]
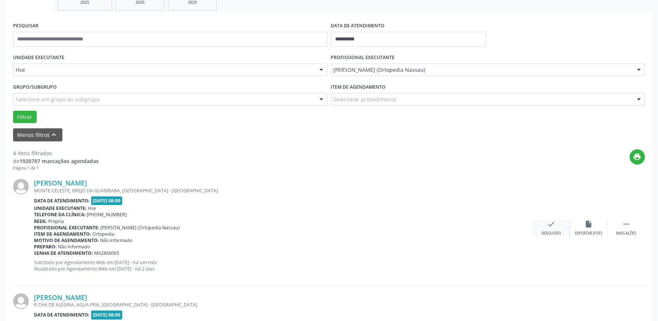
click at [559, 228] on div "check Resolvido" at bounding box center [551, 228] width 37 height 16
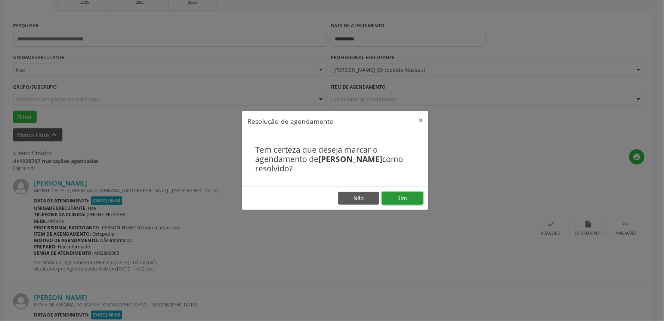
click at [416, 197] on button "Sim" at bounding box center [402, 198] width 41 height 13
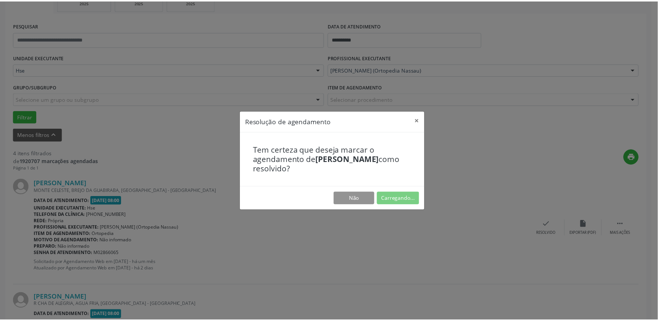
scroll to position [0, 0]
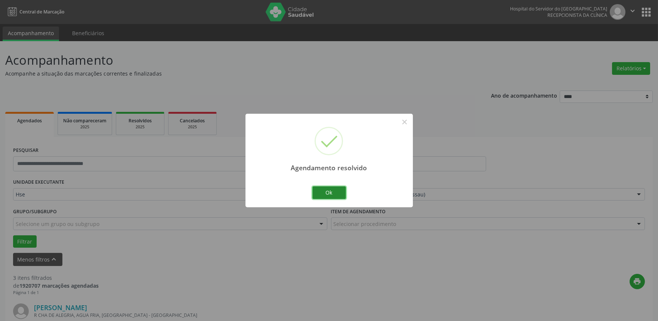
click at [331, 197] on button "Ok" at bounding box center [329, 192] width 34 height 13
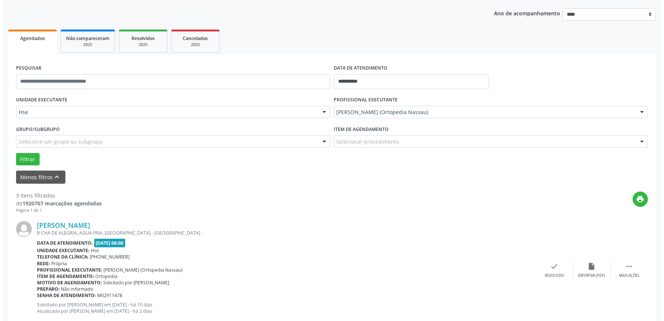
scroll to position [83, 0]
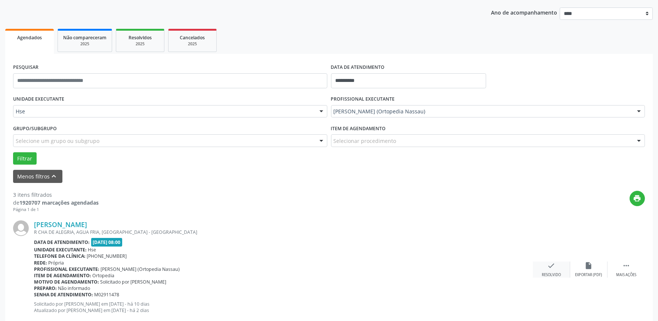
click at [543, 271] on div "check Resolvido" at bounding box center [551, 269] width 37 height 16
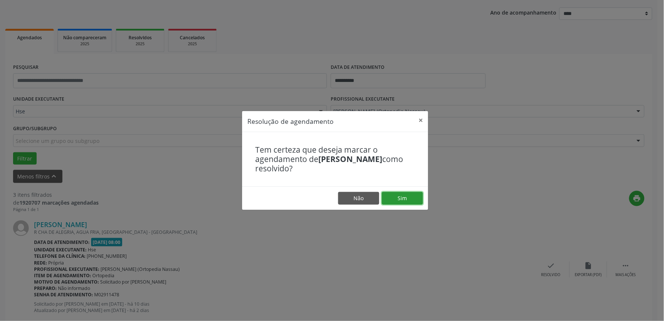
click at [417, 194] on button "Sim" at bounding box center [402, 198] width 41 height 13
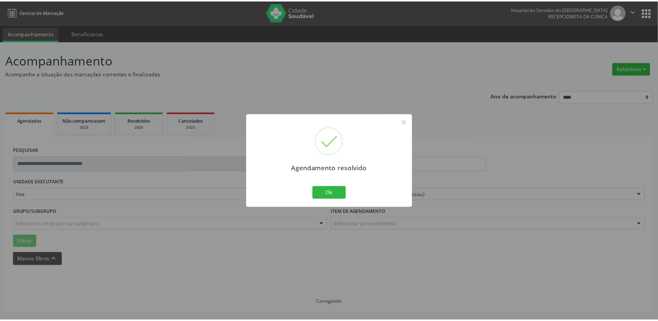
scroll to position [0, 0]
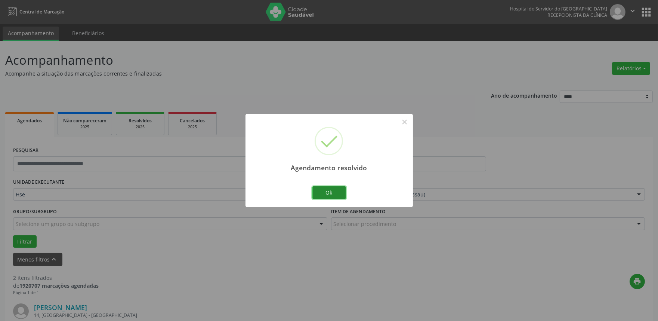
click at [335, 195] on button "Ok" at bounding box center [329, 192] width 34 height 13
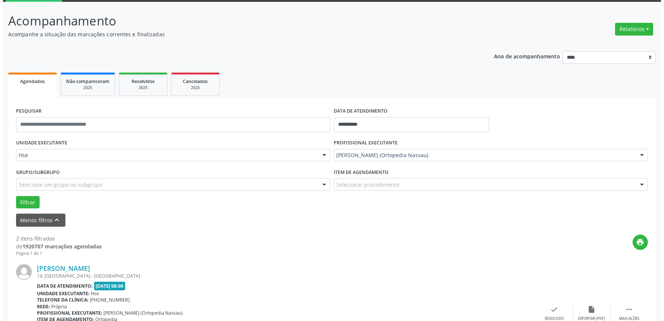
scroll to position [166, 0]
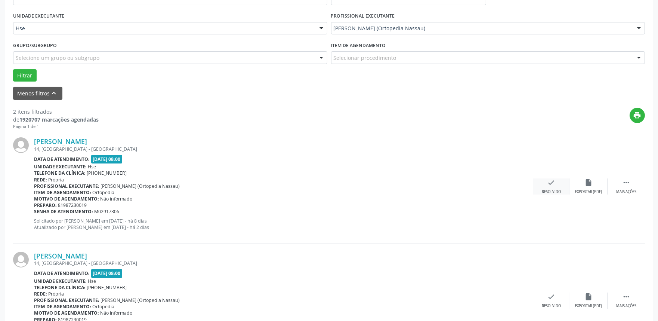
click at [545, 187] on div "check Resolvido" at bounding box center [551, 186] width 37 height 16
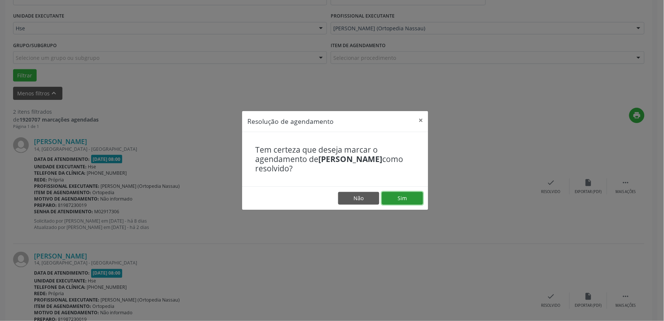
click at [404, 197] on button "Sim" at bounding box center [402, 198] width 41 height 13
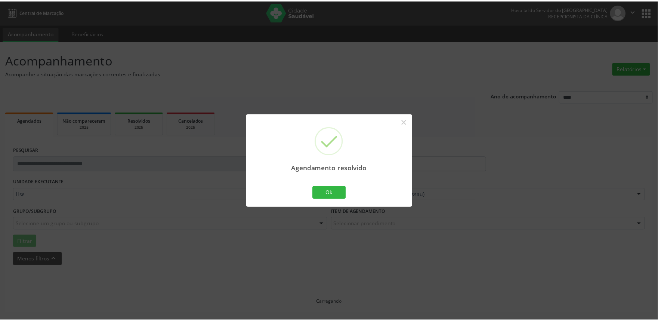
scroll to position [0, 0]
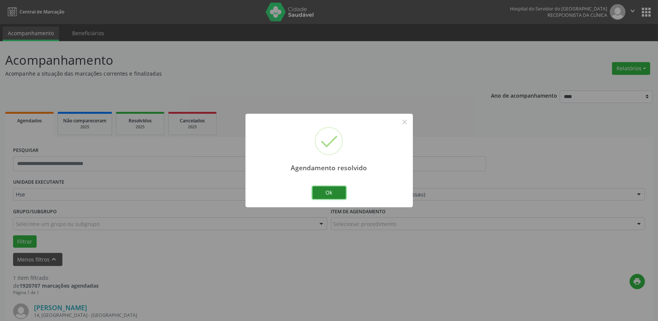
click at [327, 191] on button "Ok" at bounding box center [329, 192] width 34 height 13
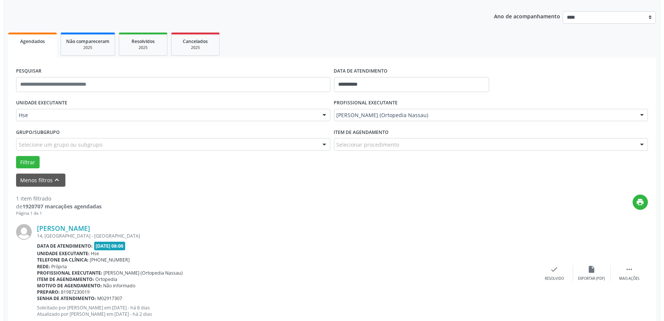
scroll to position [83, 0]
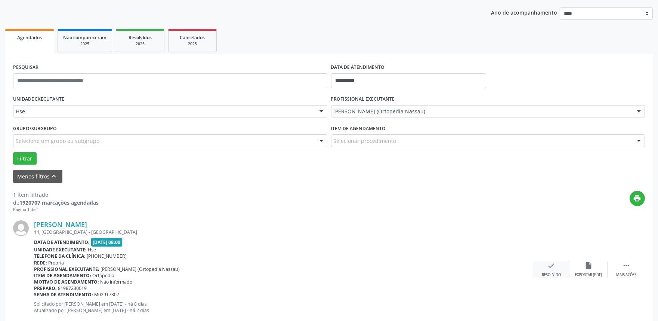
click at [543, 273] on div "Resolvido" at bounding box center [551, 274] width 19 height 5
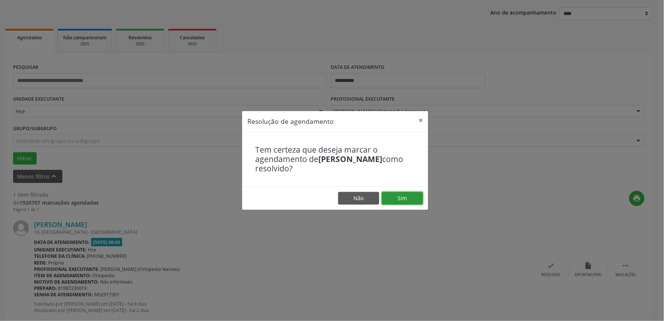
click at [398, 201] on button "Sim" at bounding box center [402, 198] width 41 height 13
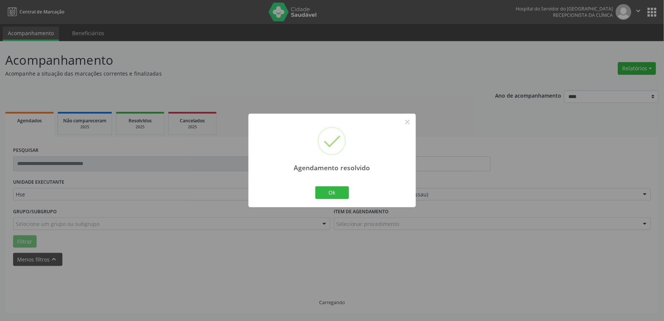
scroll to position [0, 0]
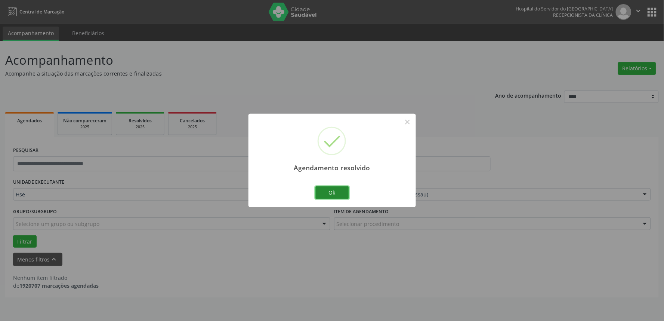
click at [337, 186] on button "Ok" at bounding box center [332, 192] width 34 height 13
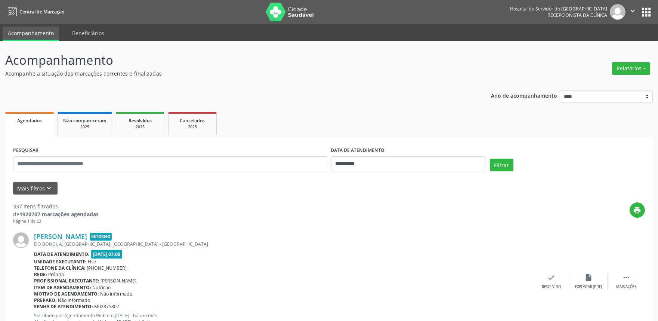
drag, startPoint x: 120, startPoint y: 108, endPoint x: 374, endPoint y: 237, distance: 284.6
click at [374, 237] on div "Angela Fernanda Oliveria de Miranda Retorno" at bounding box center [283, 236] width 499 height 8
click at [629, 62] on button "Relatórios" at bounding box center [631, 68] width 38 height 13
click at [618, 80] on link "Agendamentos" at bounding box center [610, 84] width 80 height 10
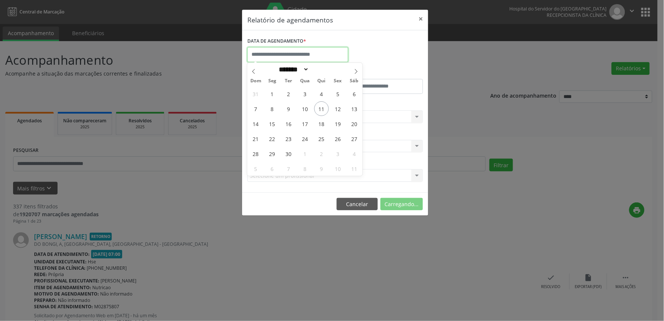
click at [280, 53] on input "text" at bounding box center [297, 54] width 101 height 15
click at [275, 123] on span "15" at bounding box center [272, 123] width 15 height 15
type input "**********"
click at [275, 123] on span "15" at bounding box center [272, 123] width 15 height 15
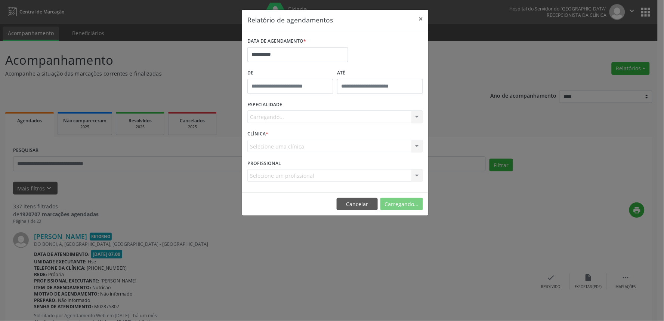
click at [283, 120] on div "Carregando... Nenhum resultado encontrado para: " " Não há nenhuma opção para s…" at bounding box center [335, 116] width 176 height 13
click at [327, 117] on div "Seleciona uma especialidade" at bounding box center [335, 116] width 176 height 13
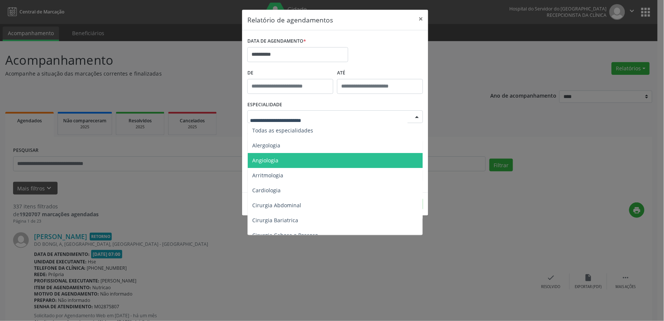
click at [296, 161] on span "Angiologia" at bounding box center [336, 160] width 176 height 15
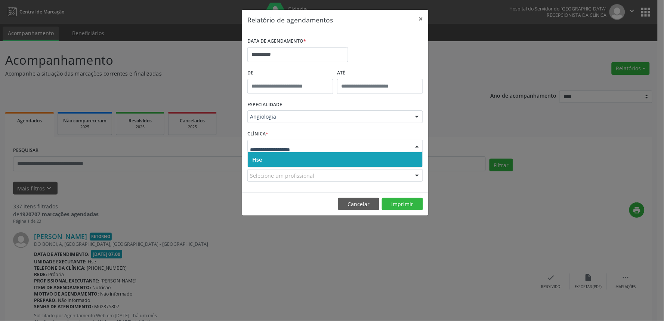
click at [312, 151] on input "text" at bounding box center [329, 149] width 158 height 15
click at [311, 159] on span "Hse" at bounding box center [335, 159] width 175 height 15
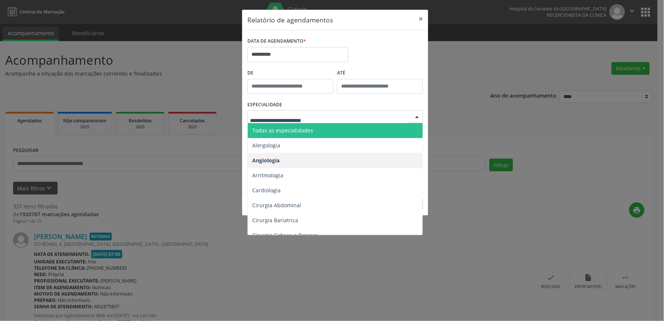
click at [294, 135] on span "Todas as especialidades" at bounding box center [336, 130] width 176 height 15
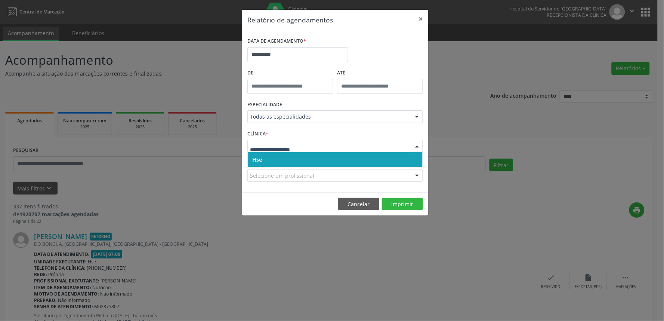
click at [275, 157] on span "Hse" at bounding box center [335, 159] width 175 height 15
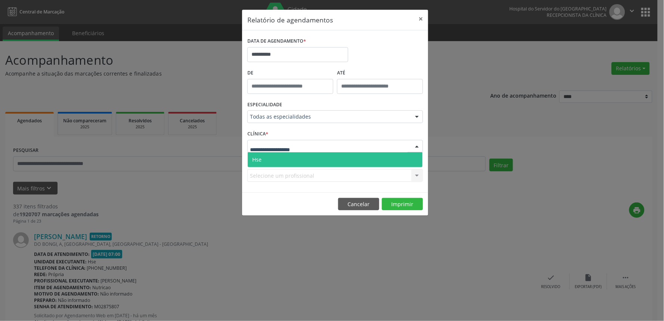
click at [280, 157] on span "Hse" at bounding box center [335, 159] width 175 height 15
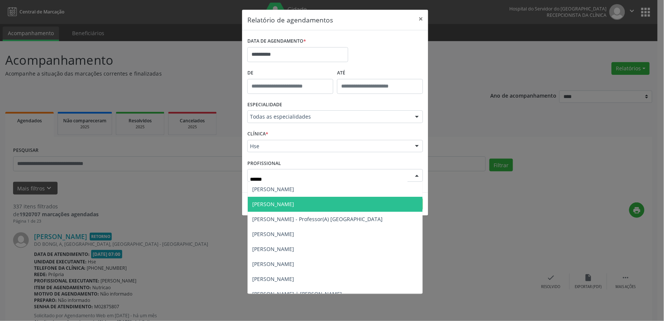
click at [265, 208] on span "[PERSON_NAME]" at bounding box center [335, 204] width 175 height 15
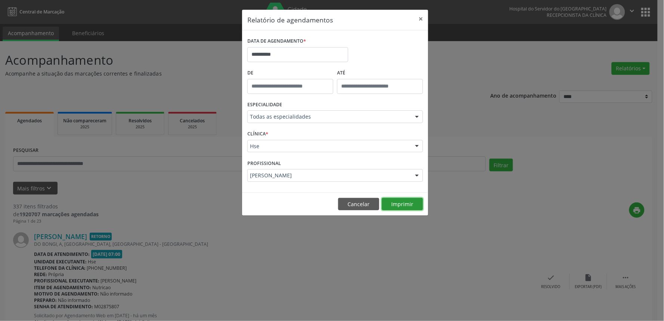
click at [398, 206] on button "Imprimir" at bounding box center [402, 204] width 41 height 13
type input "*"
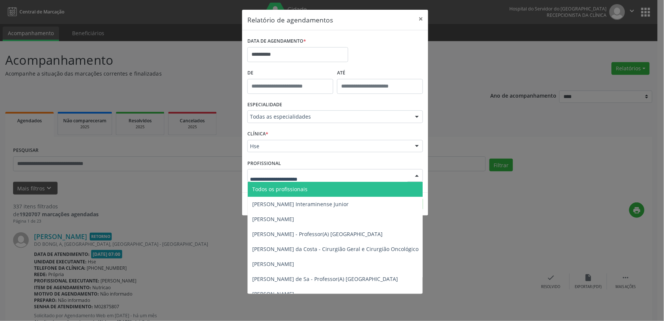
type input "*"
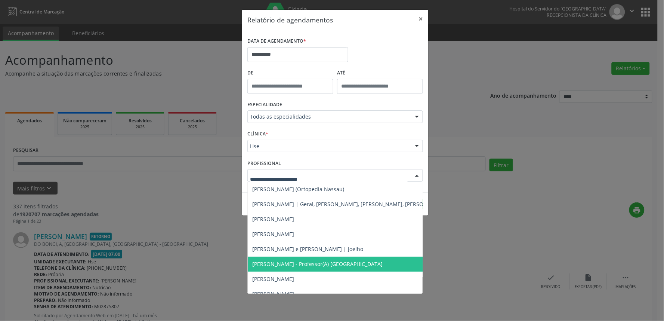
click at [534, 252] on div "**********" at bounding box center [332, 160] width 664 height 321
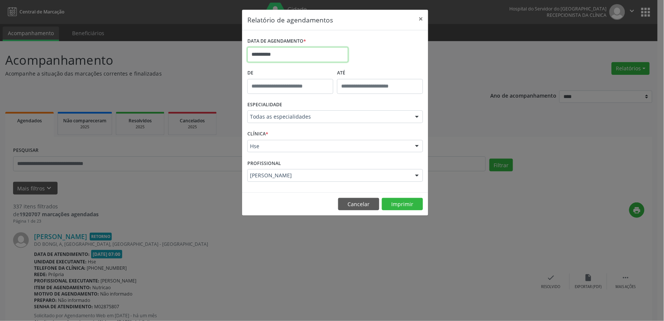
click at [263, 54] on input "**********" at bounding box center [297, 54] width 101 height 15
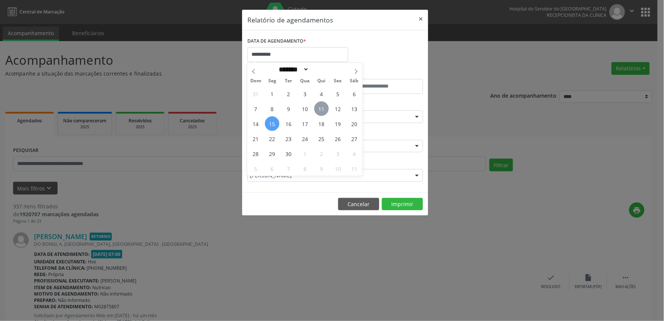
click at [326, 108] on span "11" at bounding box center [321, 108] width 15 height 15
type input "**********"
click at [326, 108] on span "11" at bounding box center [321, 108] width 15 height 15
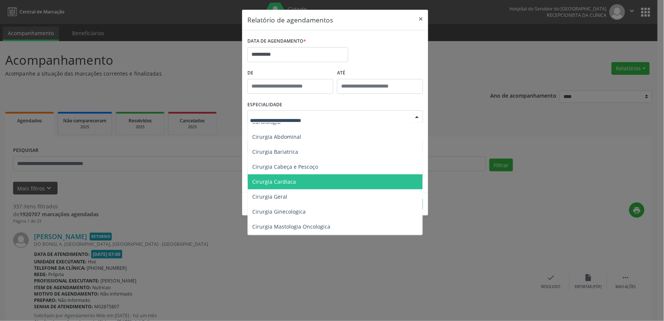
scroll to position [83, 0]
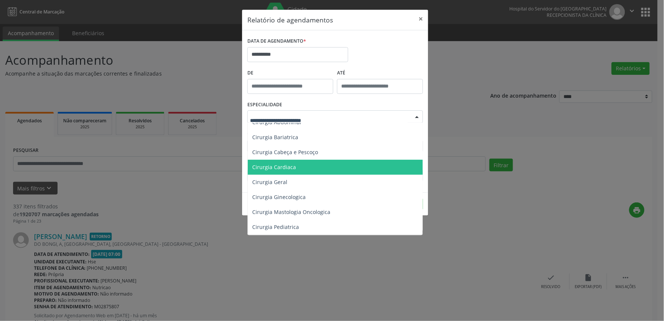
click at [300, 167] on span "Cirurgia Cardiaca" at bounding box center [336, 167] width 176 height 15
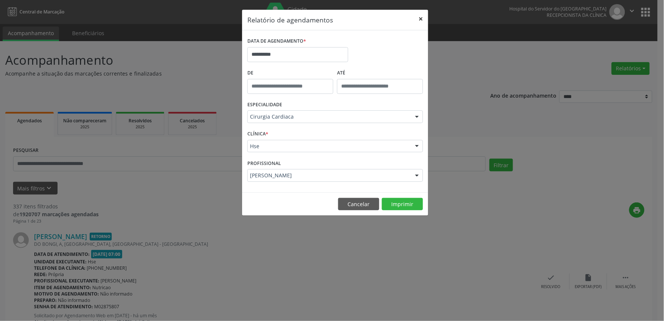
click at [423, 19] on button "×" at bounding box center [420, 19] width 15 height 18
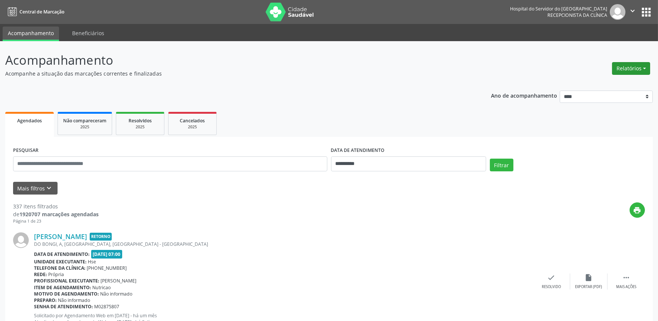
click at [631, 71] on button "Relatórios" at bounding box center [631, 68] width 38 height 13
click at [591, 83] on link "Agendamentos" at bounding box center [610, 84] width 80 height 10
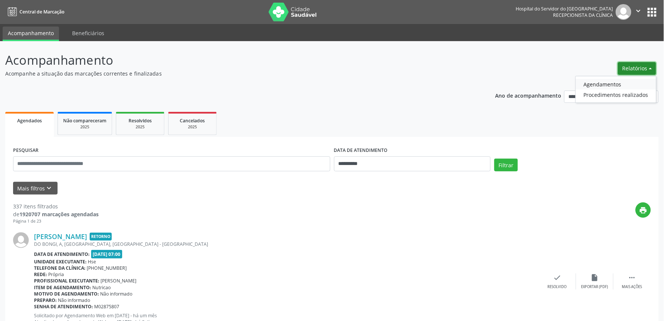
select select "*"
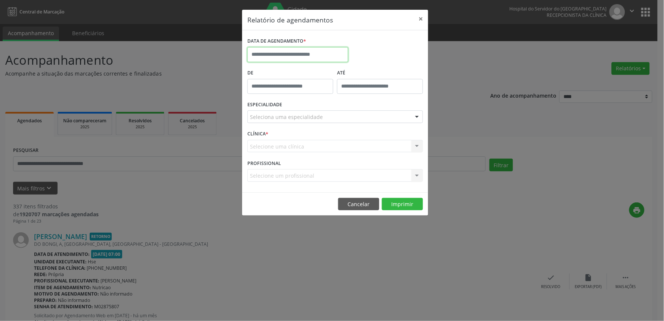
click at [311, 58] on input "text" at bounding box center [297, 54] width 101 height 15
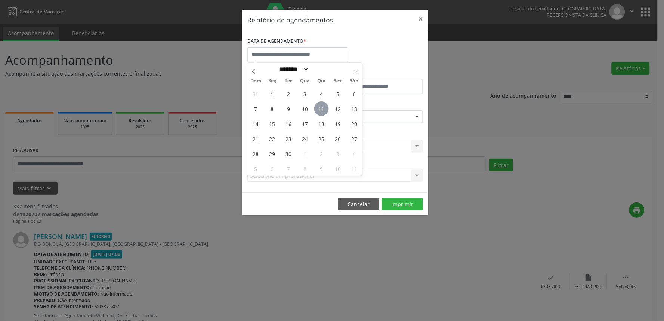
click at [322, 109] on span "11" at bounding box center [321, 108] width 15 height 15
type input "**********"
click at [322, 109] on span "11" at bounding box center [321, 108] width 15 height 15
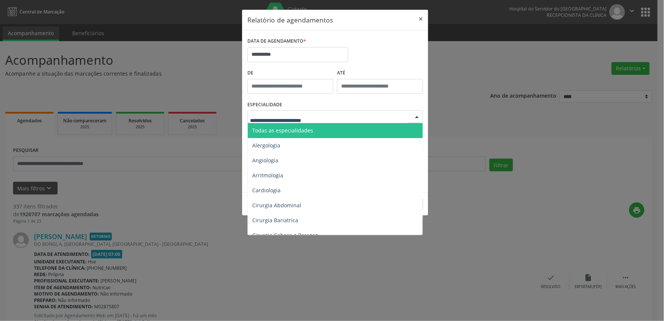
click at [301, 122] on input "text" at bounding box center [329, 120] width 158 height 15
click at [302, 128] on span "Todas as especialidades" at bounding box center [282, 130] width 61 height 7
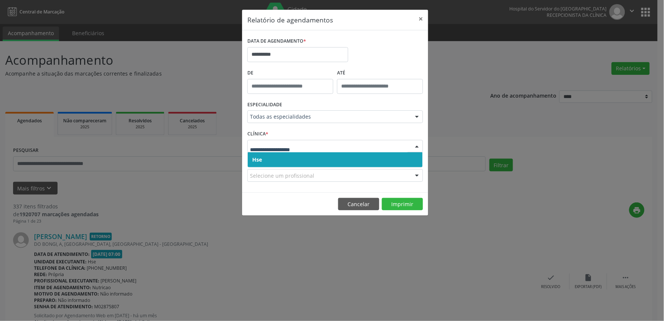
click at [290, 158] on span "Hse" at bounding box center [335, 159] width 175 height 15
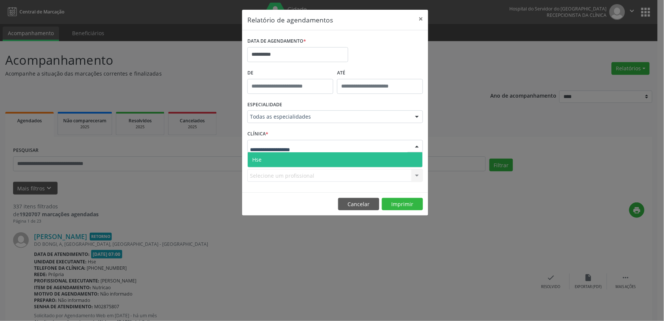
click at [293, 161] on span "Hse" at bounding box center [335, 159] width 175 height 15
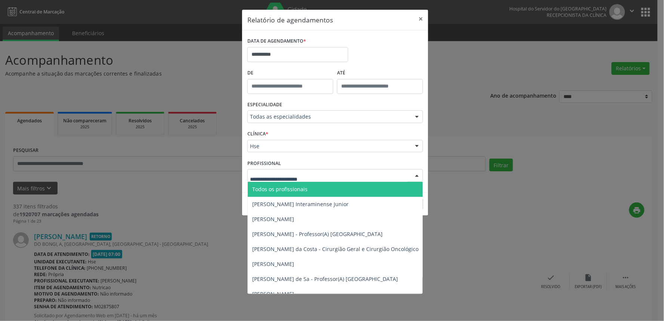
click at [326, 172] on div at bounding box center [335, 175] width 176 height 13
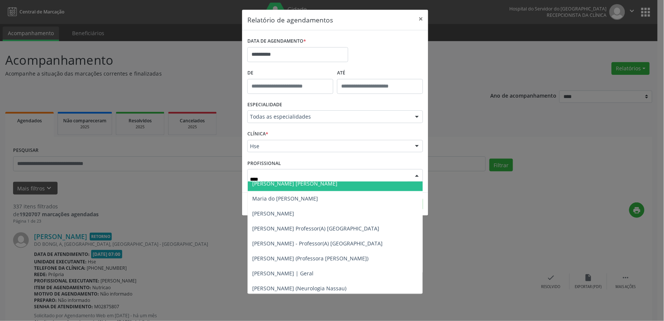
scroll to position [248, 0]
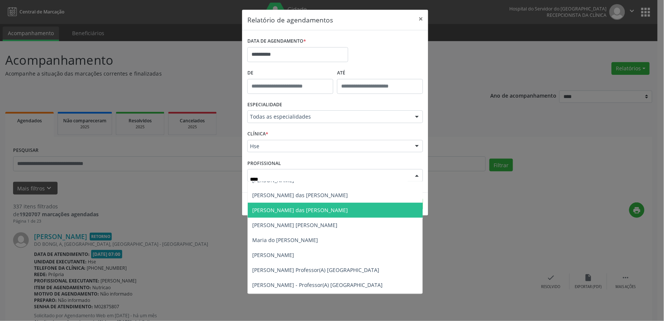
click at [385, 210] on span "[PERSON_NAME] das [PERSON_NAME]" at bounding box center [343, 210] width 191 height 15
type input "****"
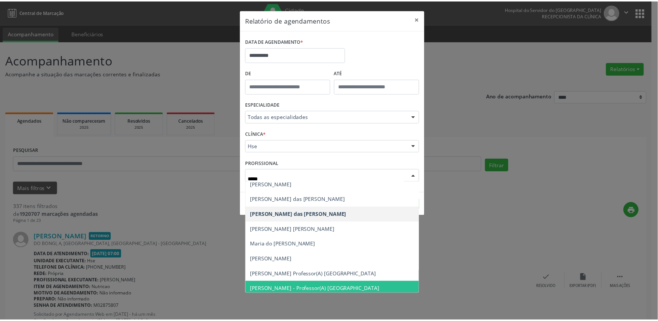
scroll to position [185, 0]
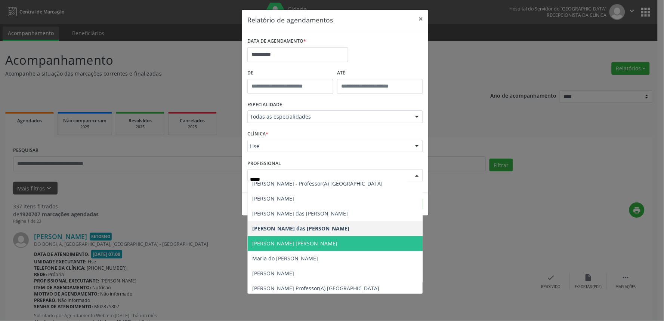
click at [272, 246] on span "[PERSON_NAME] [PERSON_NAME]" at bounding box center [294, 243] width 85 height 7
type input "*****"
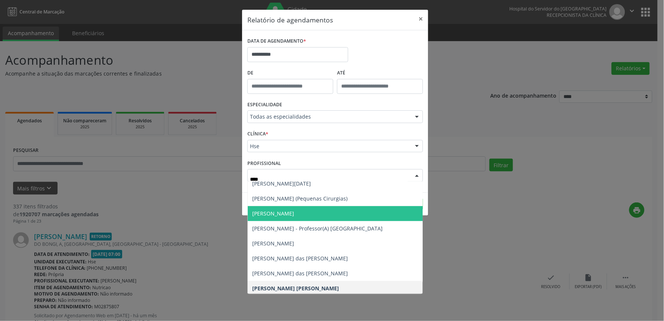
type input "*****"
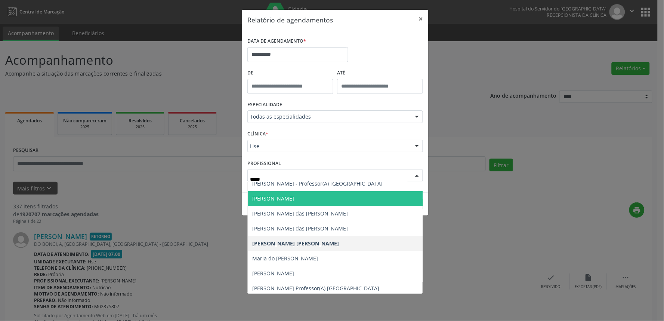
click at [283, 199] on span "[PERSON_NAME]" at bounding box center [273, 198] width 42 height 7
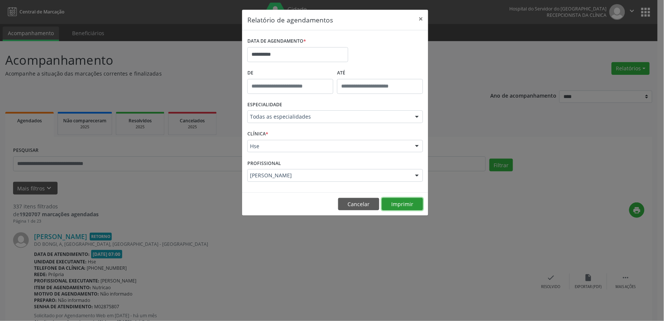
click at [399, 204] on button "Imprimir" at bounding box center [402, 204] width 41 height 13
click at [415, 18] on button "×" at bounding box center [420, 19] width 15 height 18
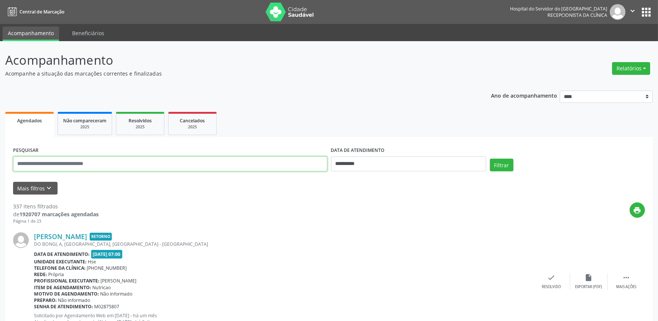
click at [66, 163] on input "text" at bounding box center [170, 163] width 314 height 15
type input "**********"
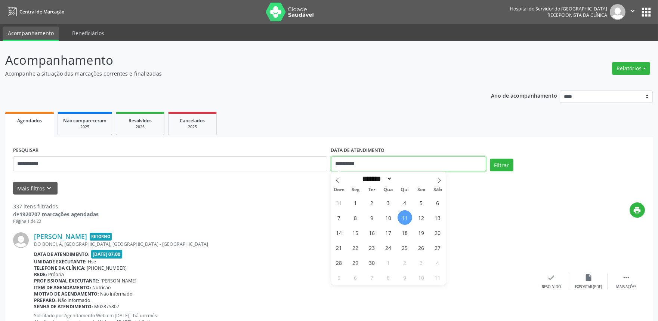
click at [387, 169] on input "**********" at bounding box center [408, 163] width 155 height 15
click at [509, 162] on button "Filtrar" at bounding box center [502, 164] width 24 height 13
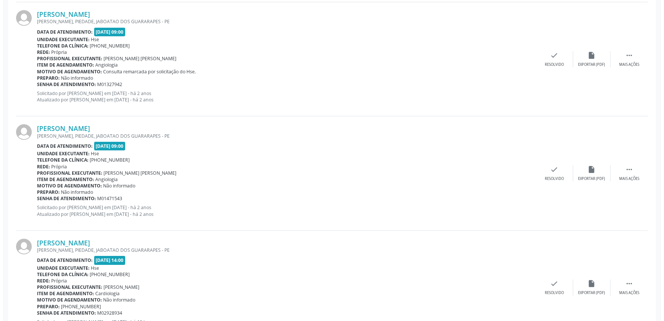
scroll to position [486, 0]
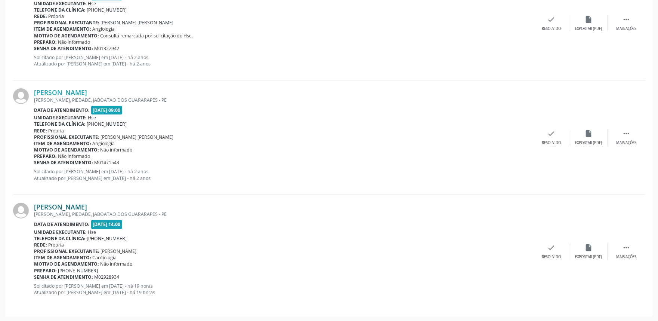
click at [83, 208] on link "Marlene da Silva Ramos" at bounding box center [60, 207] width 53 height 8
